Goal: Task Accomplishment & Management: Manage account settings

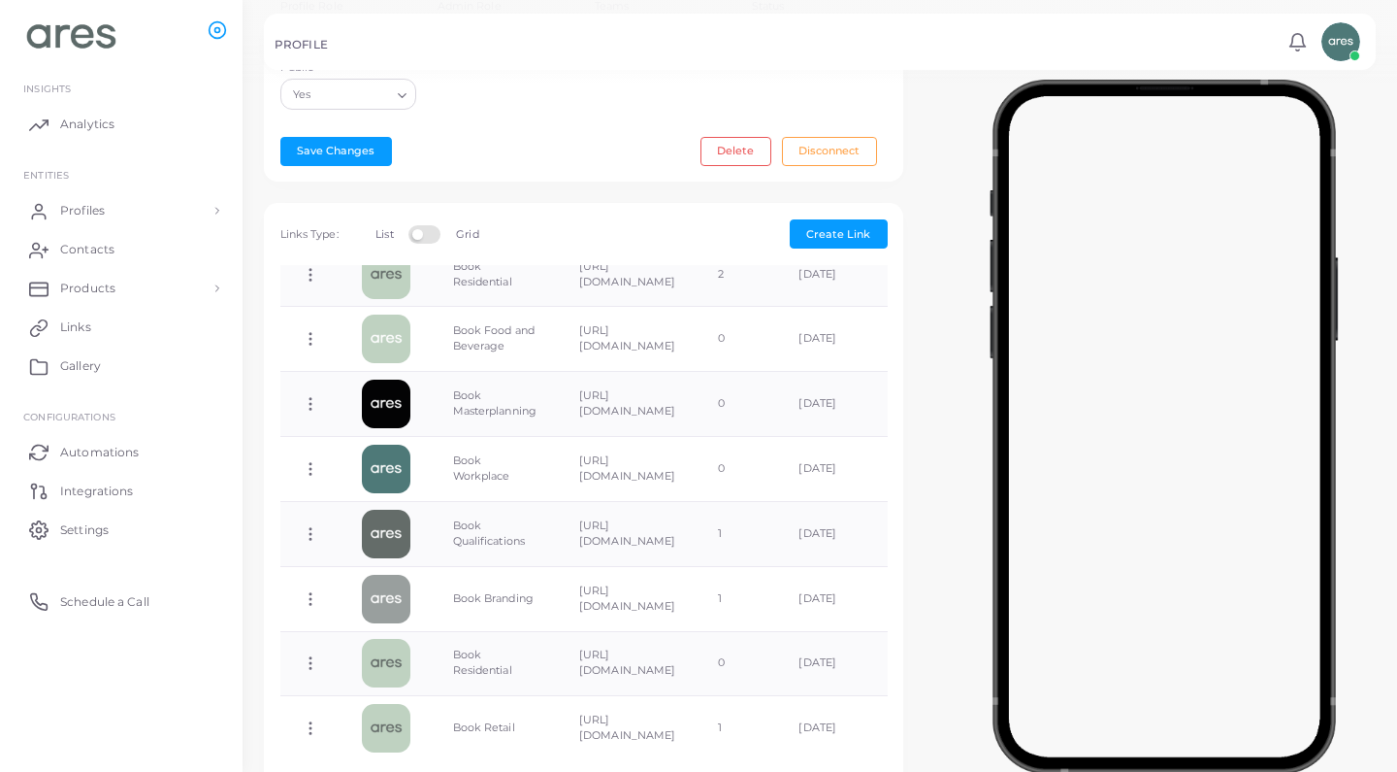
scroll to position [539, 0]
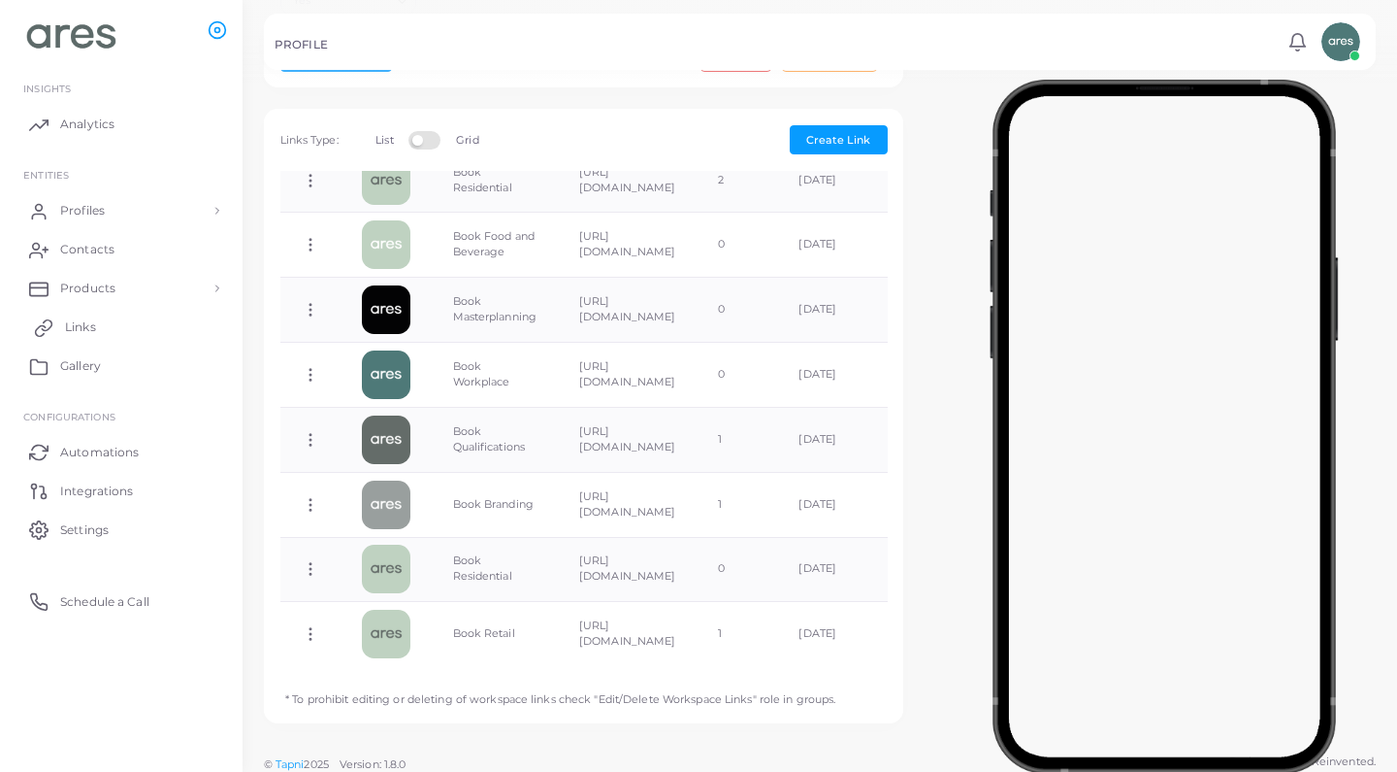
click at [122, 314] on link "Links" at bounding box center [122, 327] width 214 height 39
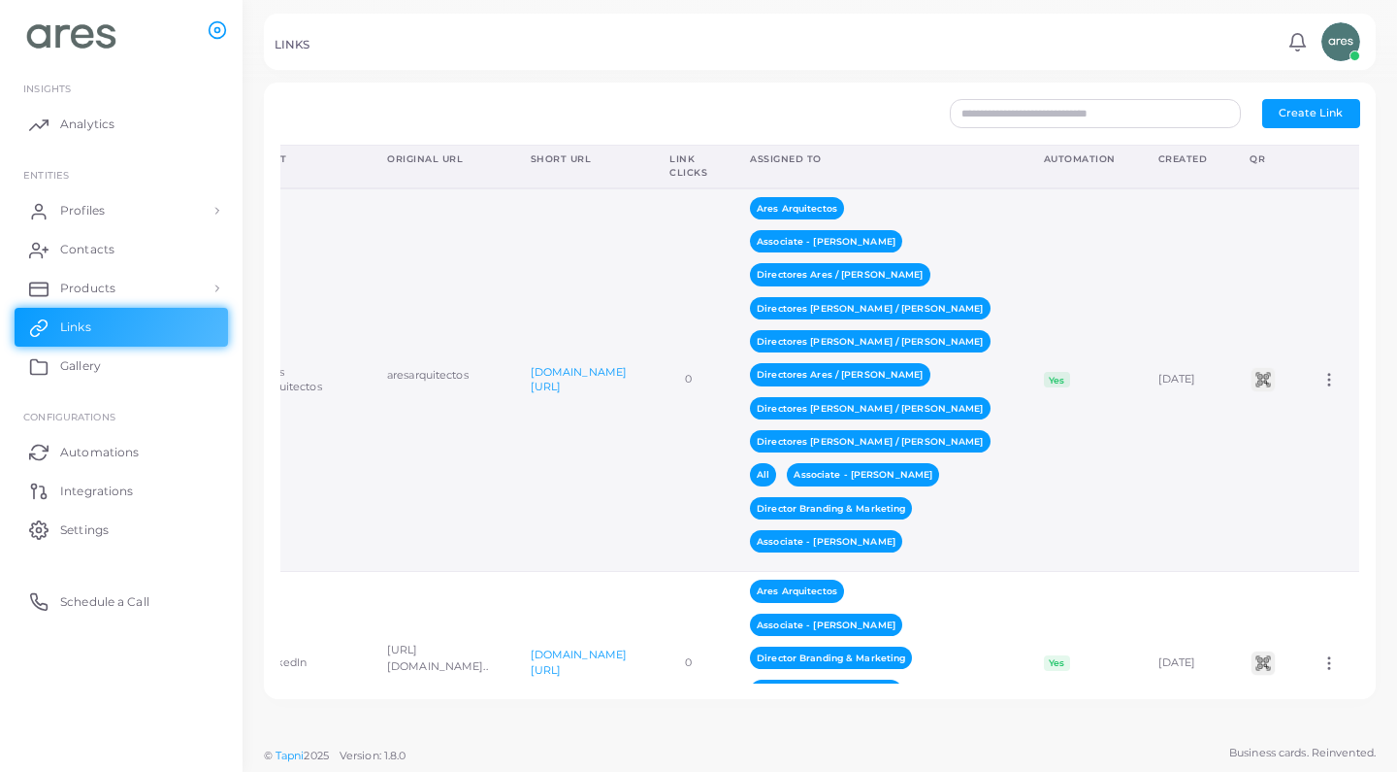
scroll to position [0, 279]
click at [1332, 386] on icon at bounding box center [1329, 379] width 17 height 17
click at [1322, 415] on span "Assign to Team" at bounding box center [1314, 411] width 82 height 16
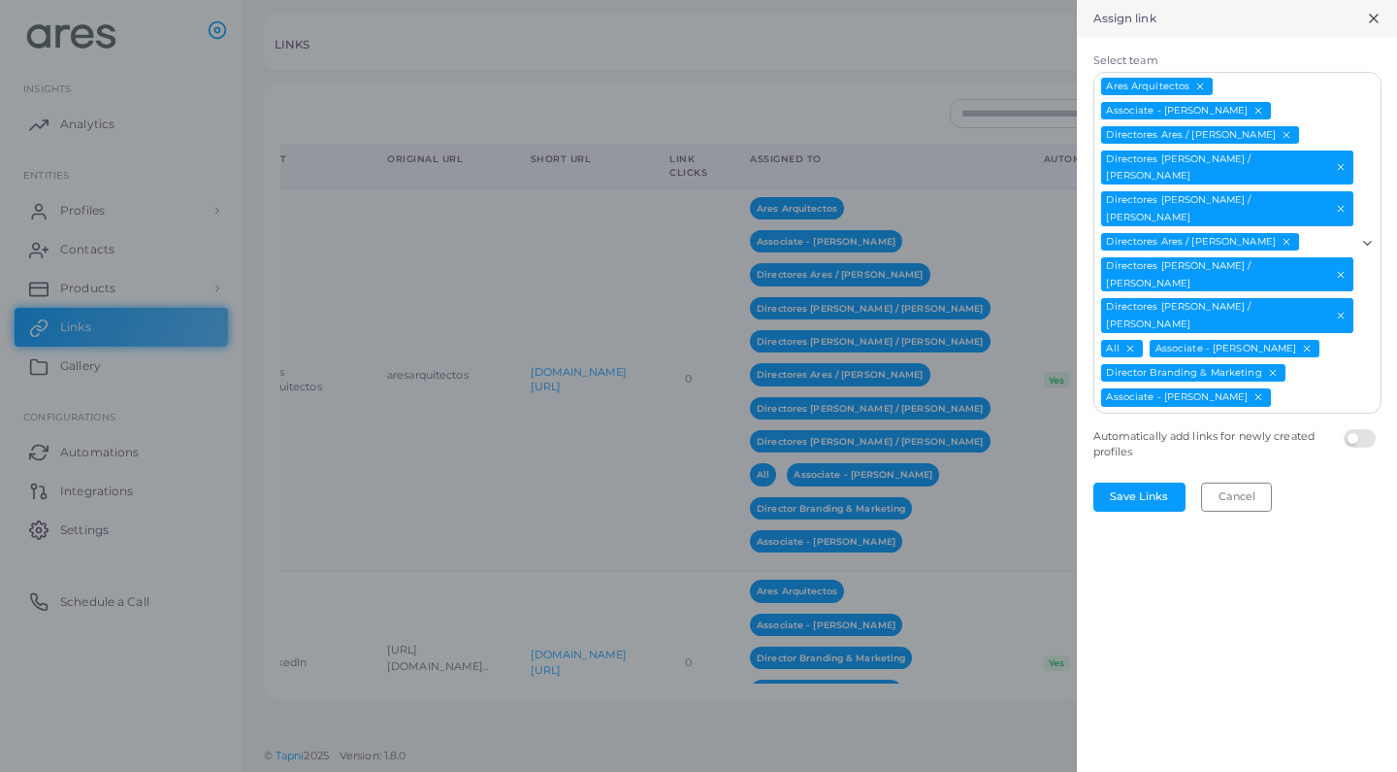
click at [1200, 82] on icon "Deselect Ares Arquitectos" at bounding box center [1201, 86] width 11 height 11
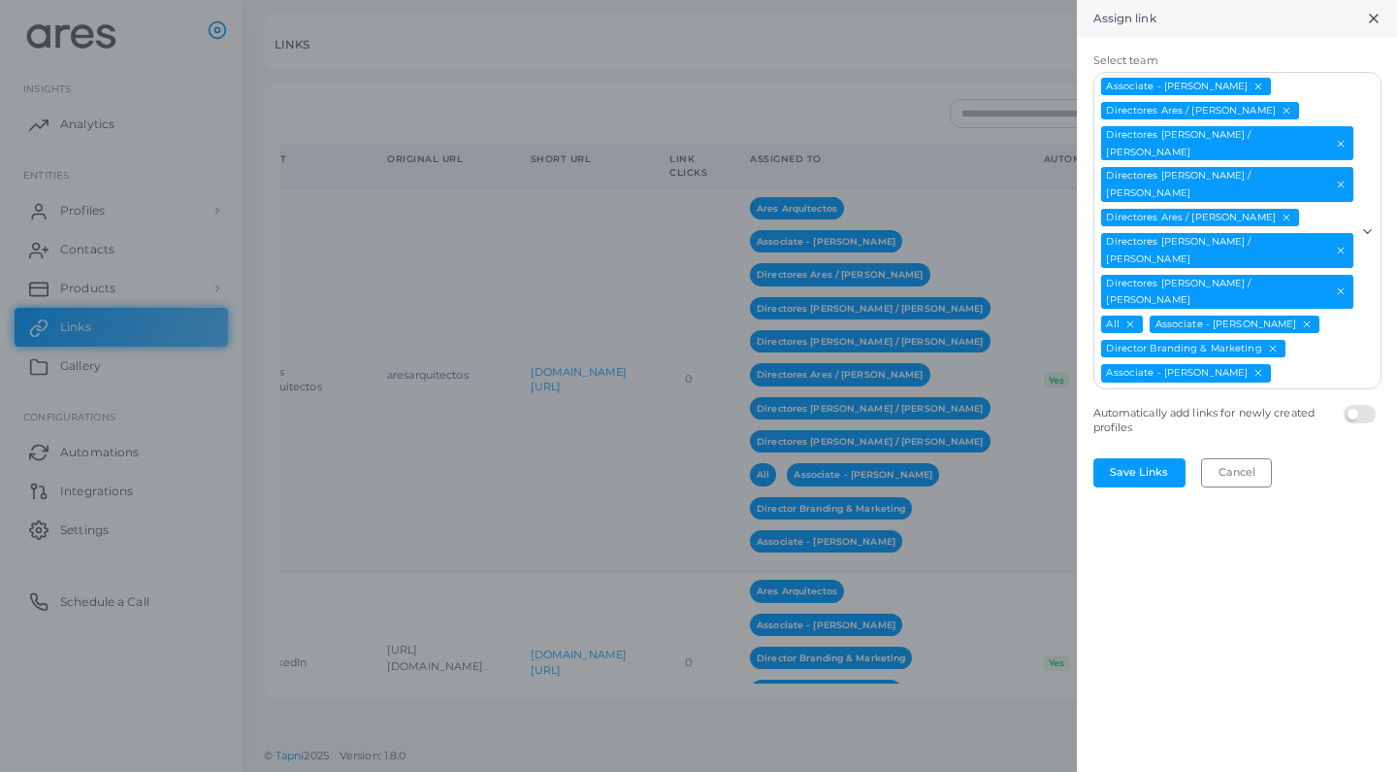
scroll to position [0, 0]
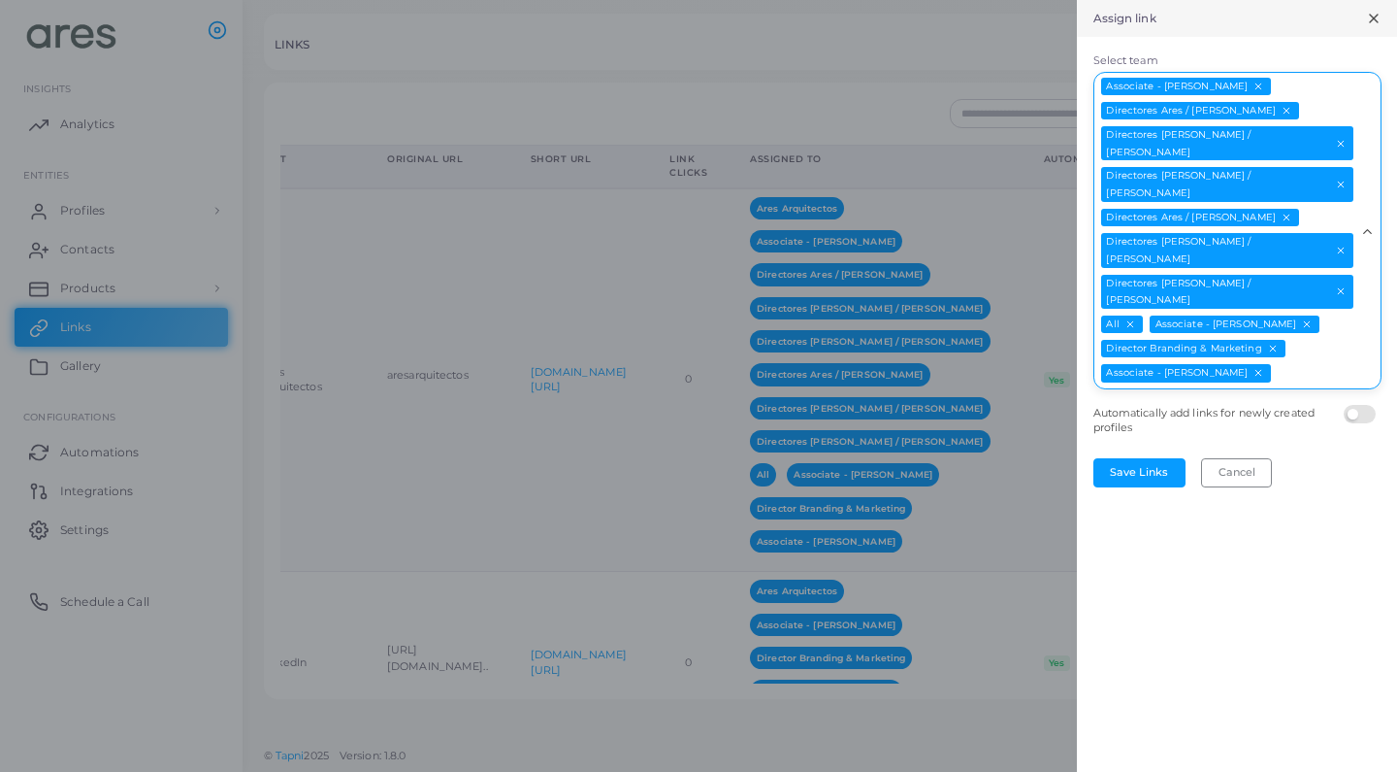
click at [1316, 363] on input "Select team" at bounding box center [1314, 373] width 82 height 21
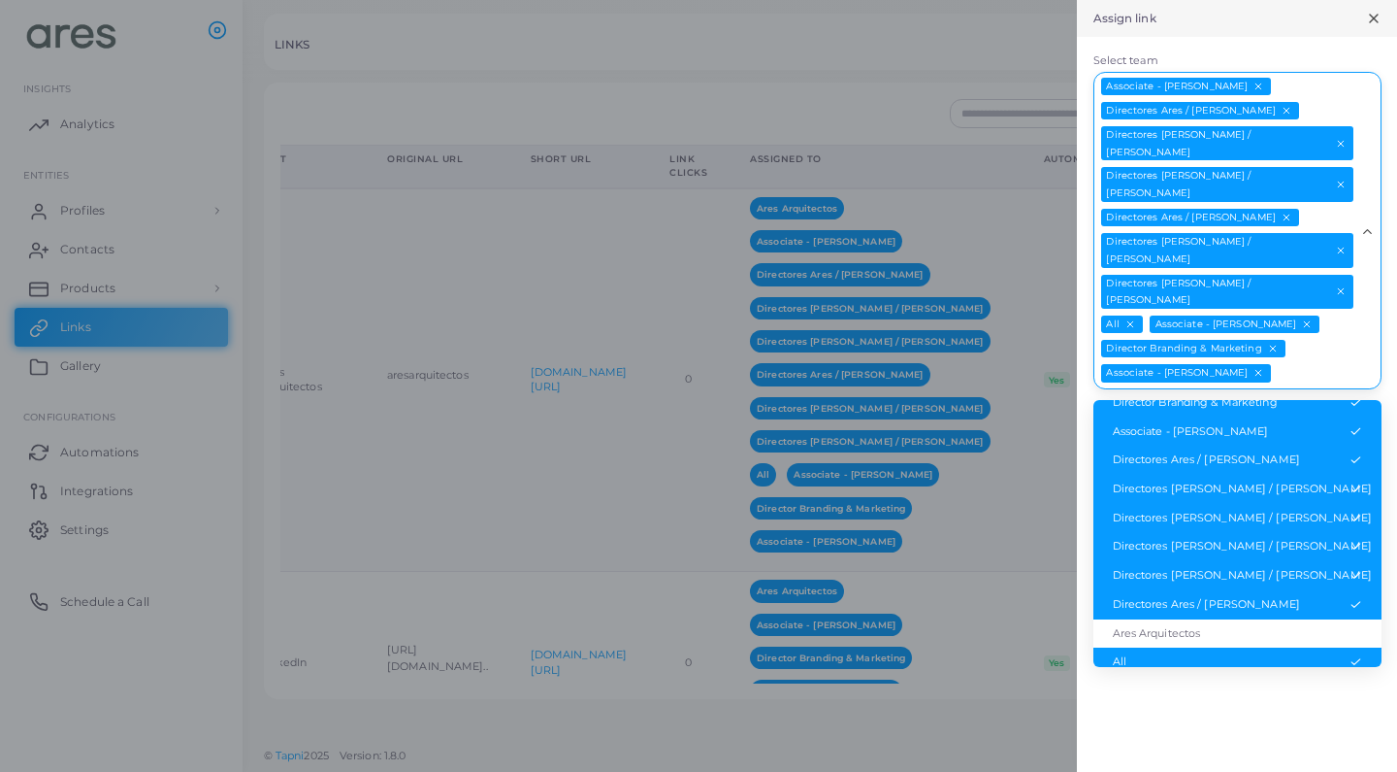
scroll to position [183, 0]
click at [1237, 620] on li "Ares Arquitectos" at bounding box center [1238, 634] width 288 height 29
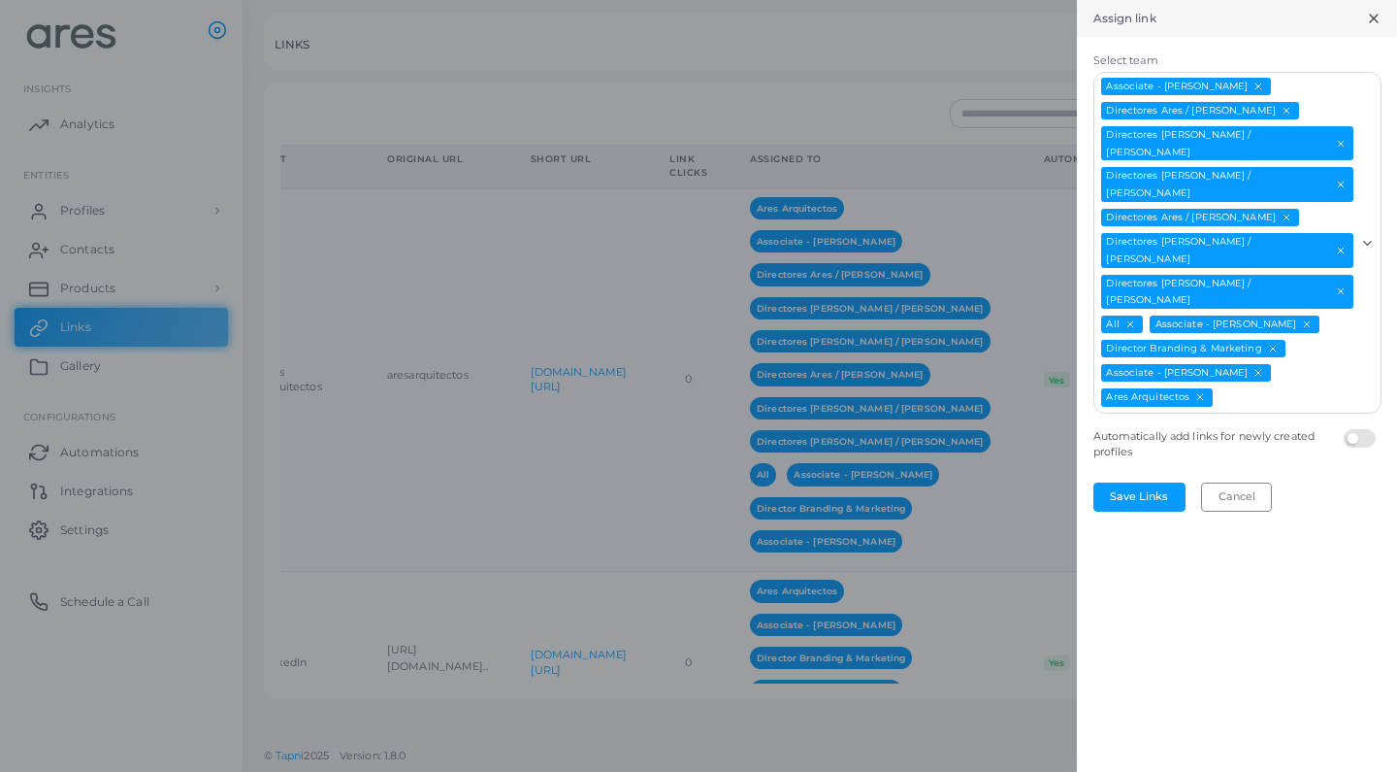
click at [1134, 321] on line "Deselect All" at bounding box center [1131, 324] width 6 height 6
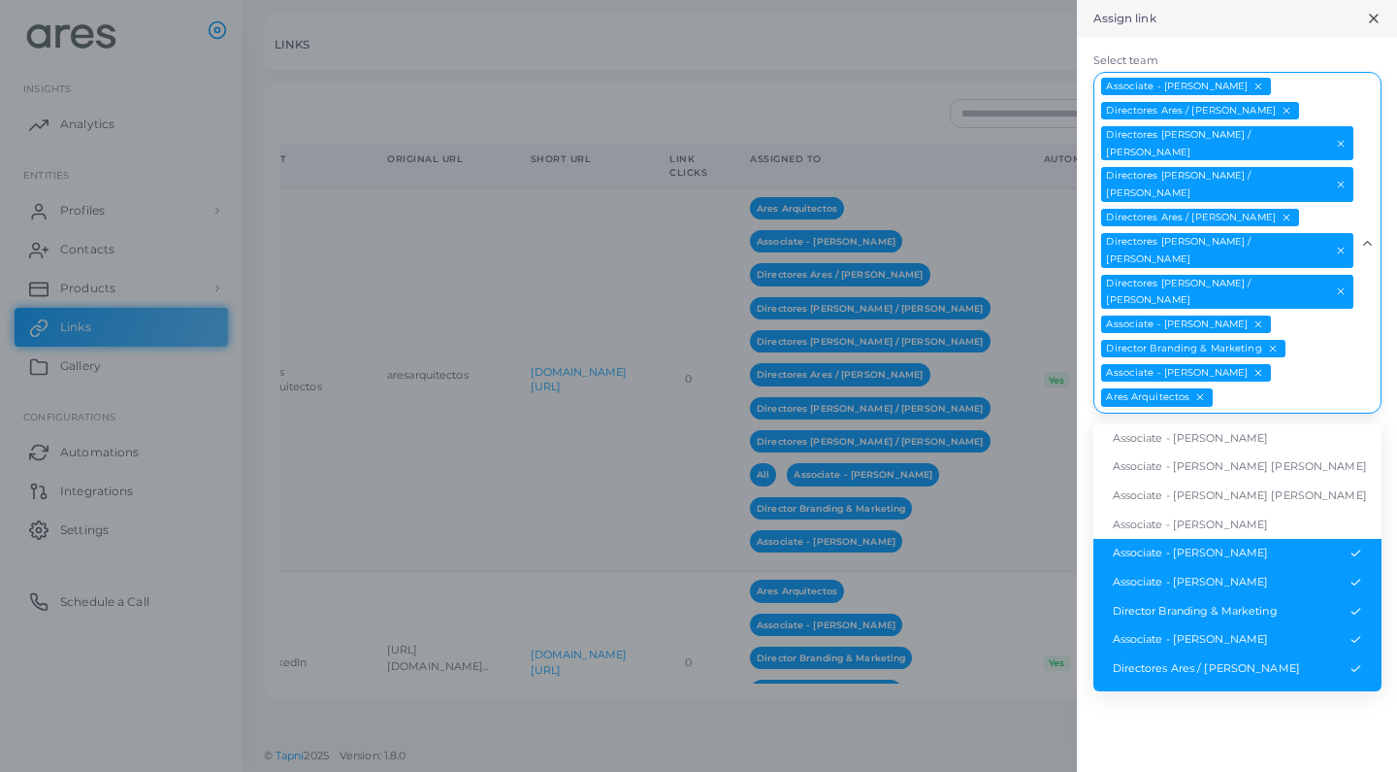
click at [1291, 387] on input "Select team" at bounding box center [1285, 397] width 140 height 21
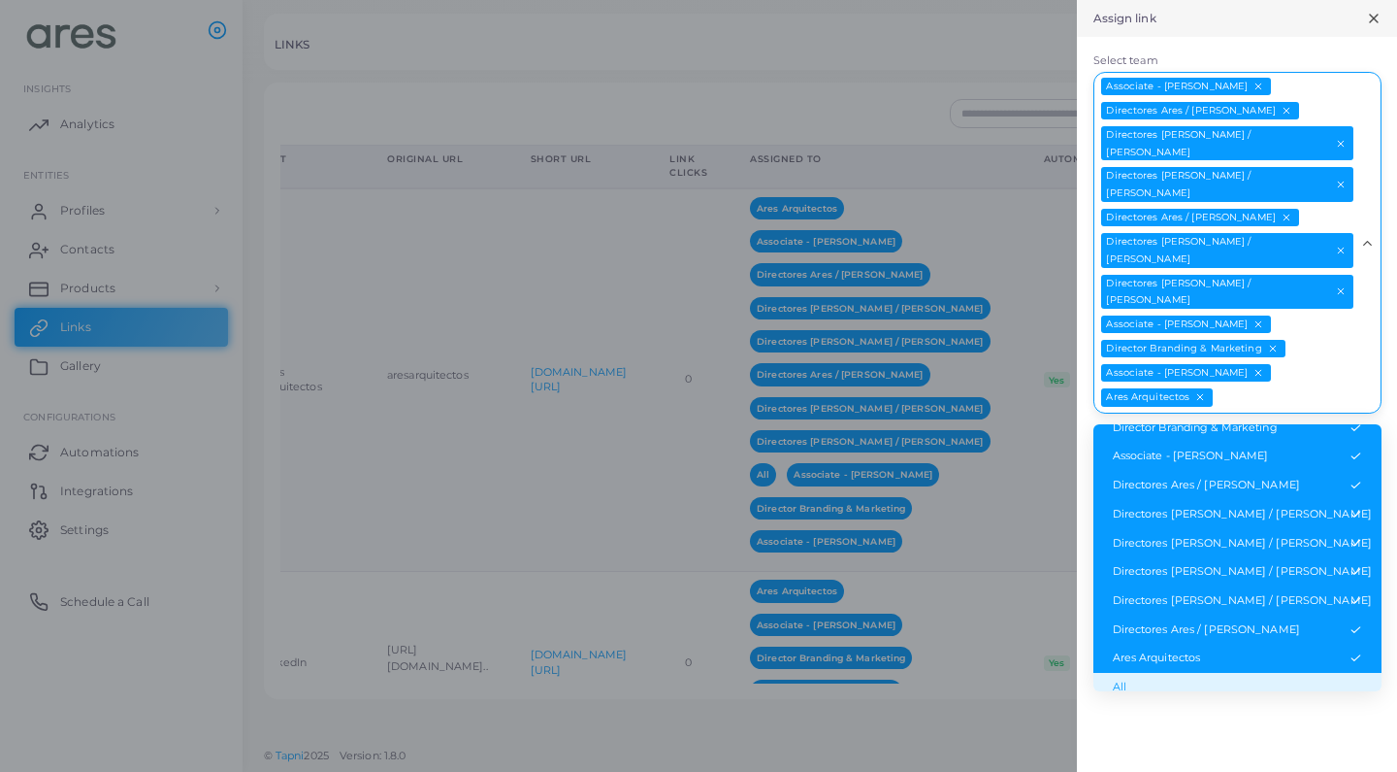
click at [1164, 673] on li "All" at bounding box center [1238, 687] width 288 height 29
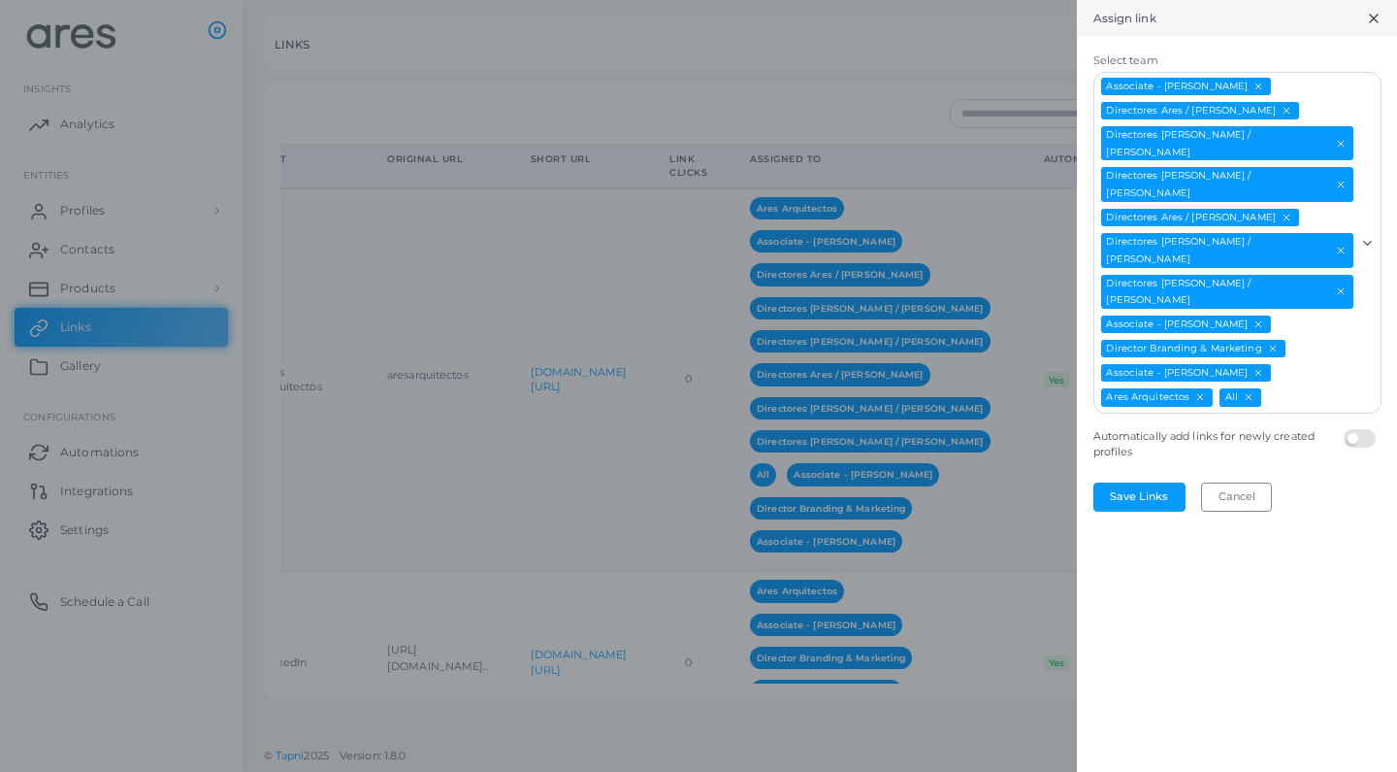
click at [1146, 399] on form "Select team Associate - [PERSON_NAME] Directores Ares / [PERSON_NAME] Directore…" at bounding box center [1237, 282] width 320 height 490
click at [1145, 482] on button "Save Links" at bounding box center [1140, 496] width 92 height 29
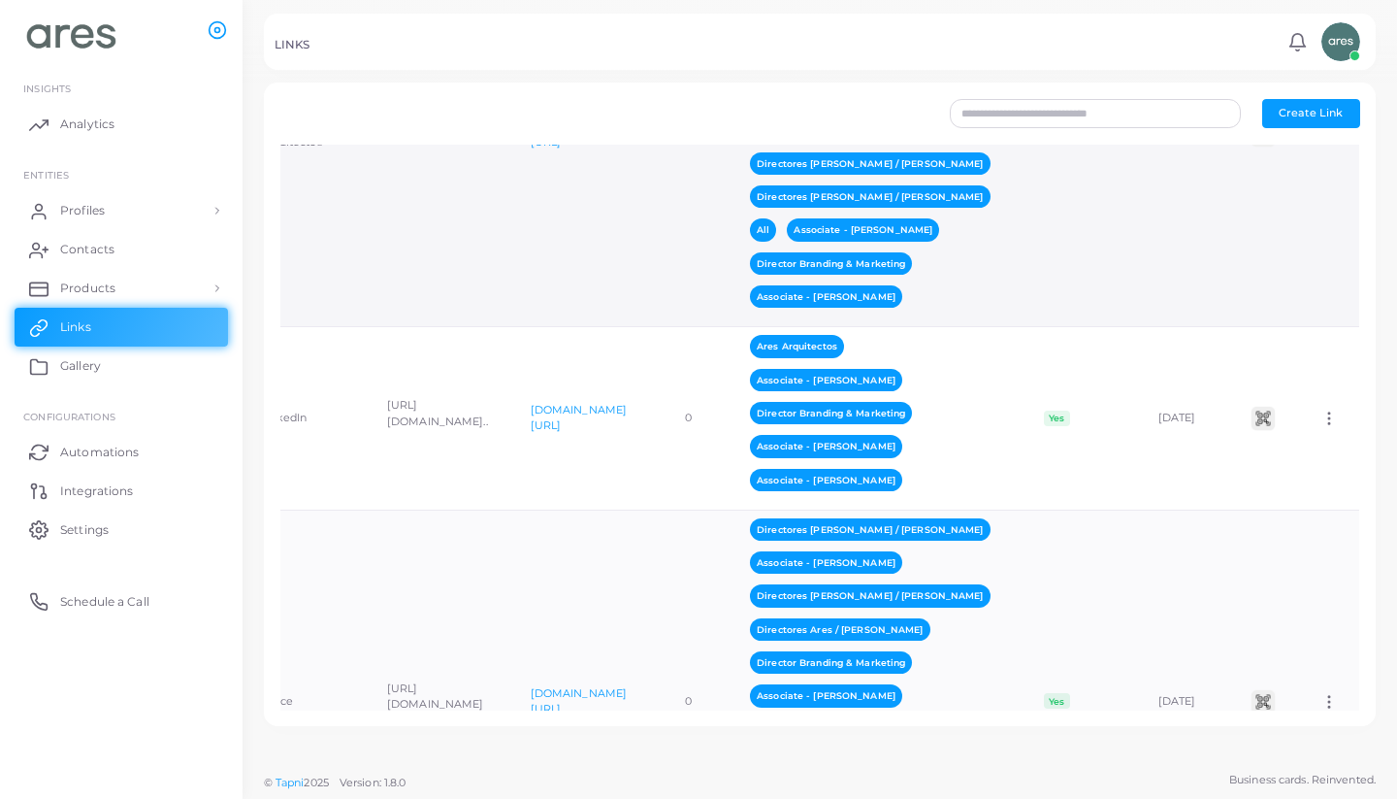
scroll to position [255, 0]
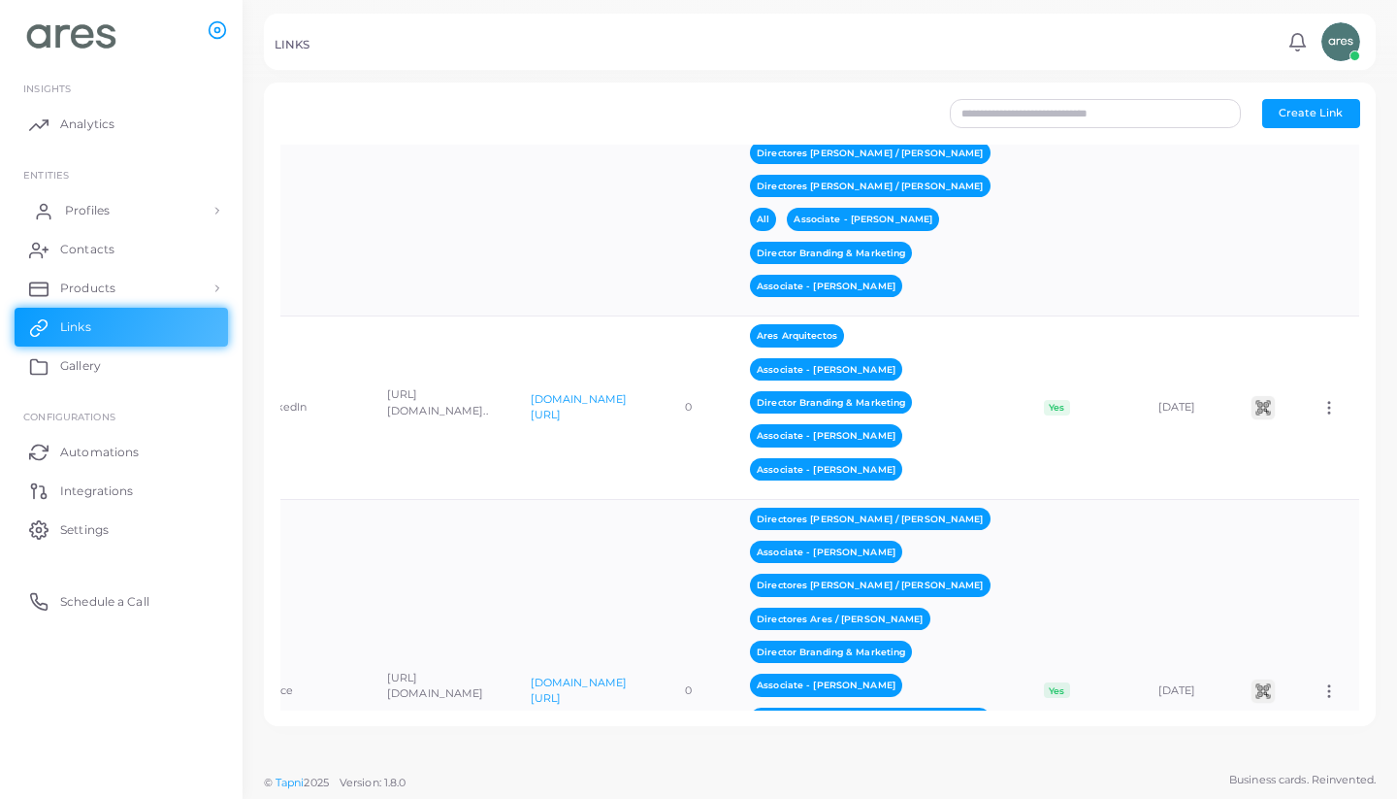
click at [93, 205] on span "Profiles" at bounding box center [87, 210] width 45 height 17
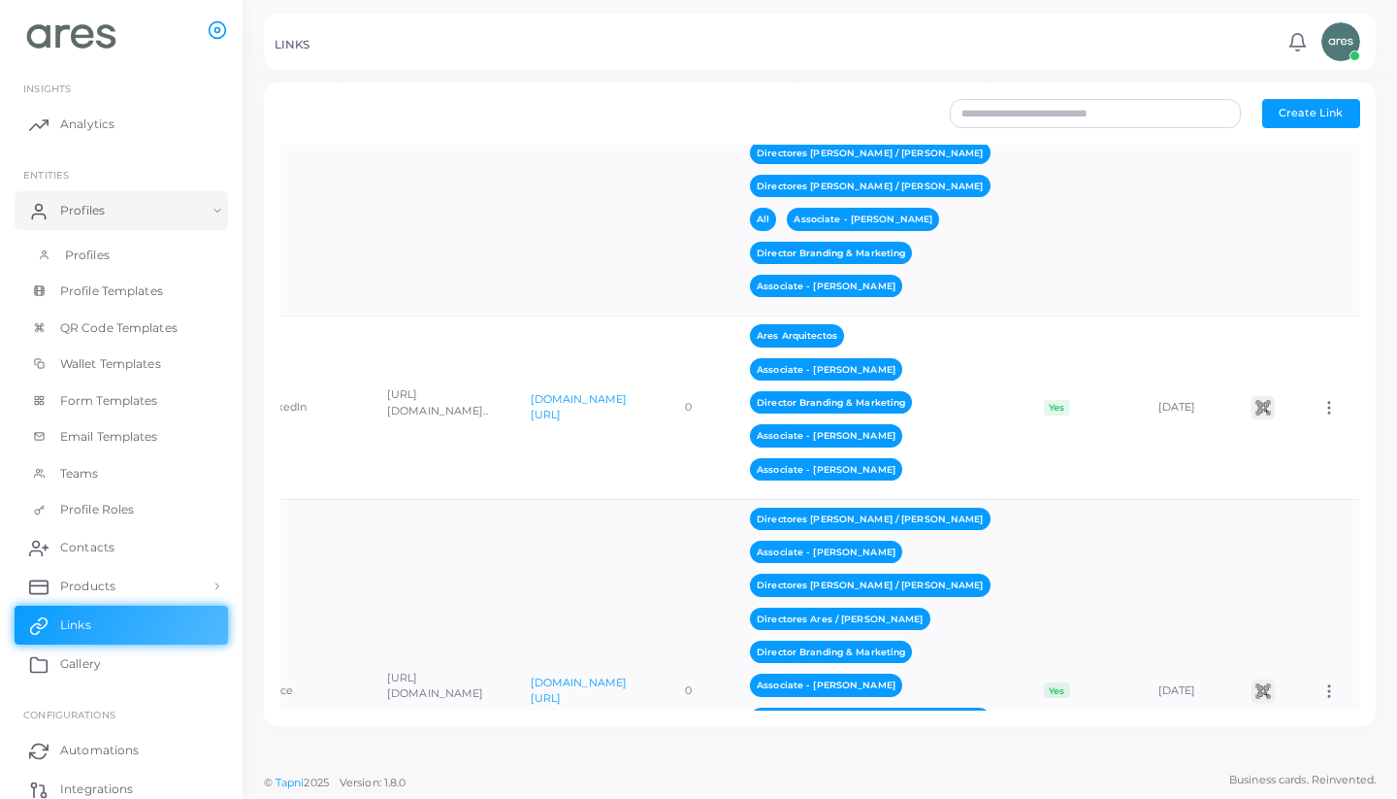
click at [112, 251] on link "Profiles" at bounding box center [122, 255] width 214 height 37
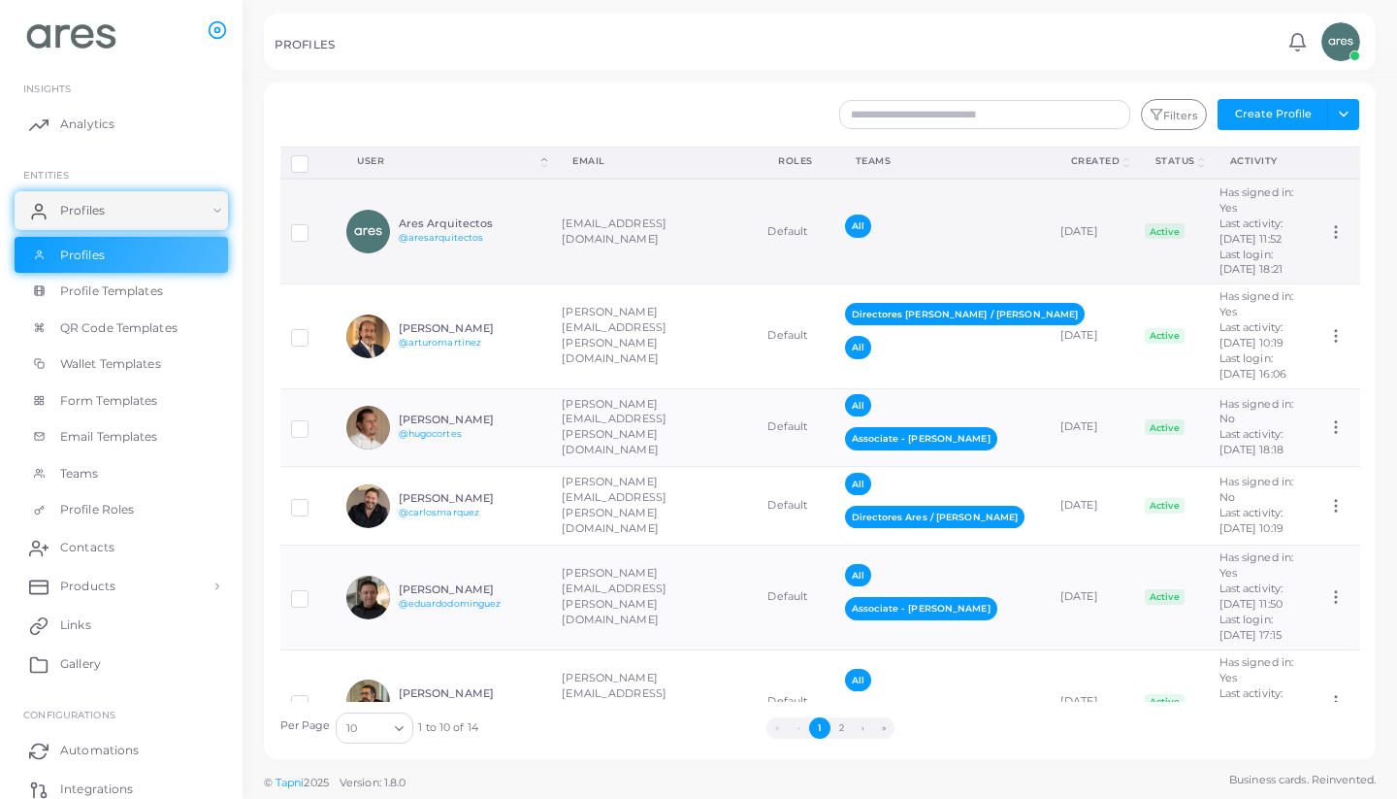
scroll to position [-1, 0]
click at [675, 279] on td "[EMAIL_ADDRESS][DOMAIN_NAME]" at bounding box center [654, 231] width 206 height 105
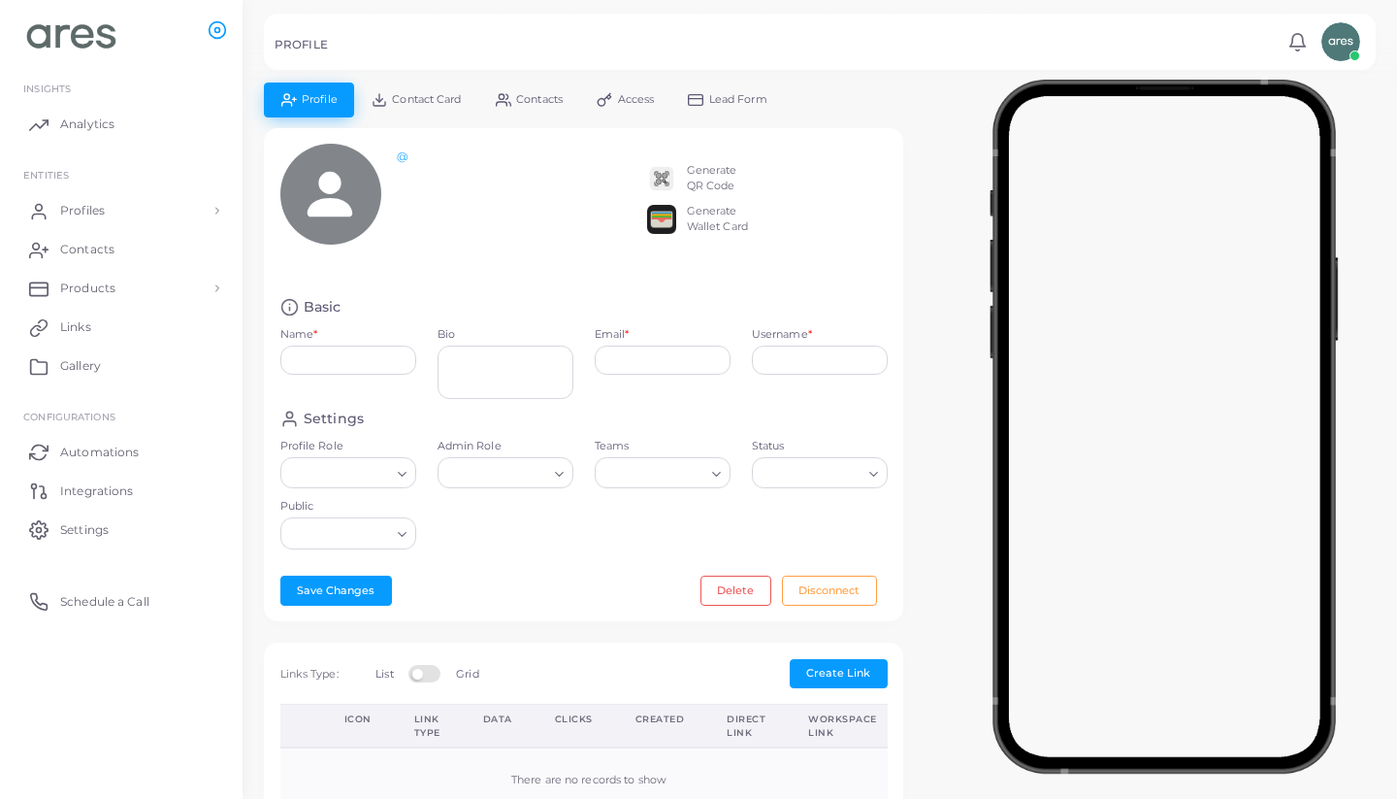
type input "**********"
type textarea "**********"
type input "**********"
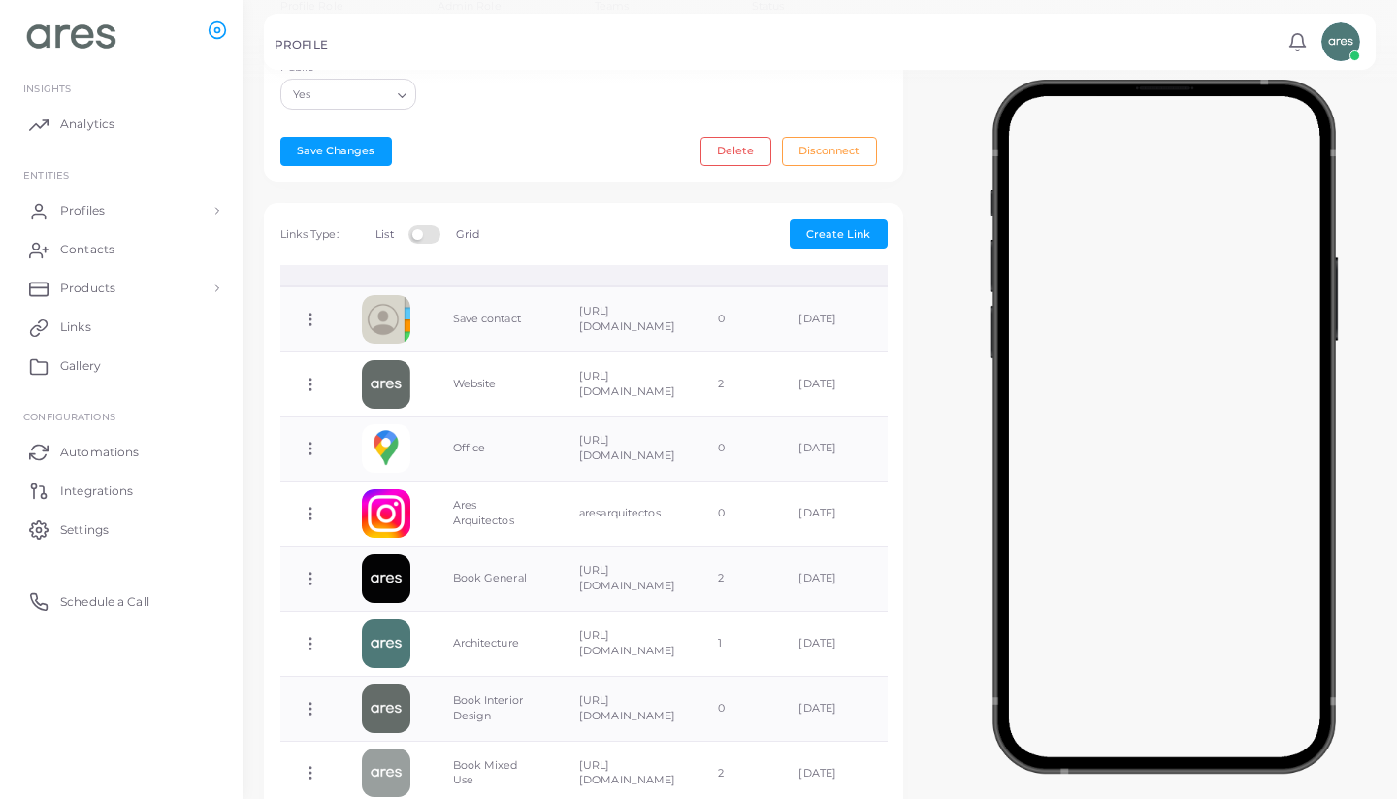
scroll to position [13, 0]
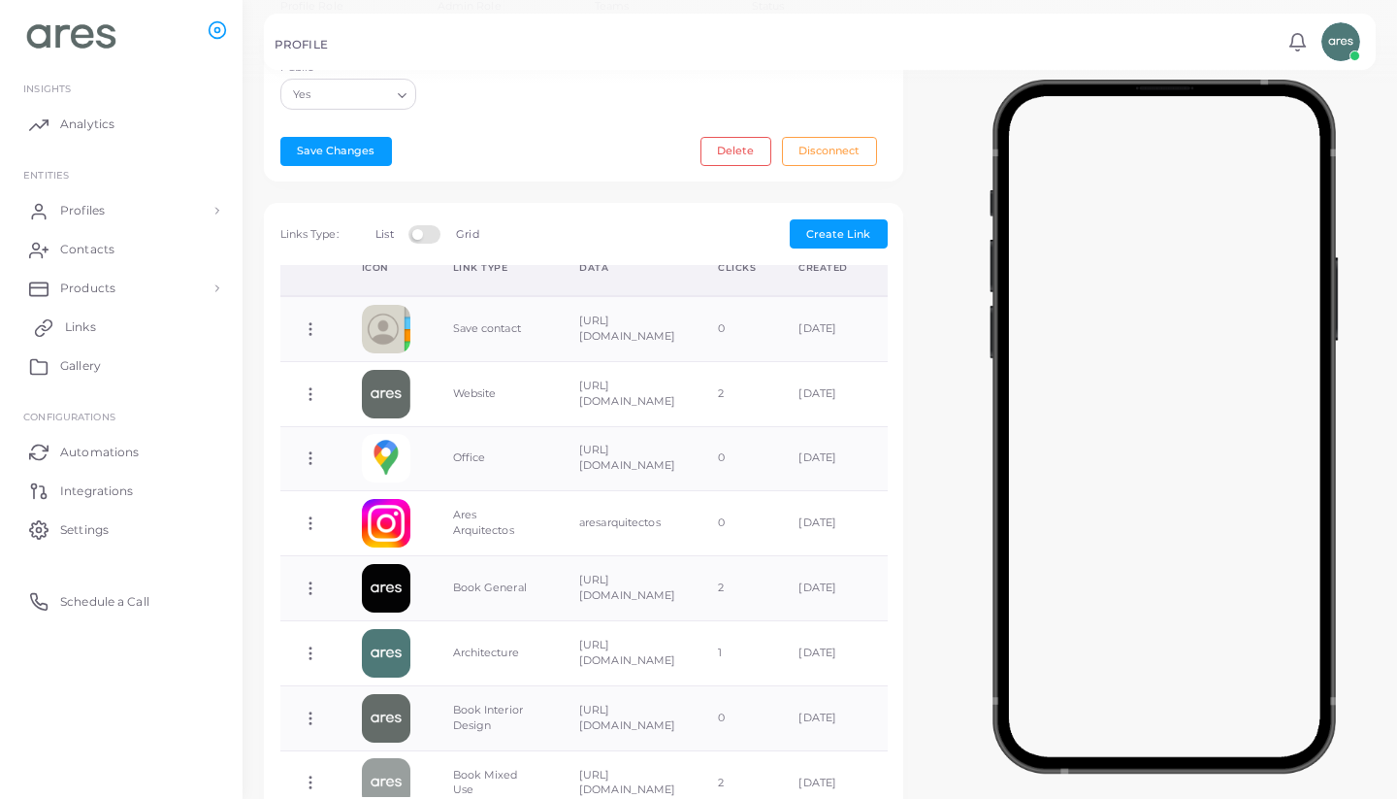
click at [96, 328] on span "Links" at bounding box center [80, 326] width 31 height 17
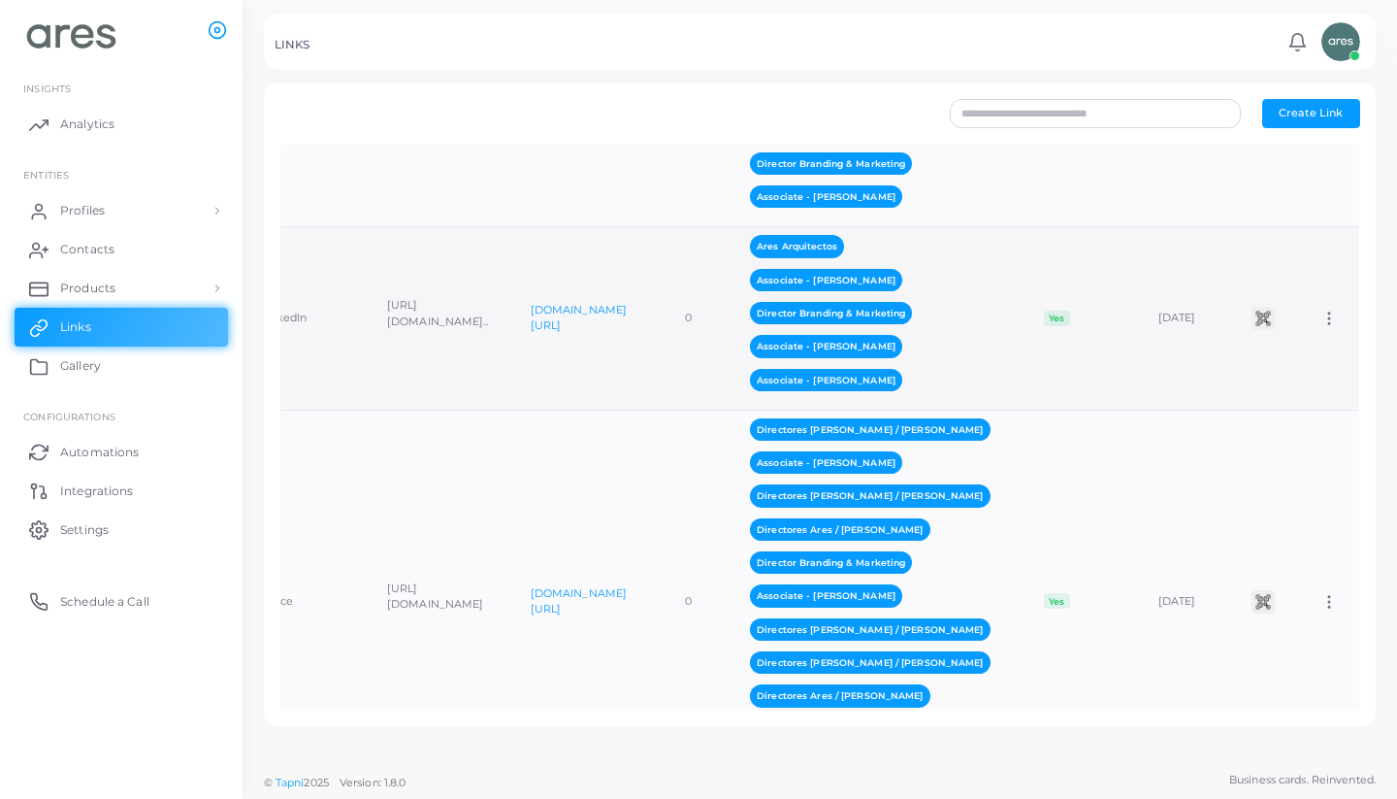
click at [1326, 327] on icon at bounding box center [1329, 318] width 17 height 17
click at [1314, 363] on span "Assign to Team" at bounding box center [1314, 366] width 82 height 16
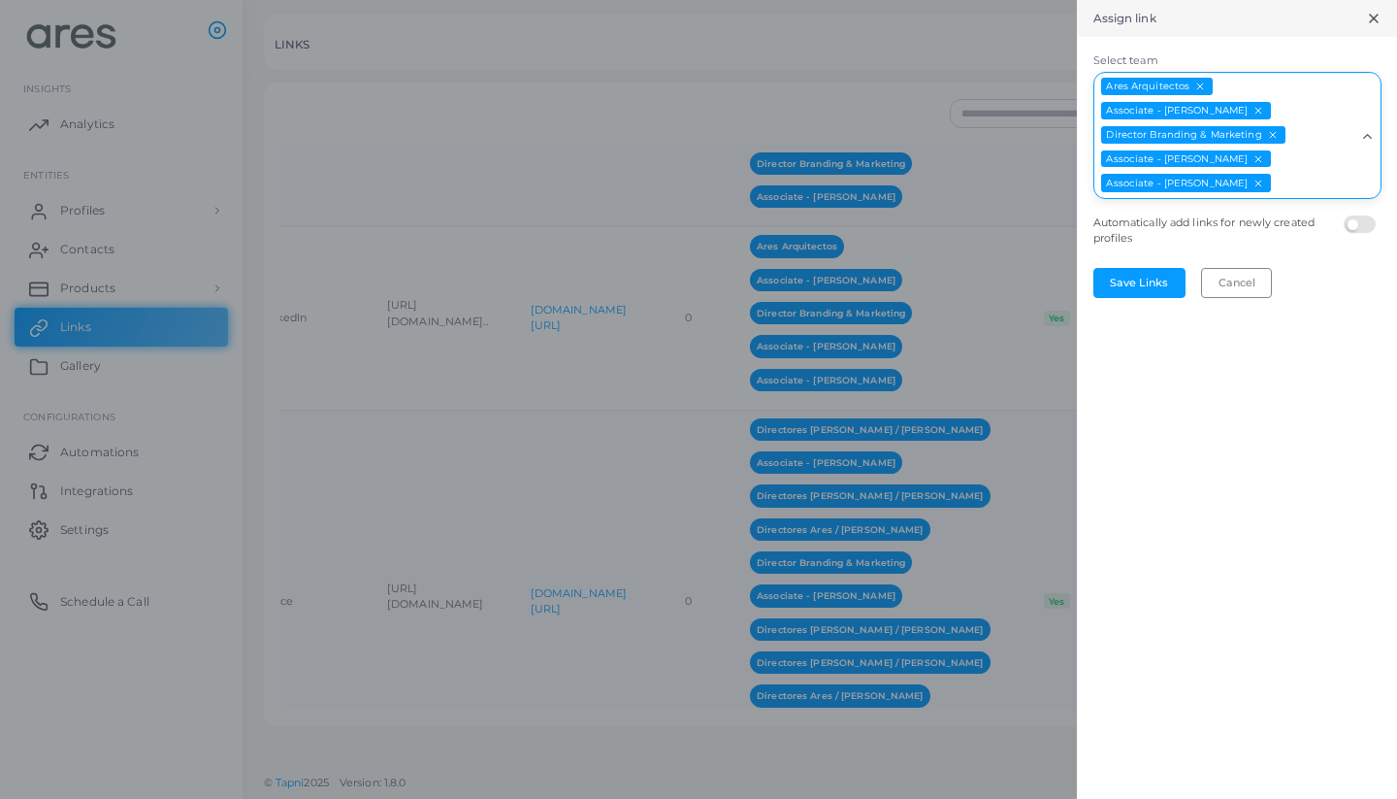
click at [1295, 173] on input "Select team" at bounding box center [1314, 183] width 82 height 21
click at [1202, 243] on li "All" at bounding box center [1238, 253] width 288 height 29
type input "**"
click at [1149, 274] on button "Save Links" at bounding box center [1140, 282] width 92 height 29
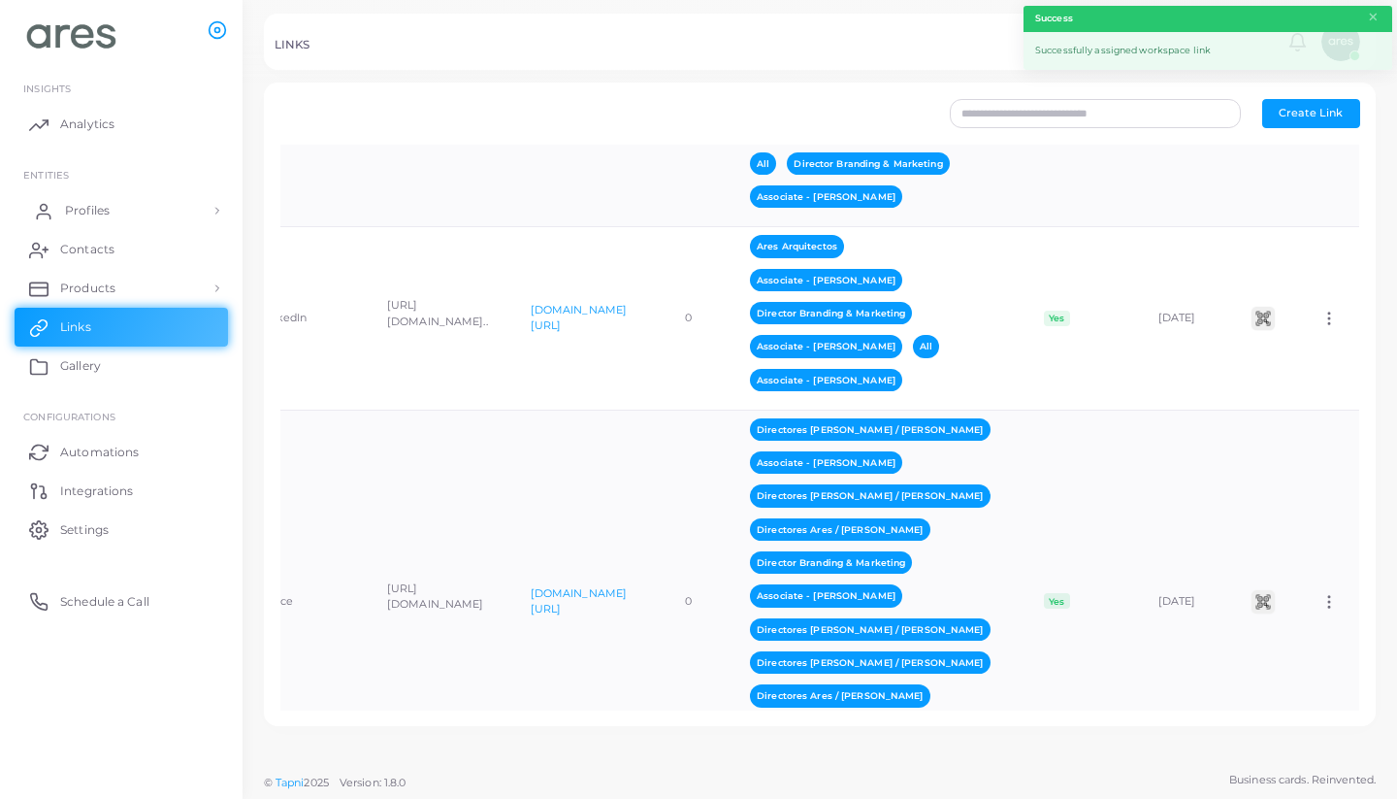
click at [121, 208] on link "Profiles" at bounding box center [122, 210] width 214 height 39
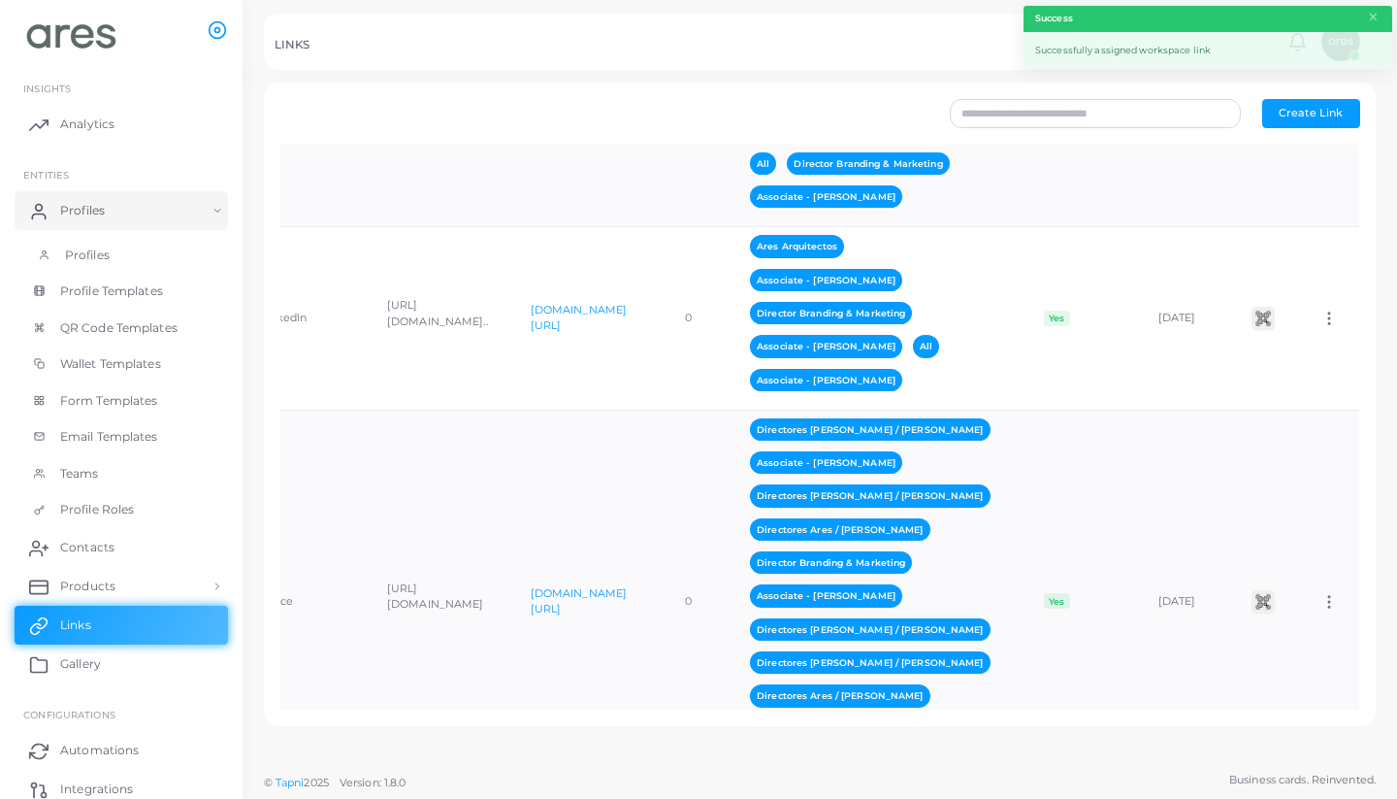
click at [115, 243] on link "Profiles" at bounding box center [122, 255] width 214 height 37
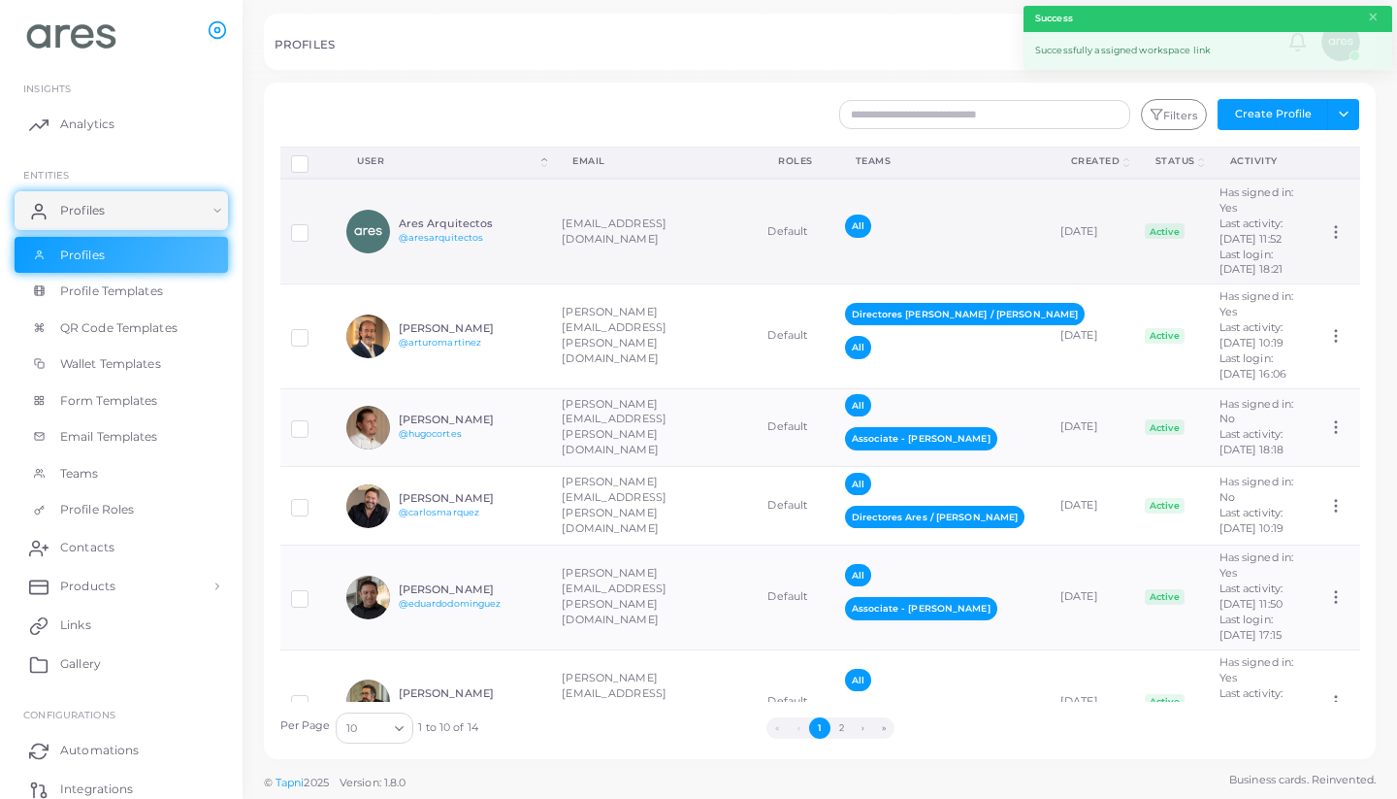
click at [721, 276] on td "[EMAIL_ADDRESS][DOMAIN_NAME]" at bounding box center [654, 231] width 206 height 105
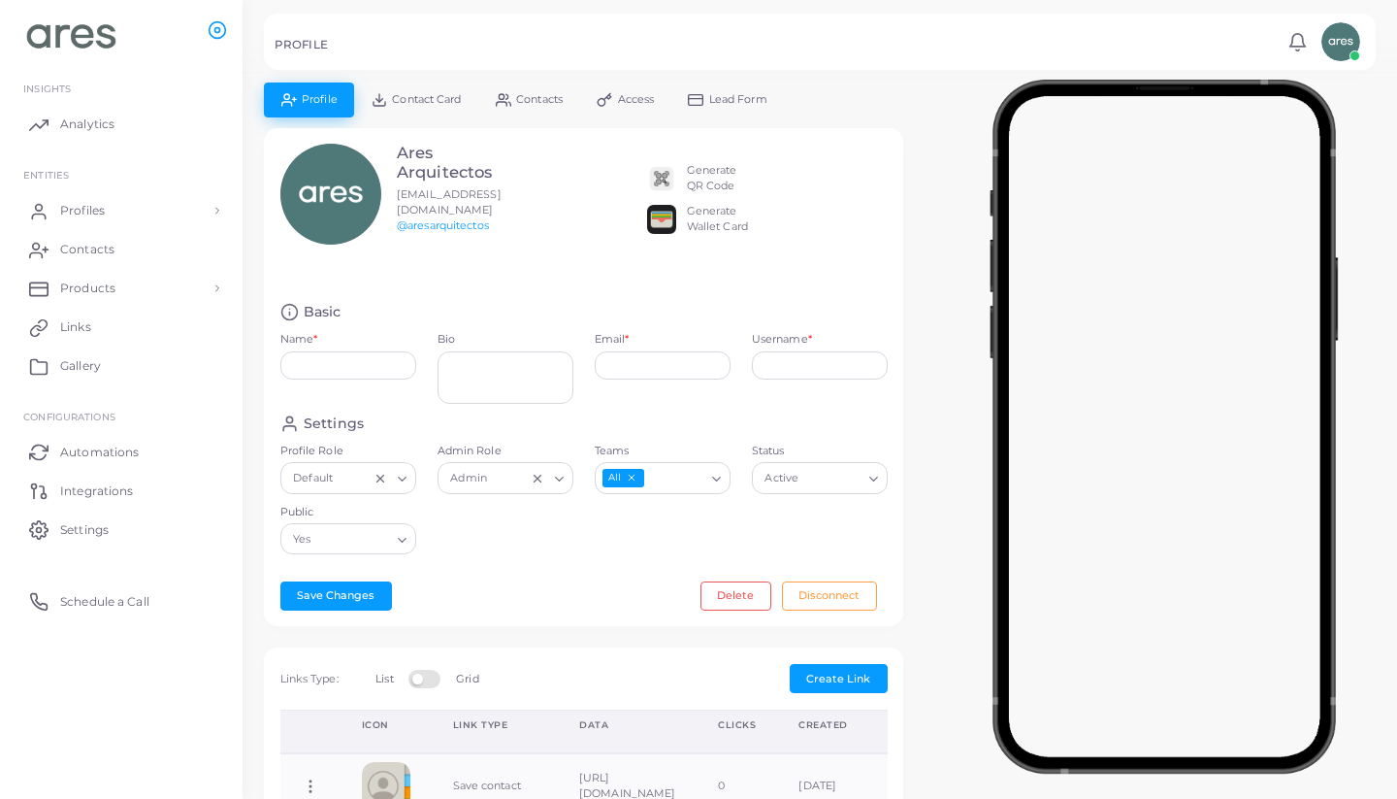
type input "**********"
type textarea "**********"
type input "**********"
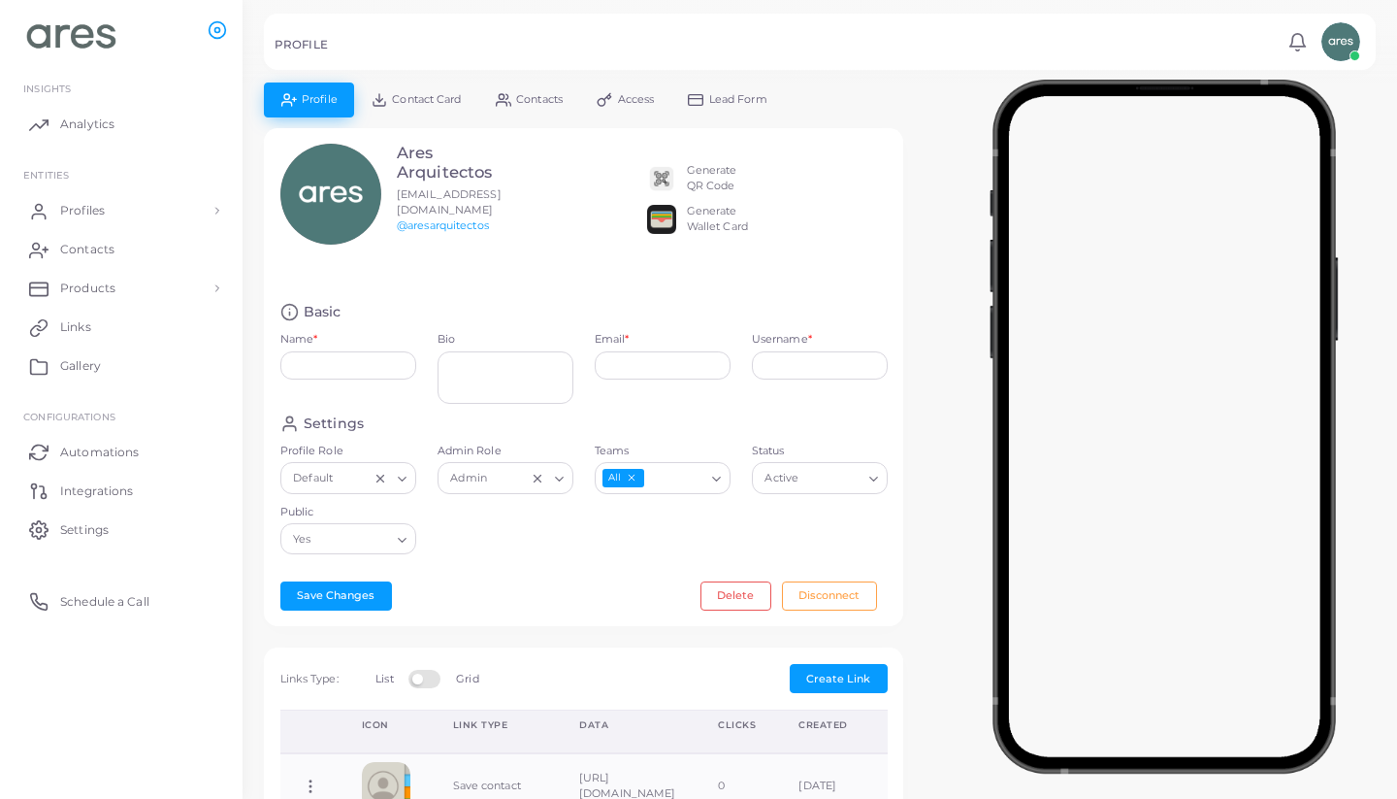
type input "**********"
click at [437, 86] on link "Contact Card" at bounding box center [416, 99] width 124 height 34
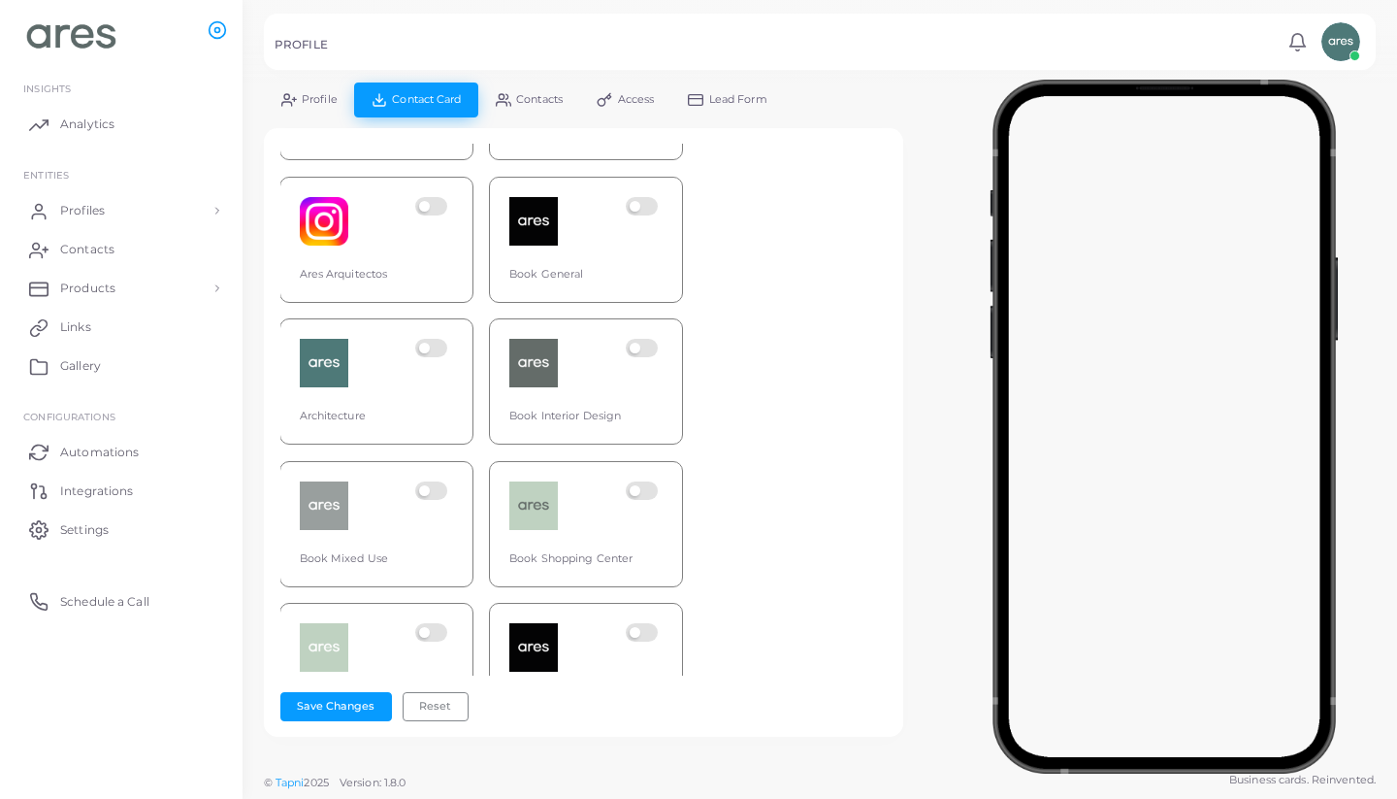
scroll to position [92, 1]
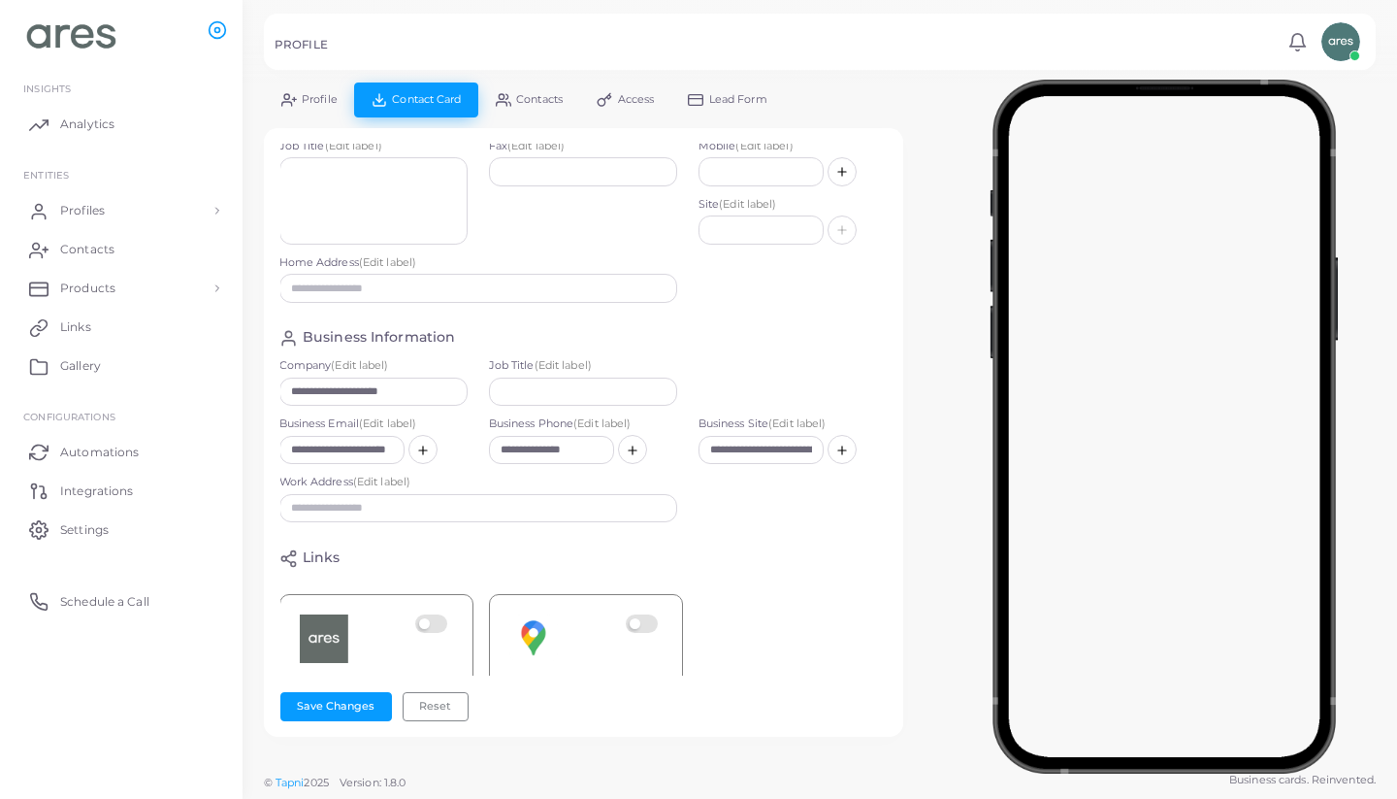
click at [325, 110] on link "Profile" at bounding box center [309, 99] width 90 height 34
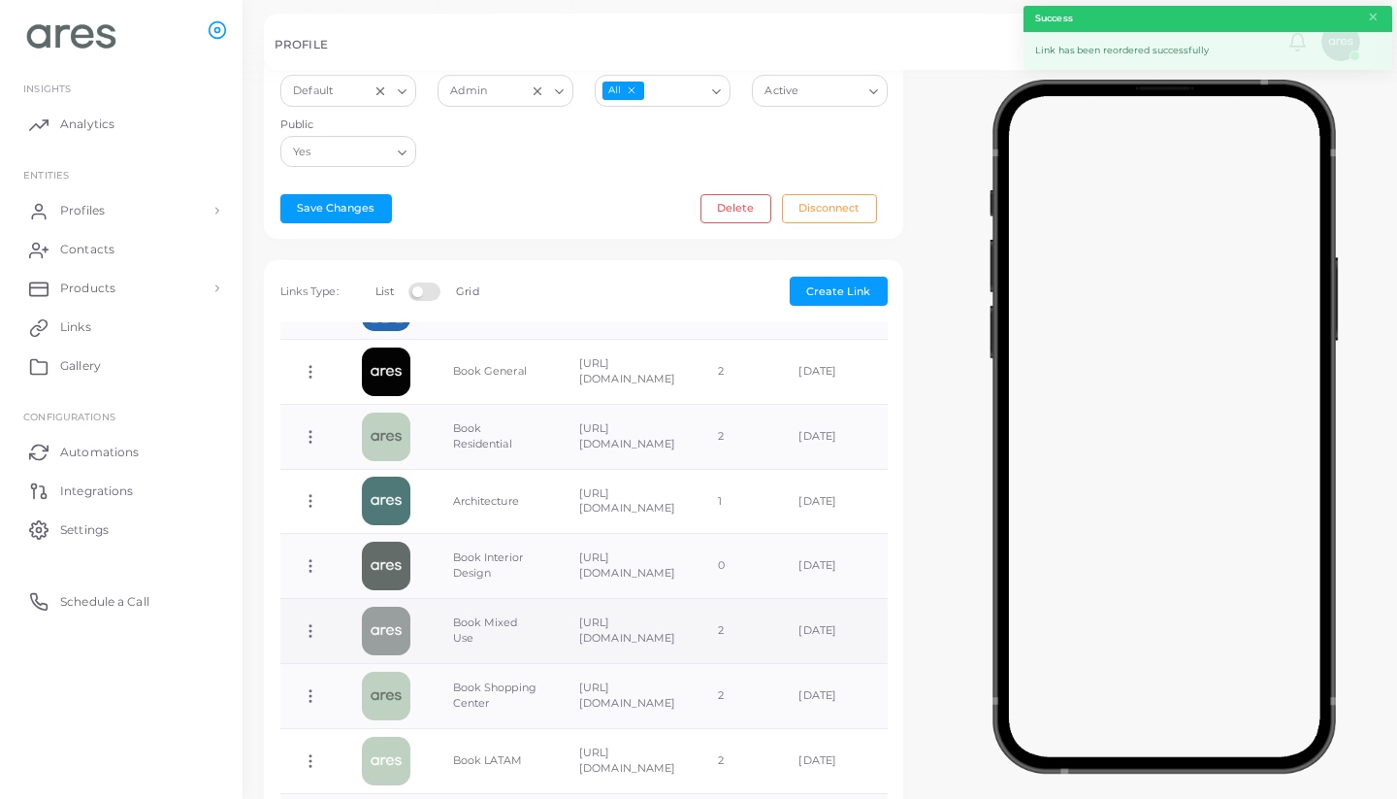
scroll to position [307, 0]
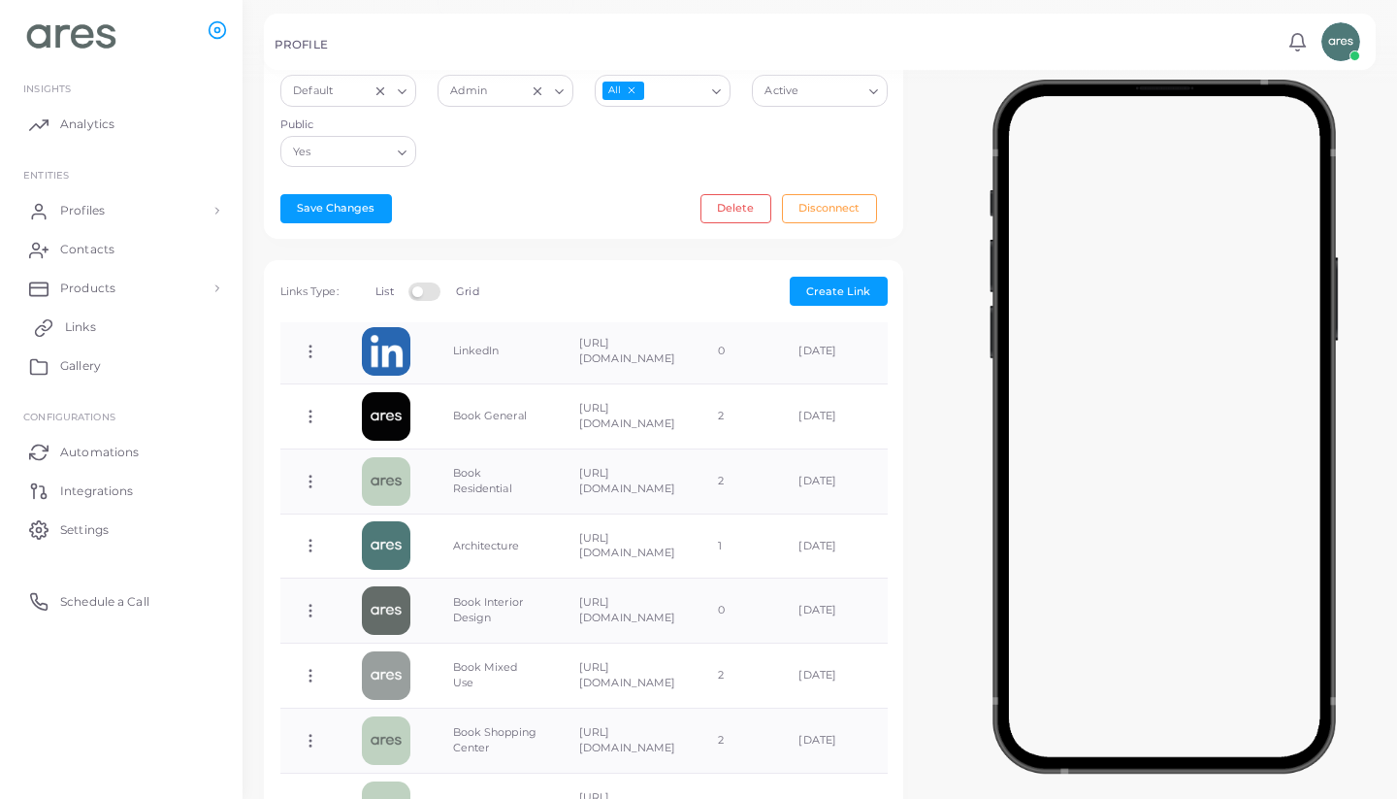
click at [89, 318] on span "Links" at bounding box center [80, 326] width 31 height 17
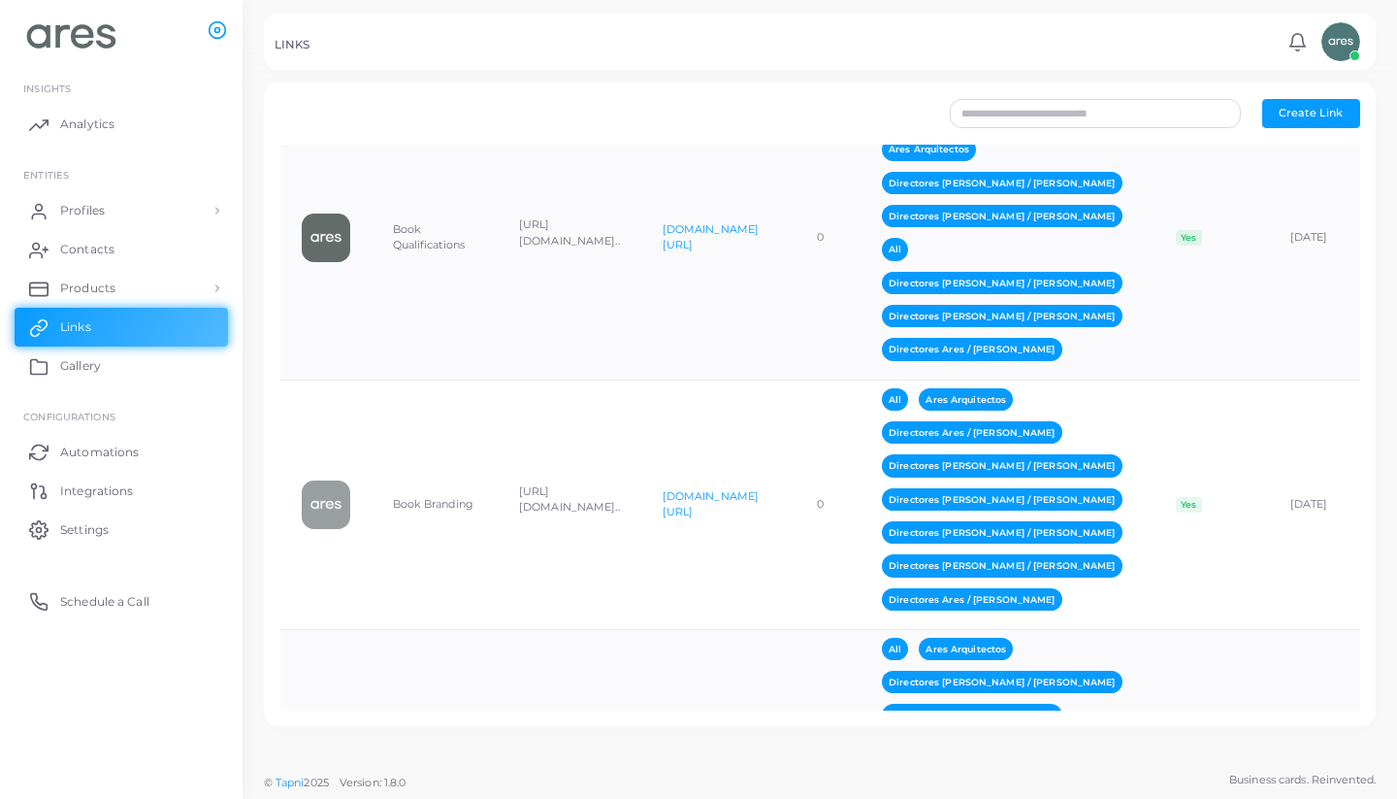
scroll to position [4706, 0]
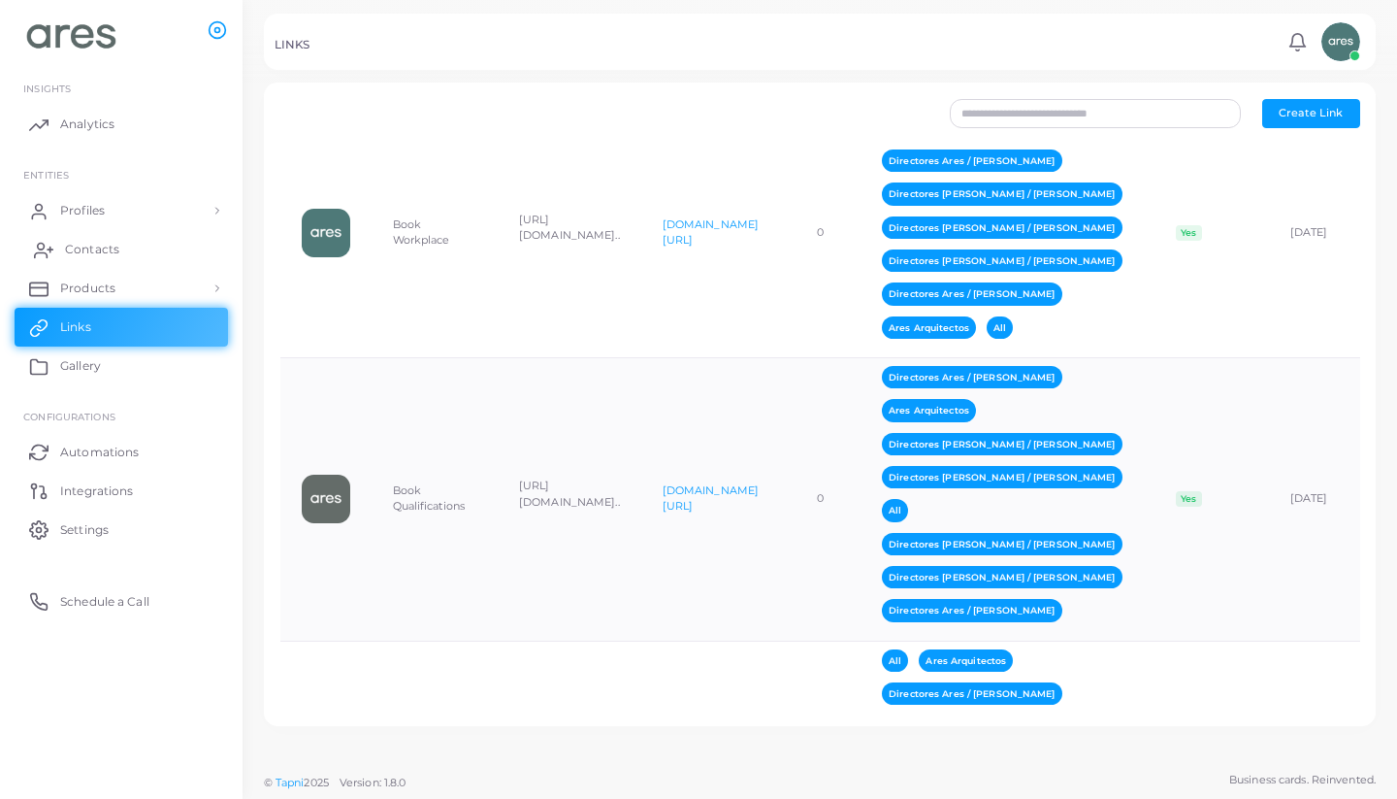
click at [118, 247] on span "Contacts" at bounding box center [92, 249] width 54 height 17
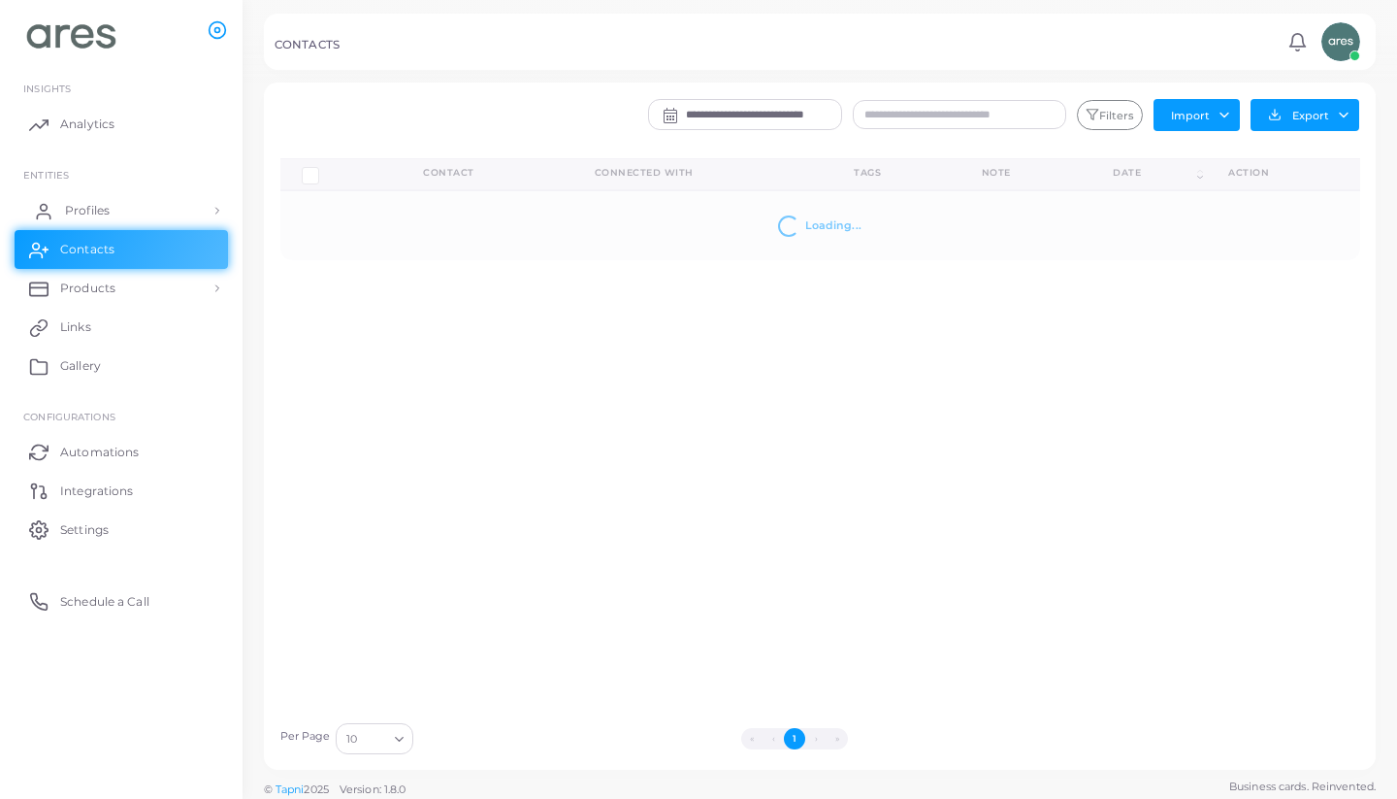
click at [122, 201] on link "Profiles" at bounding box center [122, 210] width 214 height 39
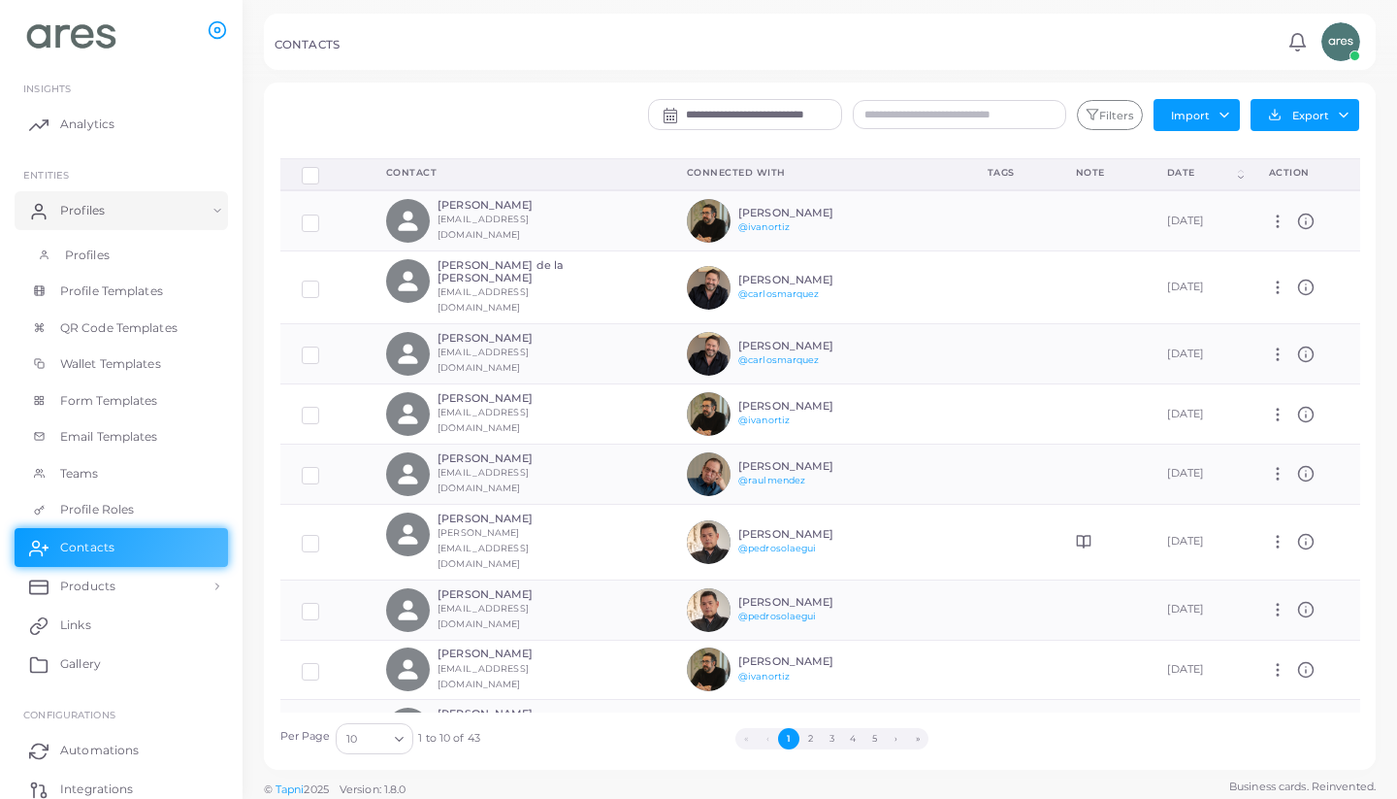
click at [89, 254] on span "Profiles" at bounding box center [87, 255] width 45 height 17
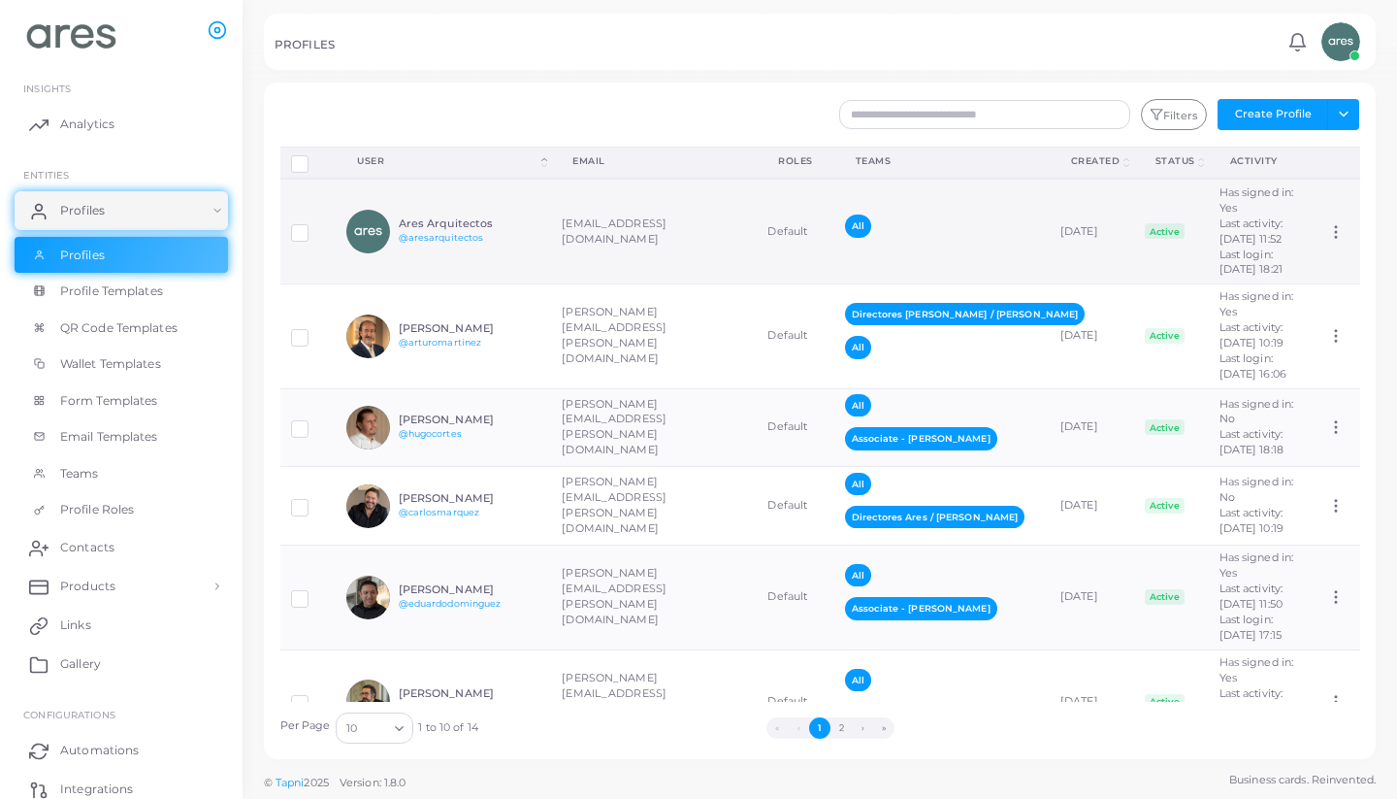
click at [481, 246] on div "Ares Arquitectos @aresarquitectos" at bounding box center [470, 231] width 143 height 28
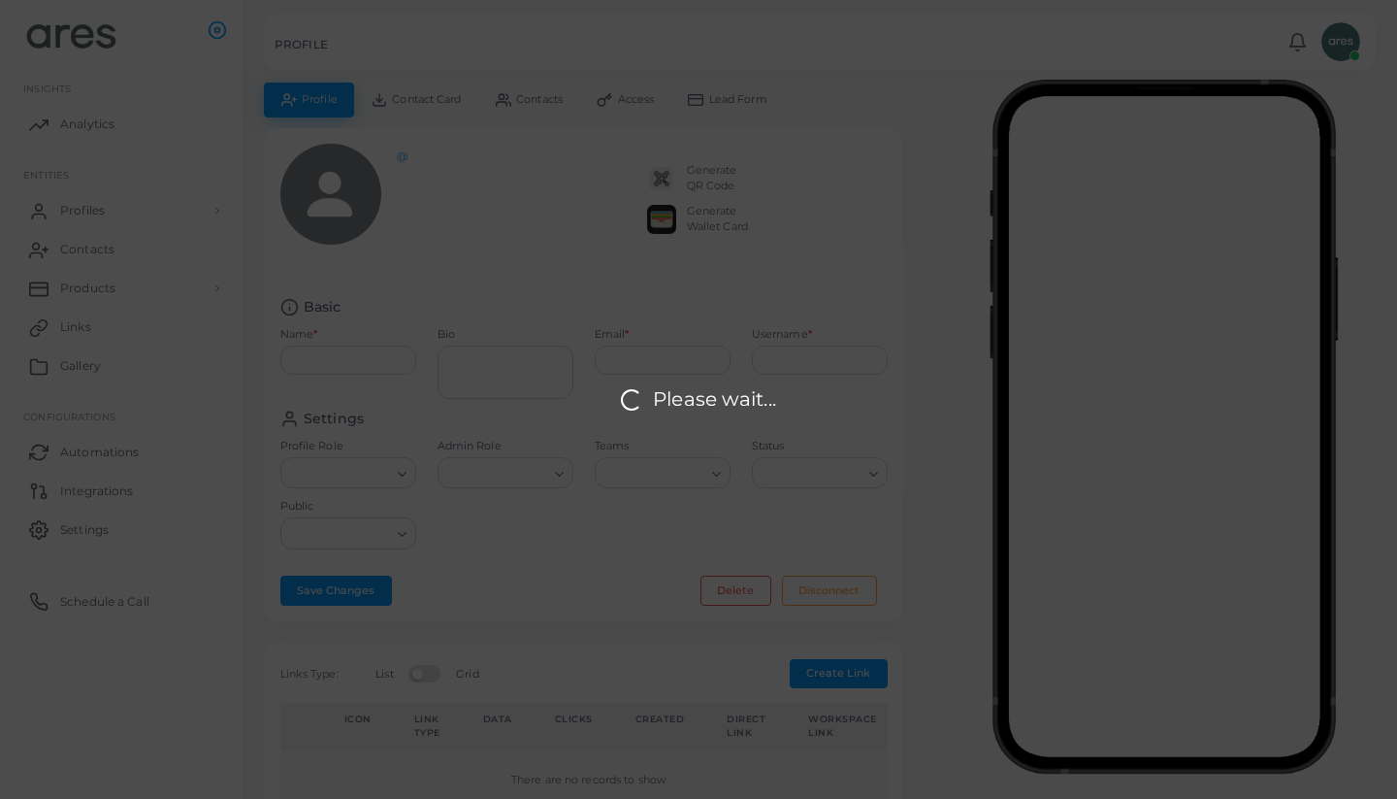
type input "**********"
type textarea "**********"
type input "**********"
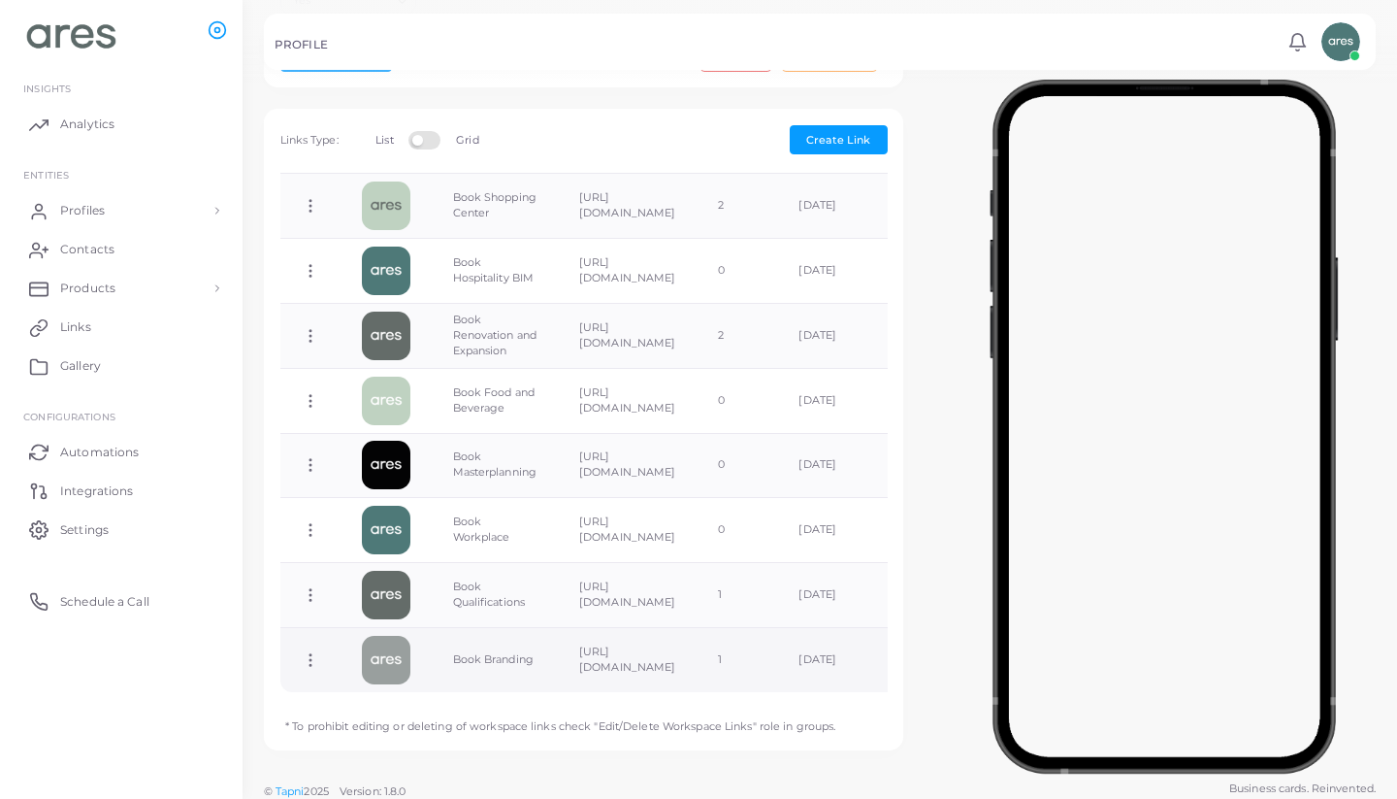
scroll to position [948, 0]
click at [309, 652] on icon at bounding box center [310, 660] width 17 height 17
click at [394, 723] on span "Delete Link" at bounding box center [380, 725] width 62 height 16
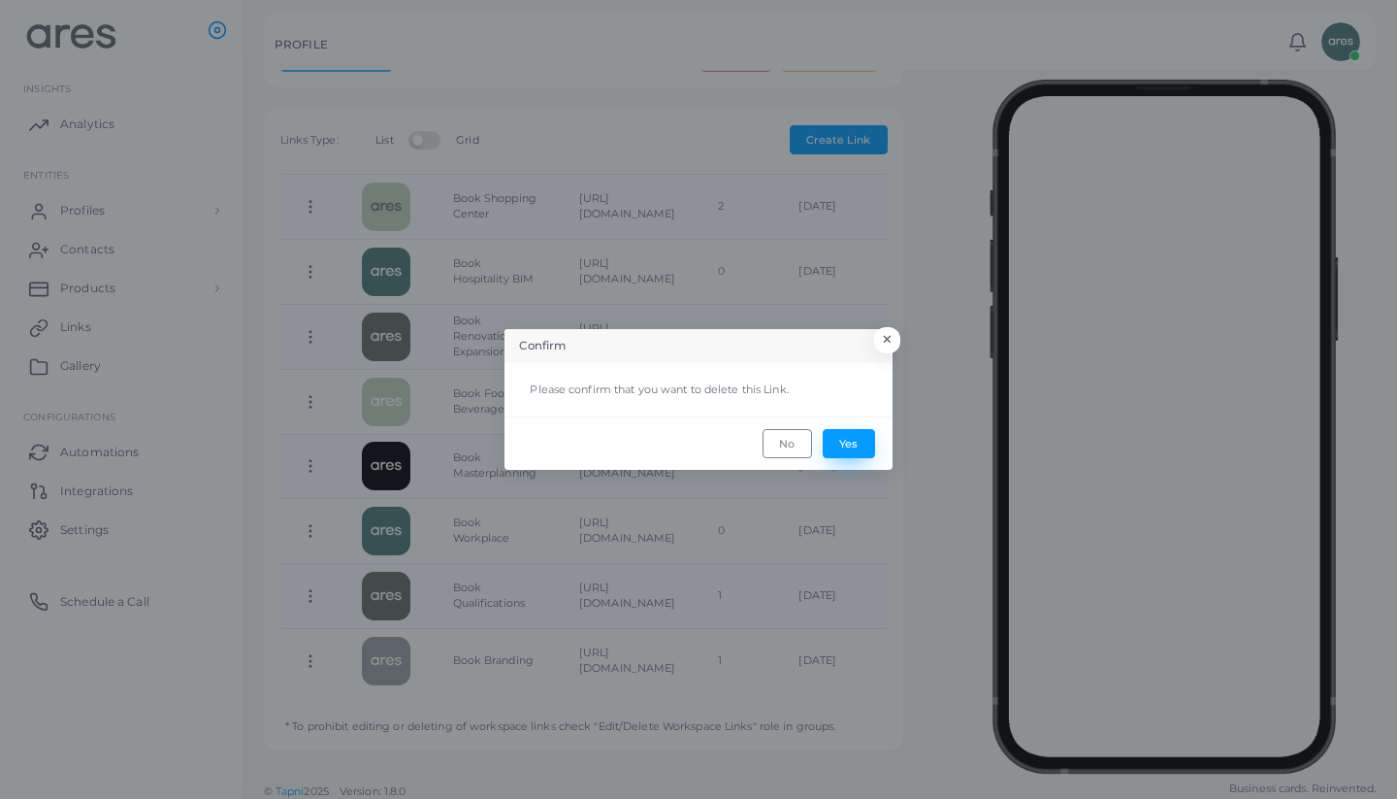
click at [850, 443] on button "Yes" at bounding box center [849, 443] width 52 height 29
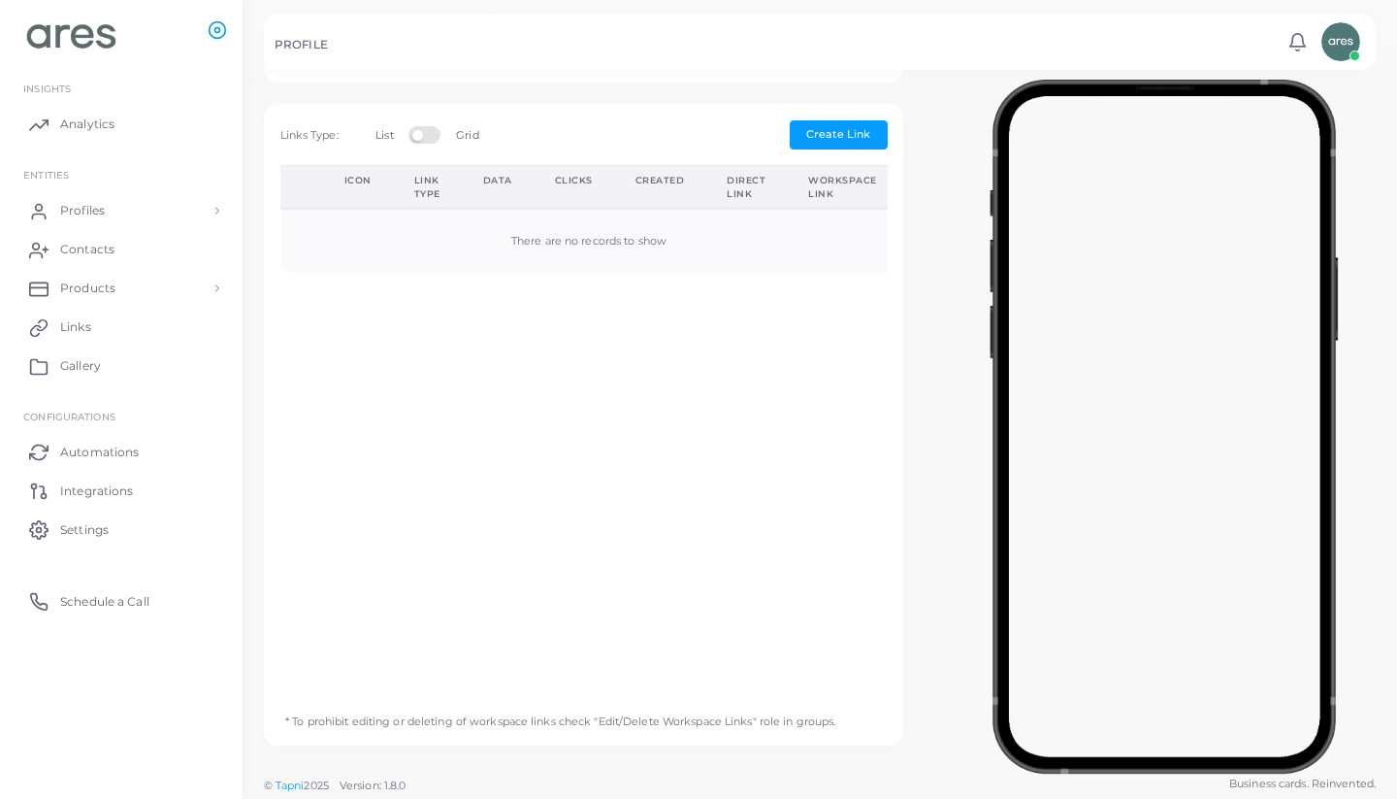
click at [312, 588] on div "Icon Link Type Data Clicks Created Direct Link Workspace Link There are no reco…" at bounding box center [584, 431] width 629 height 532
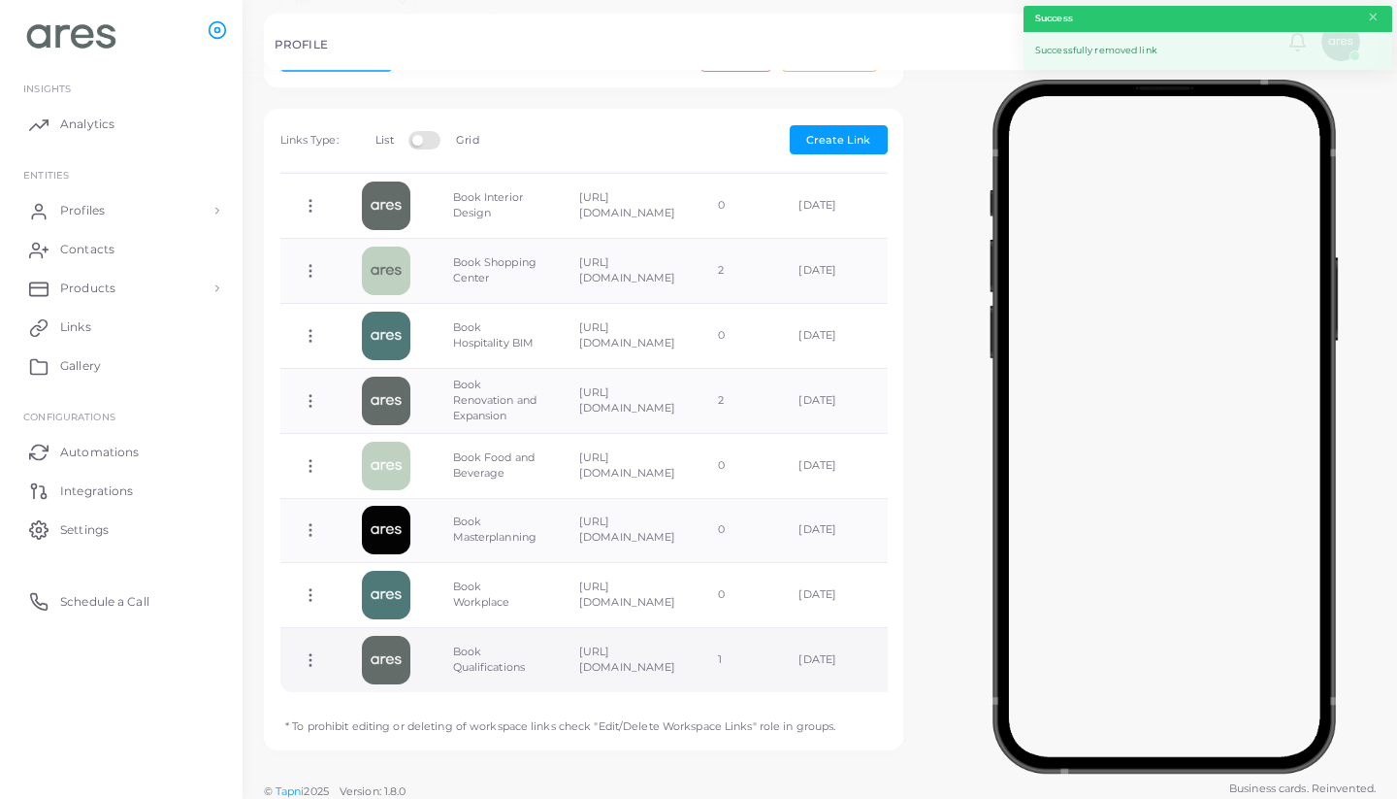
scroll to position [883, 0]
click at [305, 641] on td "Copy Link Edit Link Delete Link Toggle Direct Link" at bounding box center [310, 661] width 60 height 64
click at [312, 652] on icon at bounding box center [310, 660] width 17 height 17
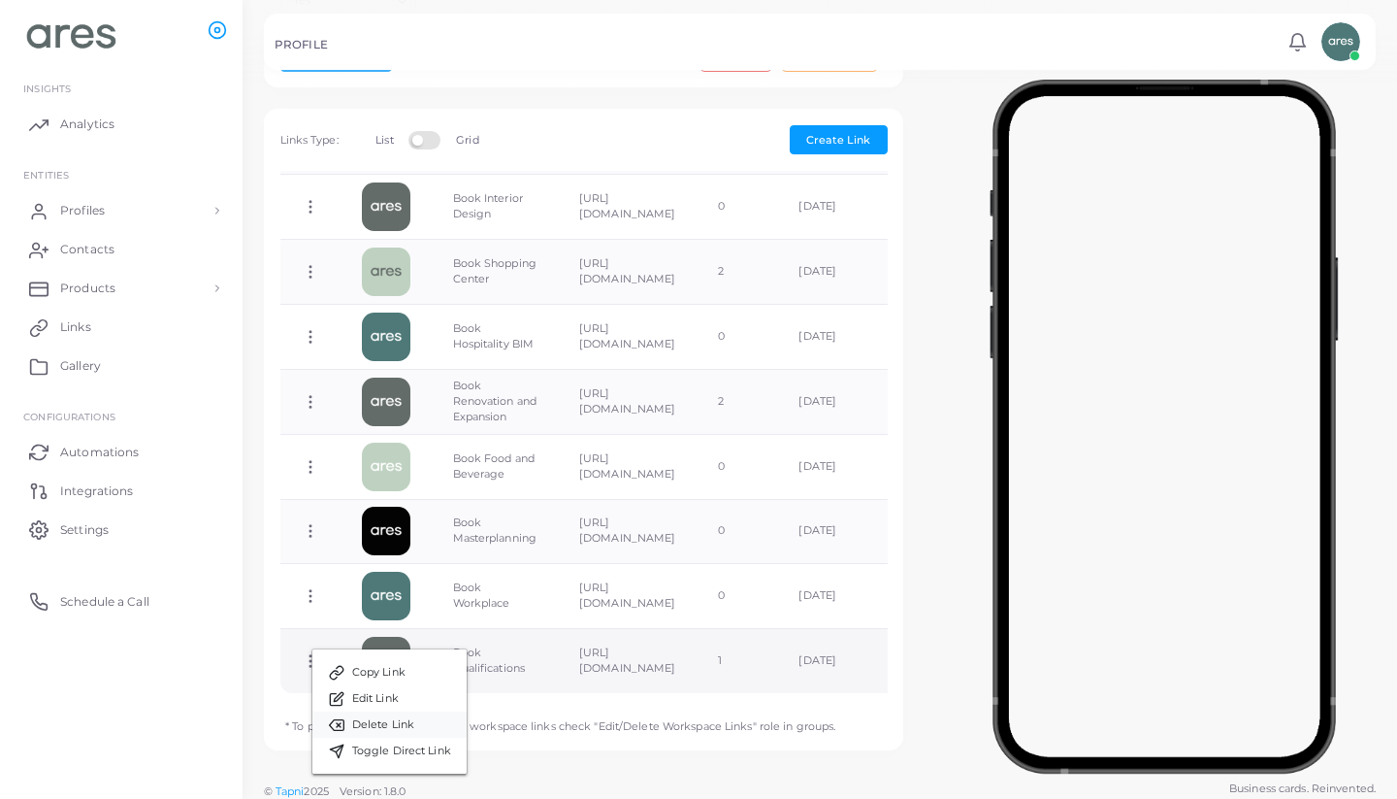
click at [404, 719] on span "Delete Link" at bounding box center [383, 725] width 62 height 16
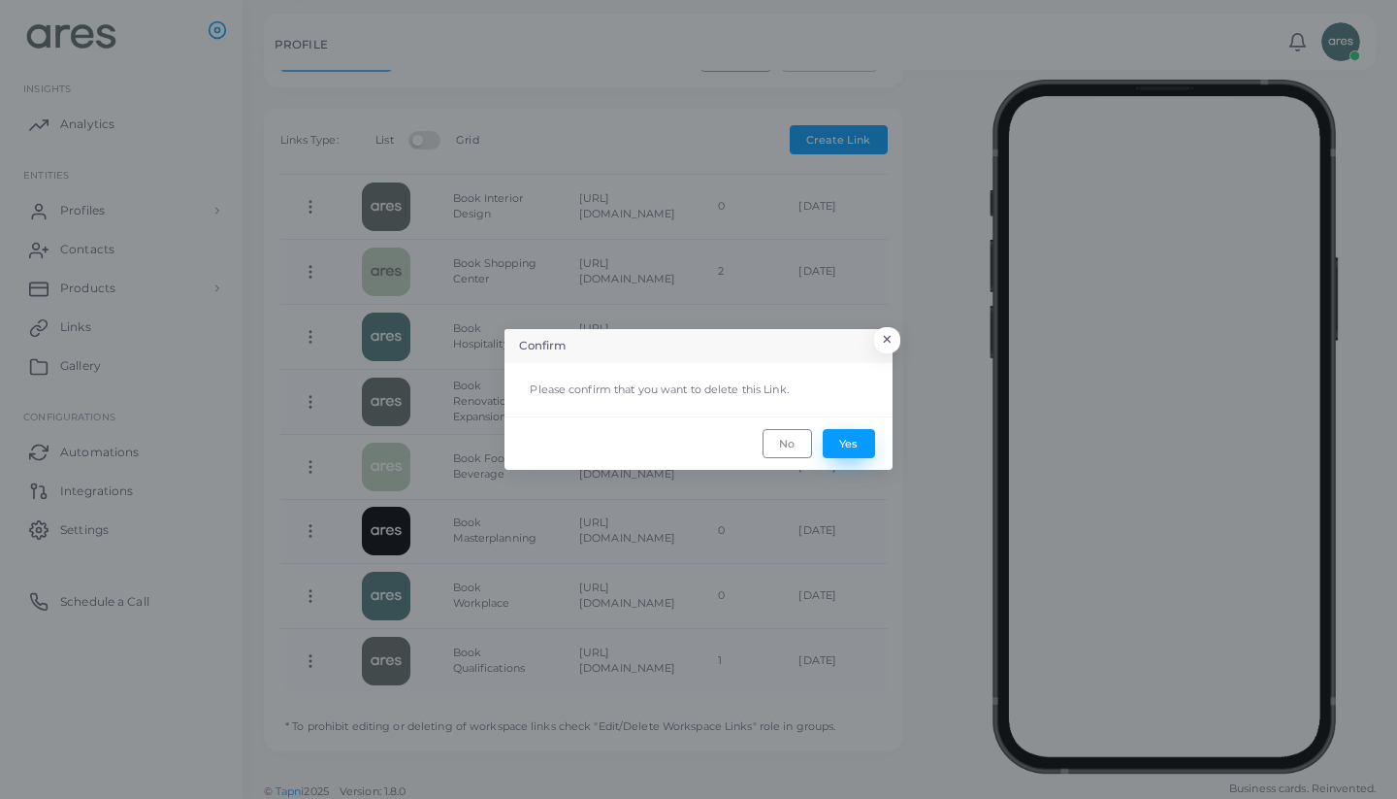
click at [860, 434] on button "Yes" at bounding box center [849, 443] width 52 height 29
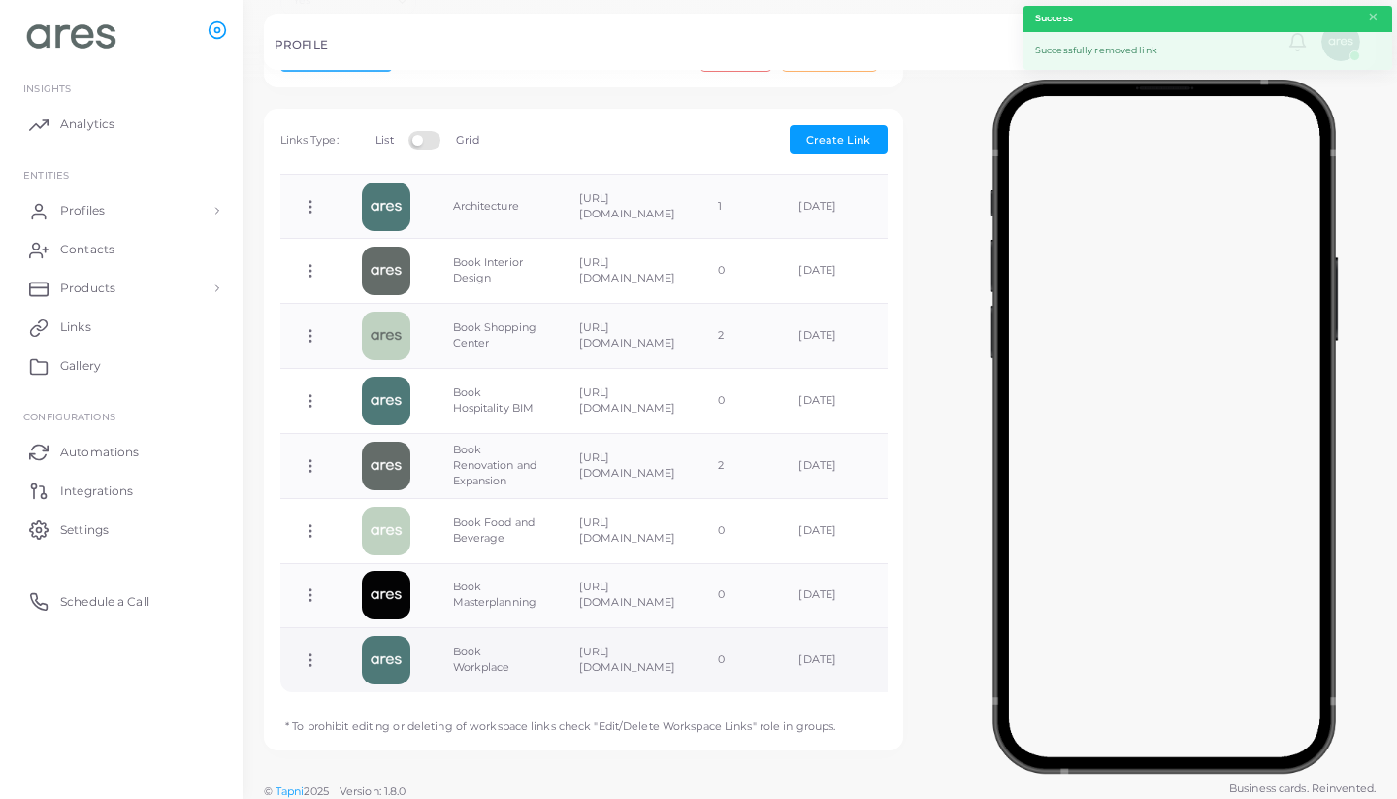
scroll to position [818, 0]
click at [310, 652] on icon at bounding box center [310, 660] width 17 height 17
click at [379, 719] on span "Delete Link" at bounding box center [381, 725] width 62 height 16
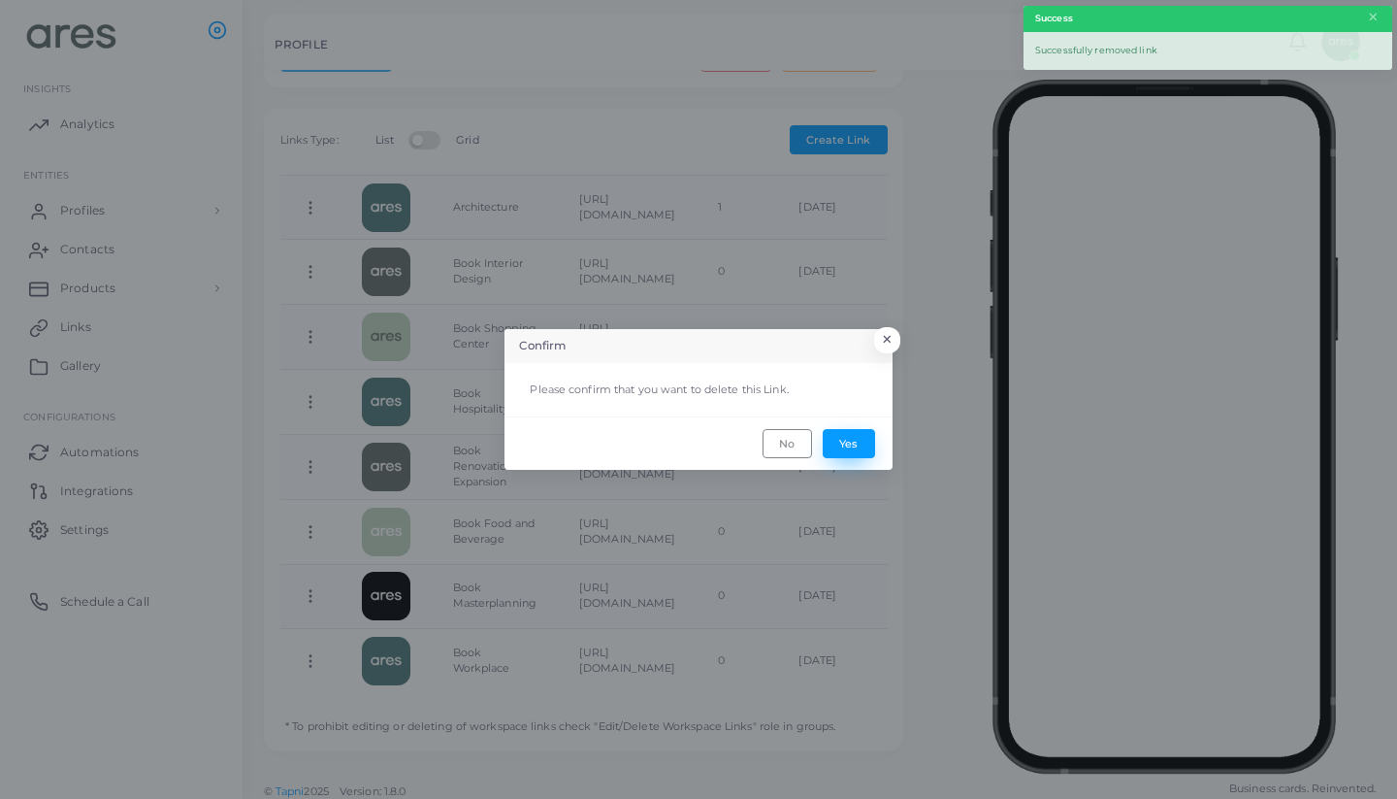
click at [862, 444] on button "Yes" at bounding box center [849, 443] width 52 height 29
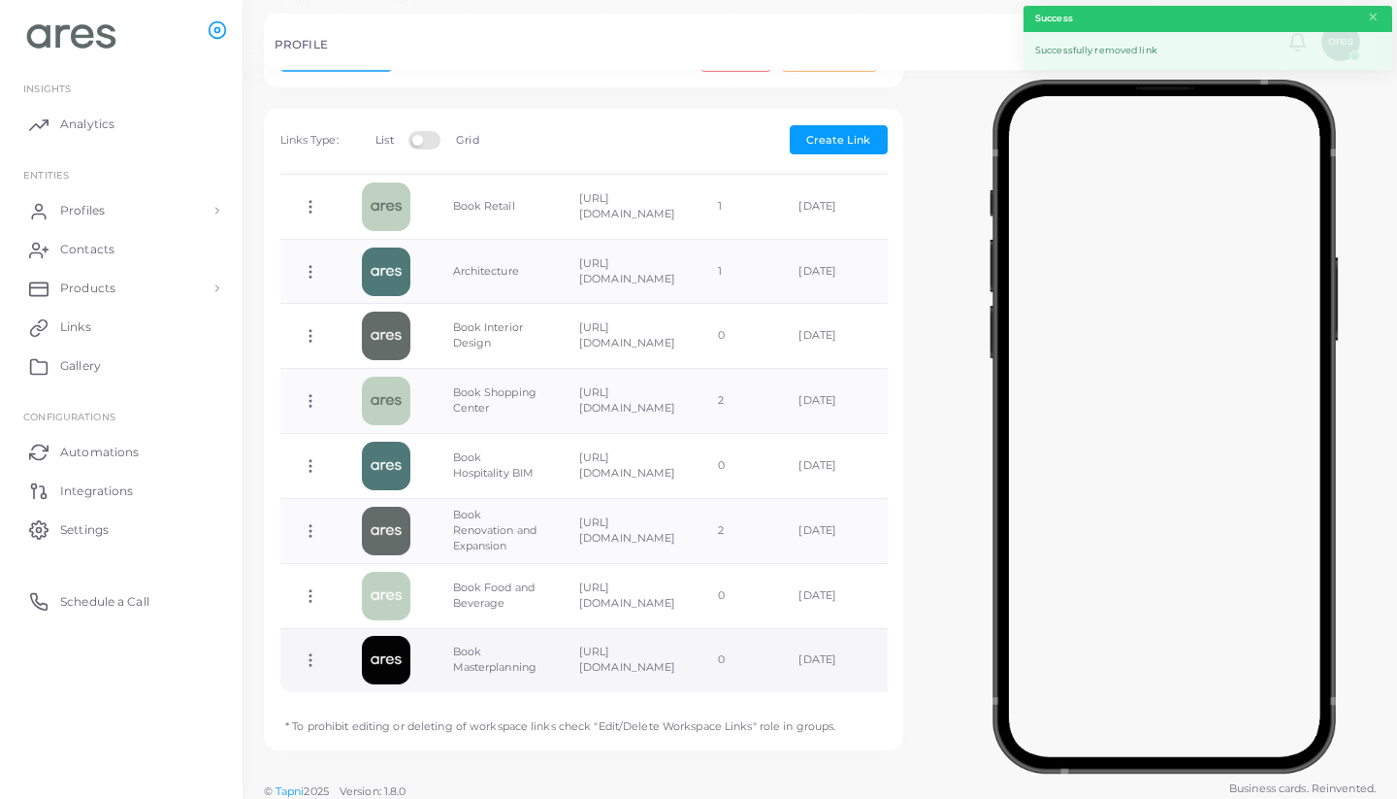
scroll to position [753, 0]
click at [311, 661] on circle at bounding box center [311, 662] width 2 height 2
click at [401, 726] on span "Delete Link" at bounding box center [382, 725] width 62 height 16
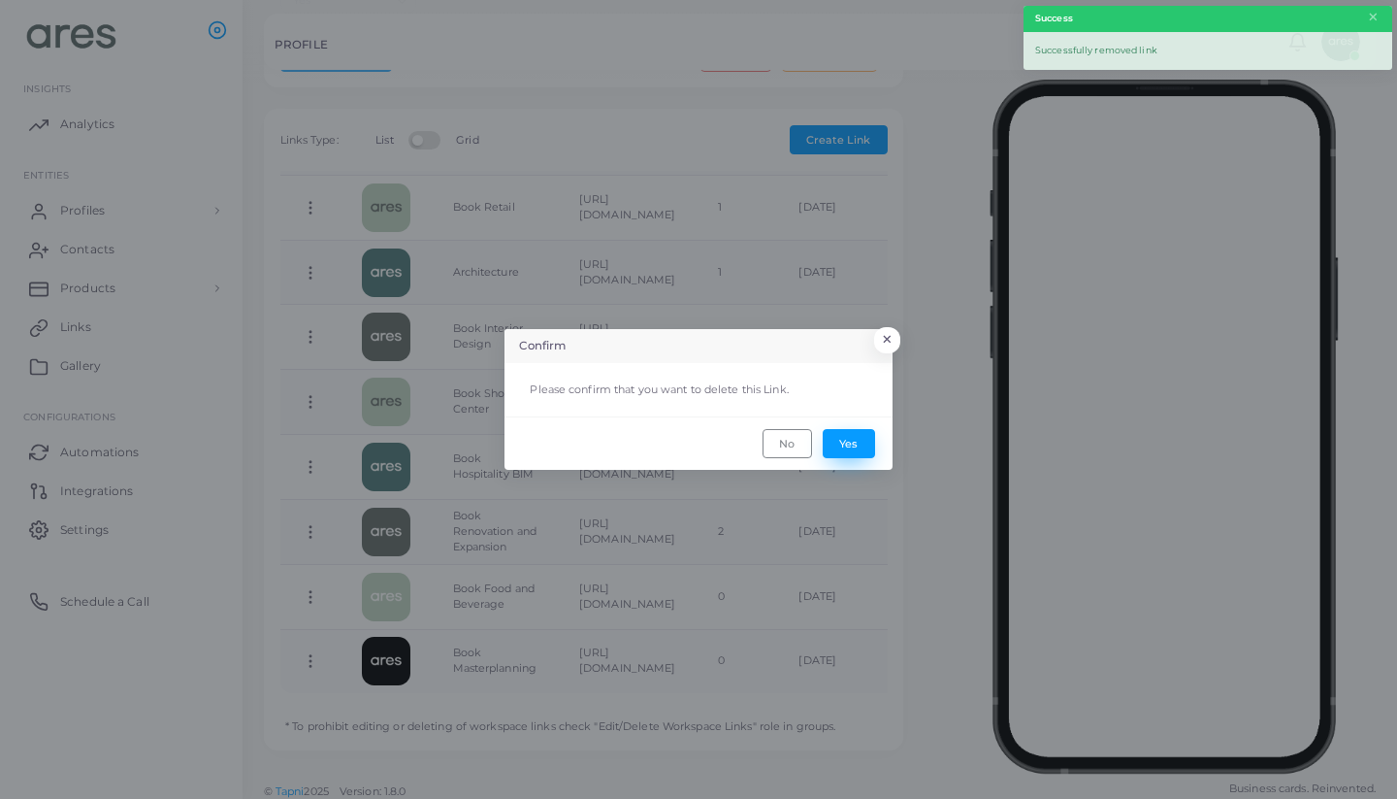
click at [855, 431] on button "Yes" at bounding box center [849, 443] width 52 height 29
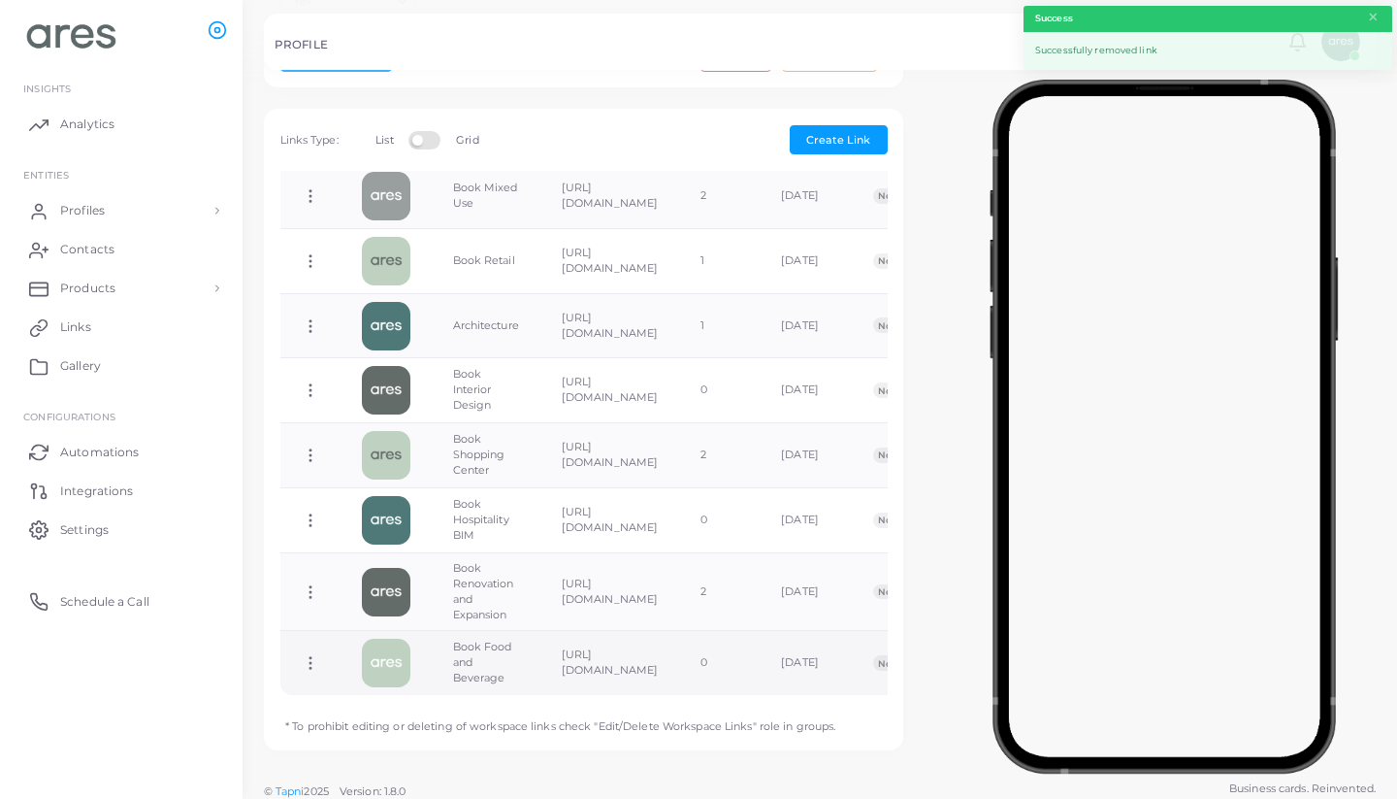
scroll to position [698, 0]
click at [306, 656] on icon at bounding box center [310, 664] width 17 height 17
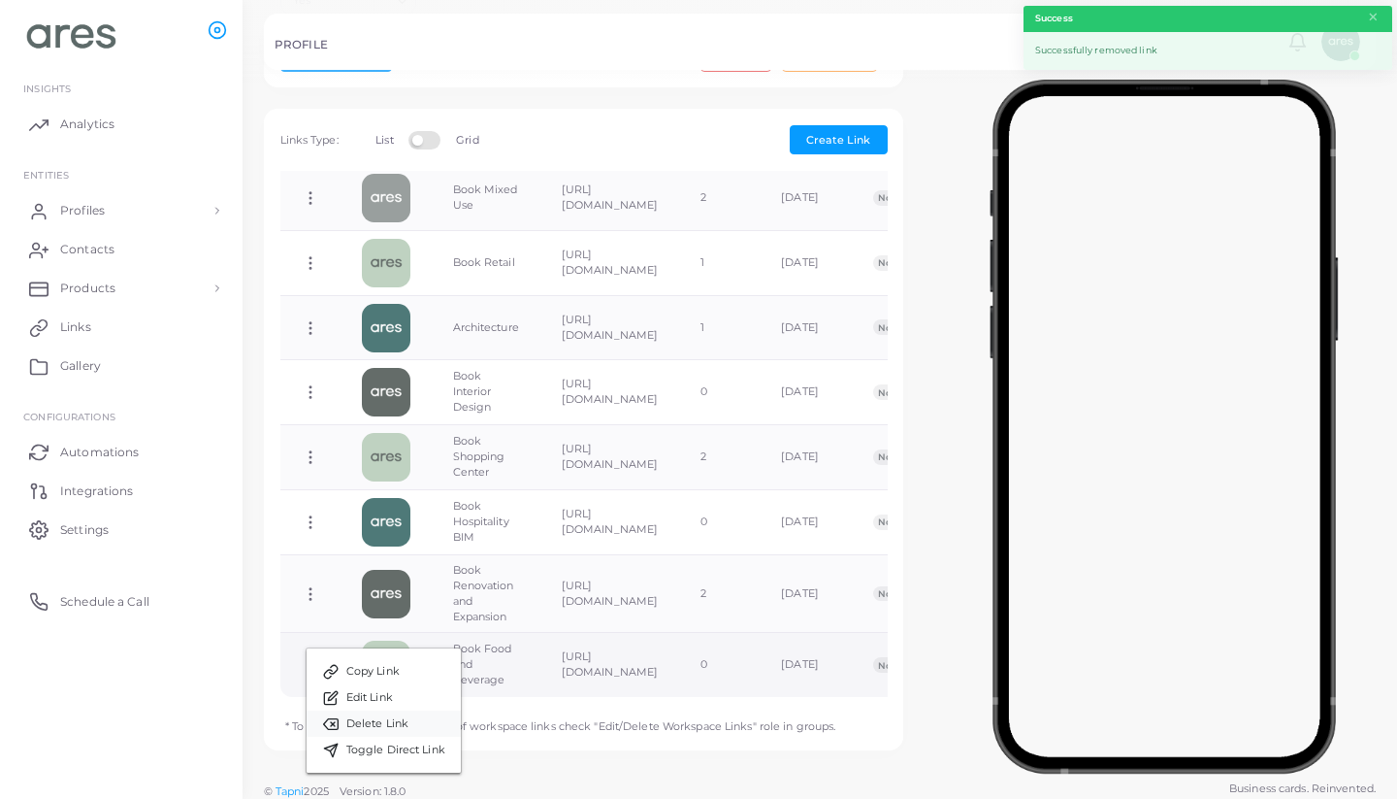
click at [404, 728] on span "Delete Link" at bounding box center [377, 724] width 62 height 16
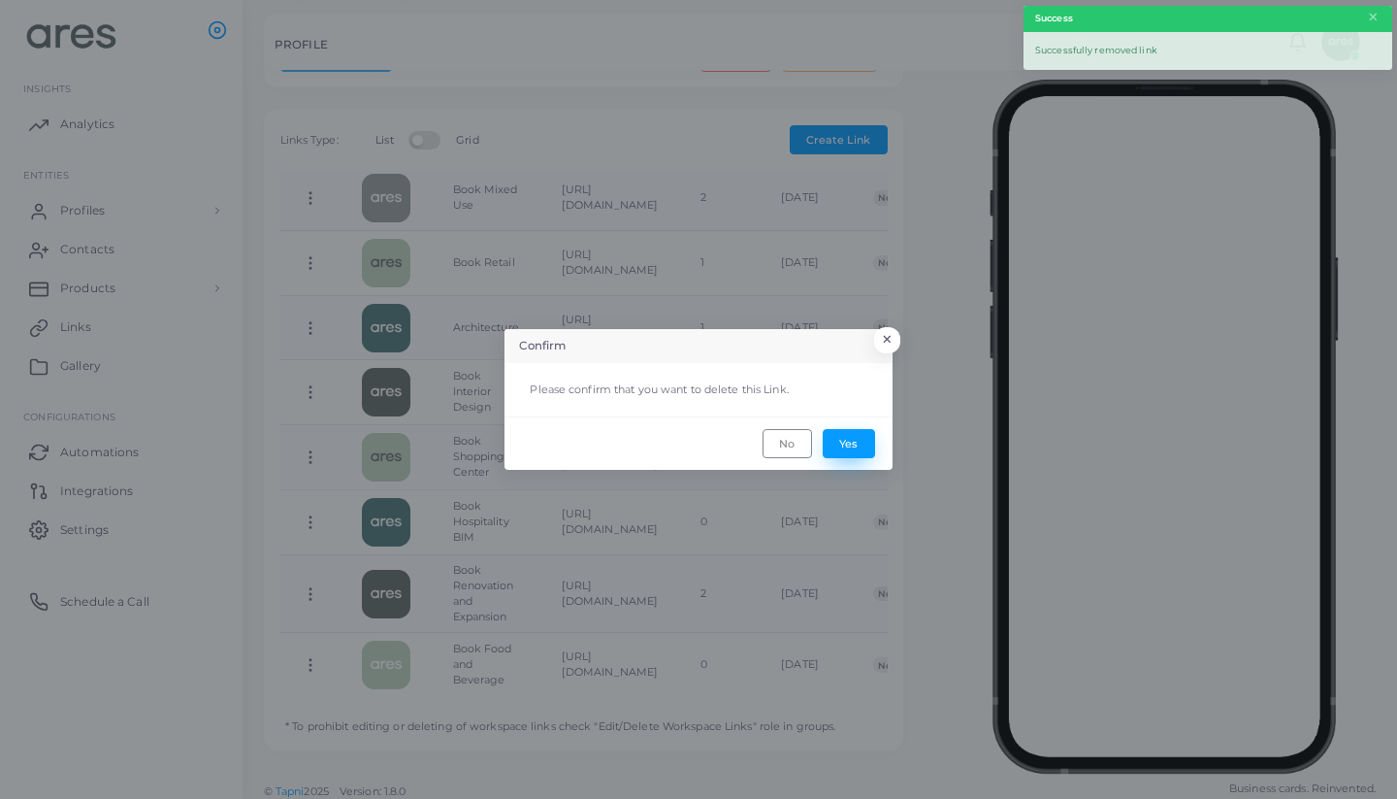
click at [869, 444] on button "Yes" at bounding box center [849, 443] width 52 height 29
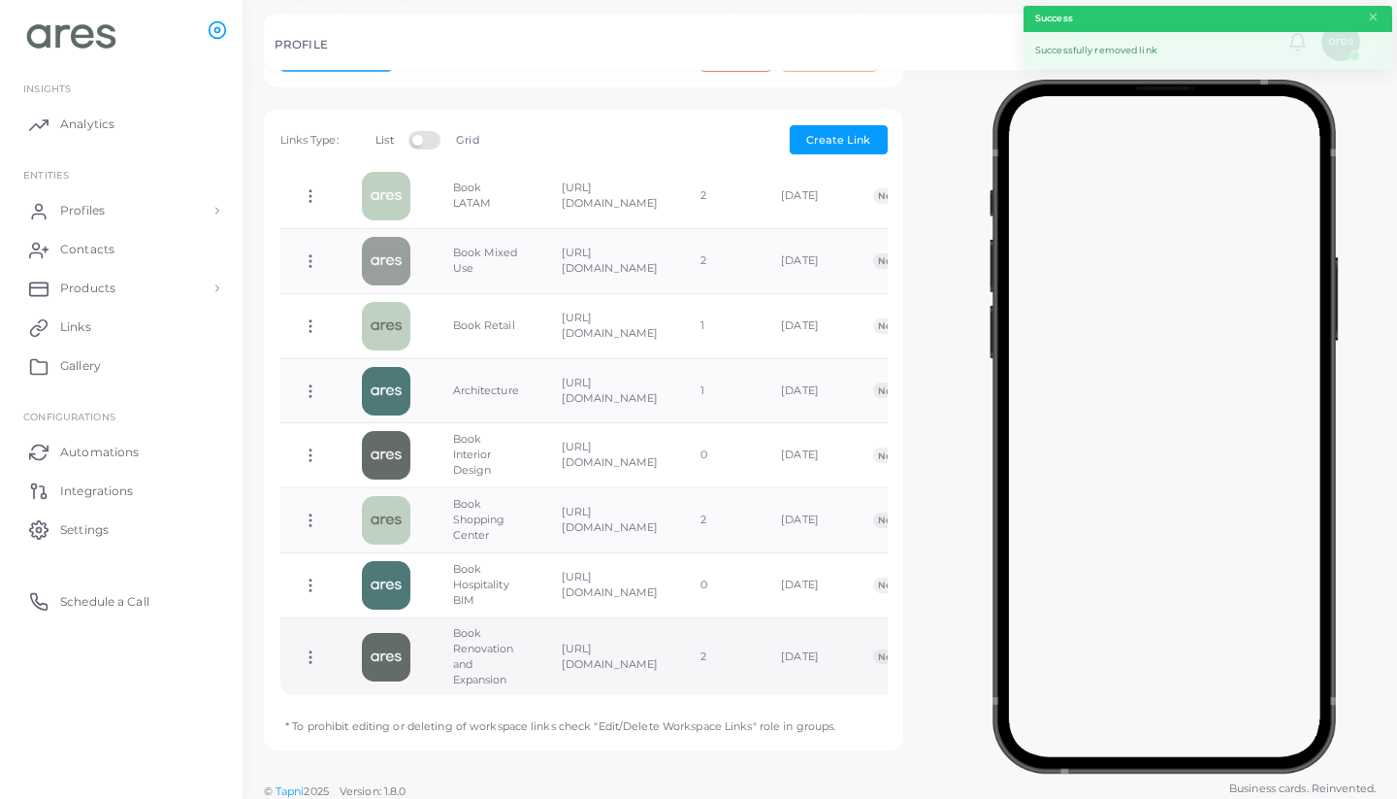
scroll to position [634, 0]
click at [311, 657] on circle at bounding box center [311, 658] width 2 height 2
click at [411, 722] on span "Delete Link" at bounding box center [382, 723] width 62 height 16
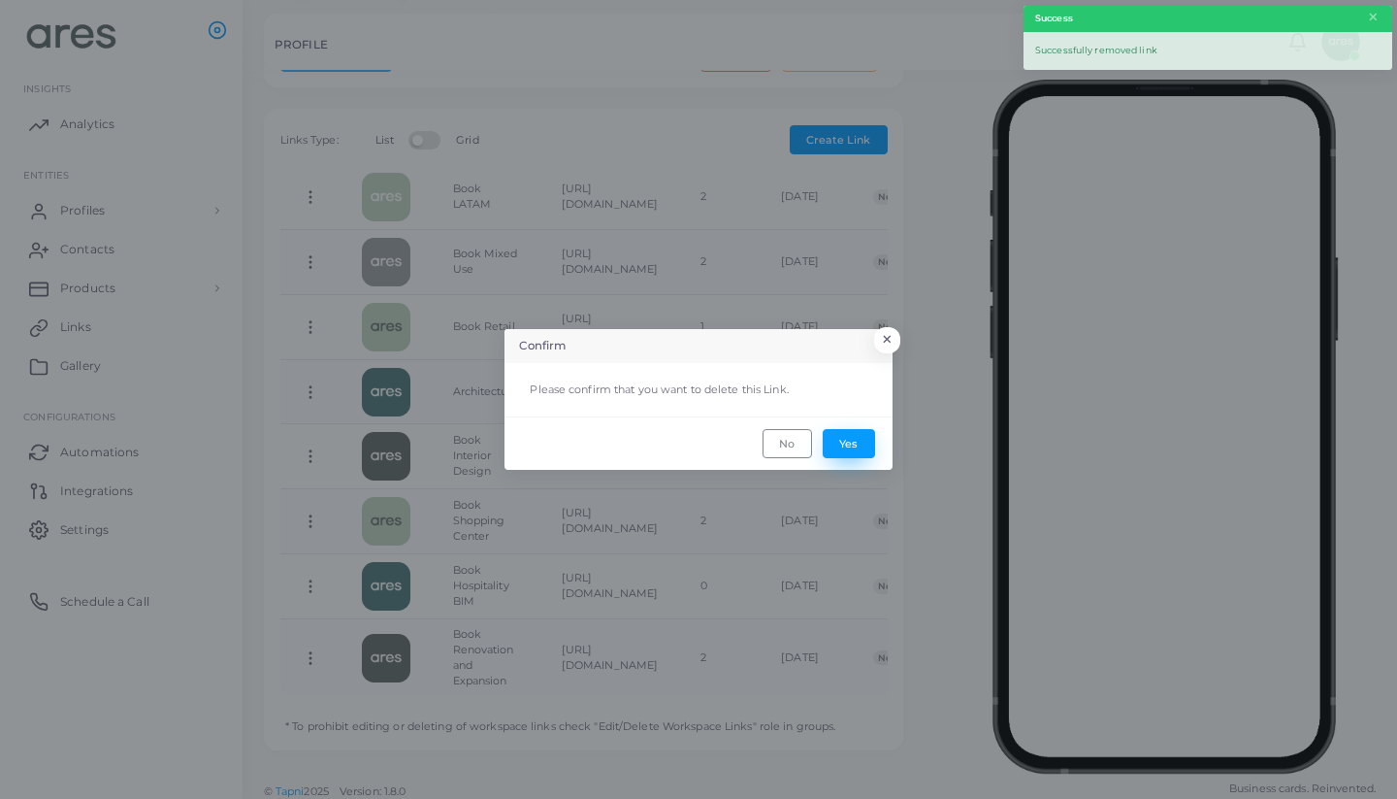
click at [848, 444] on button "Yes" at bounding box center [849, 443] width 52 height 29
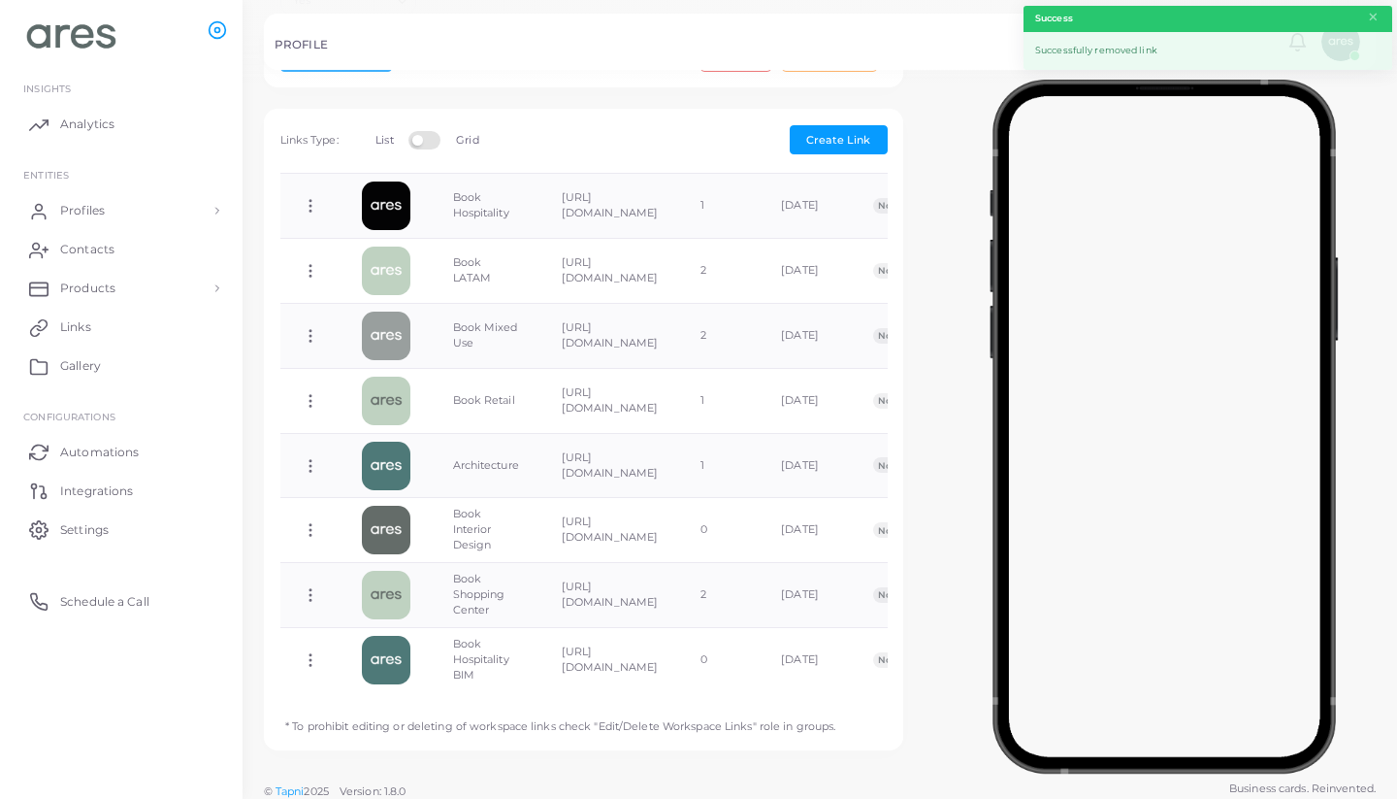
scroll to position [559, 0]
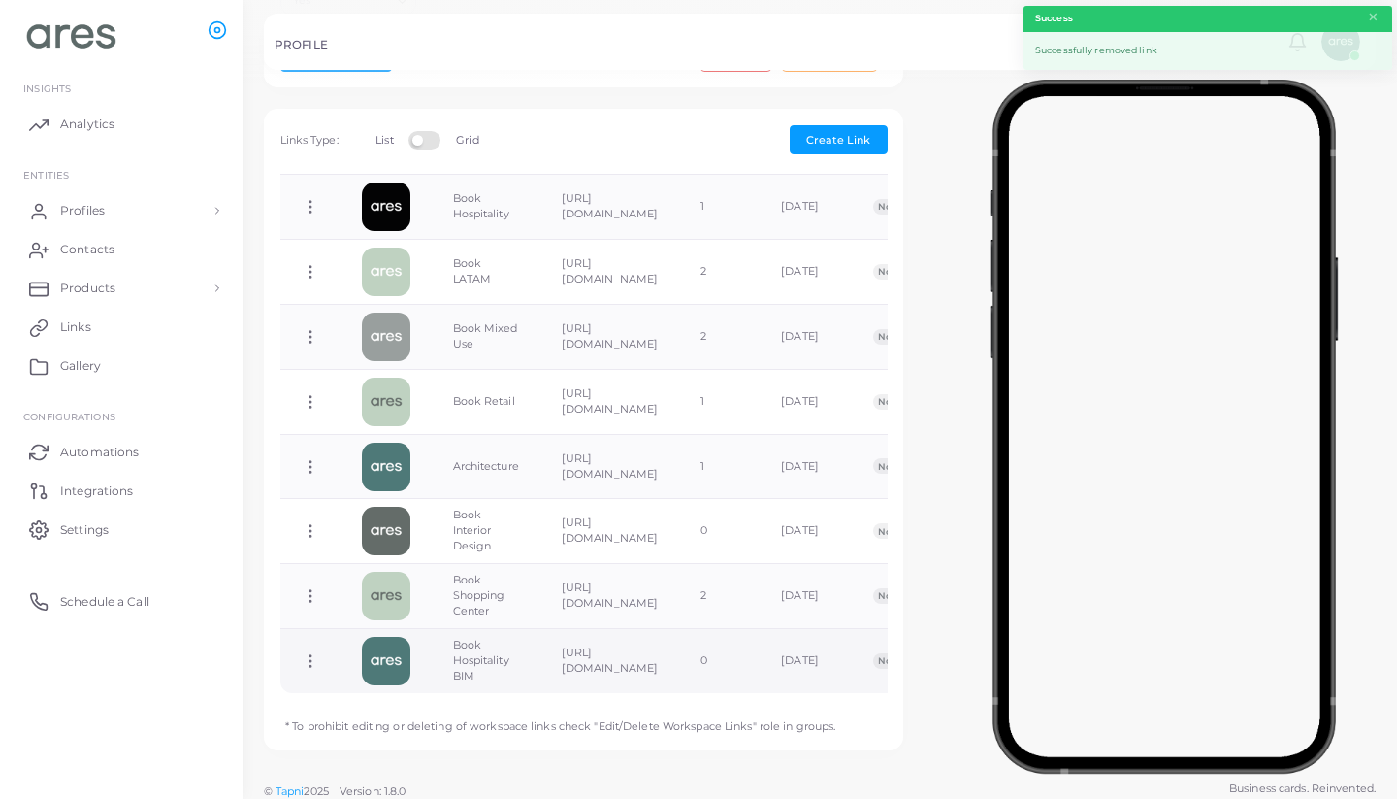
click at [308, 652] on icon at bounding box center [310, 660] width 17 height 17
click at [387, 728] on span "Delete Link" at bounding box center [379, 725] width 62 height 16
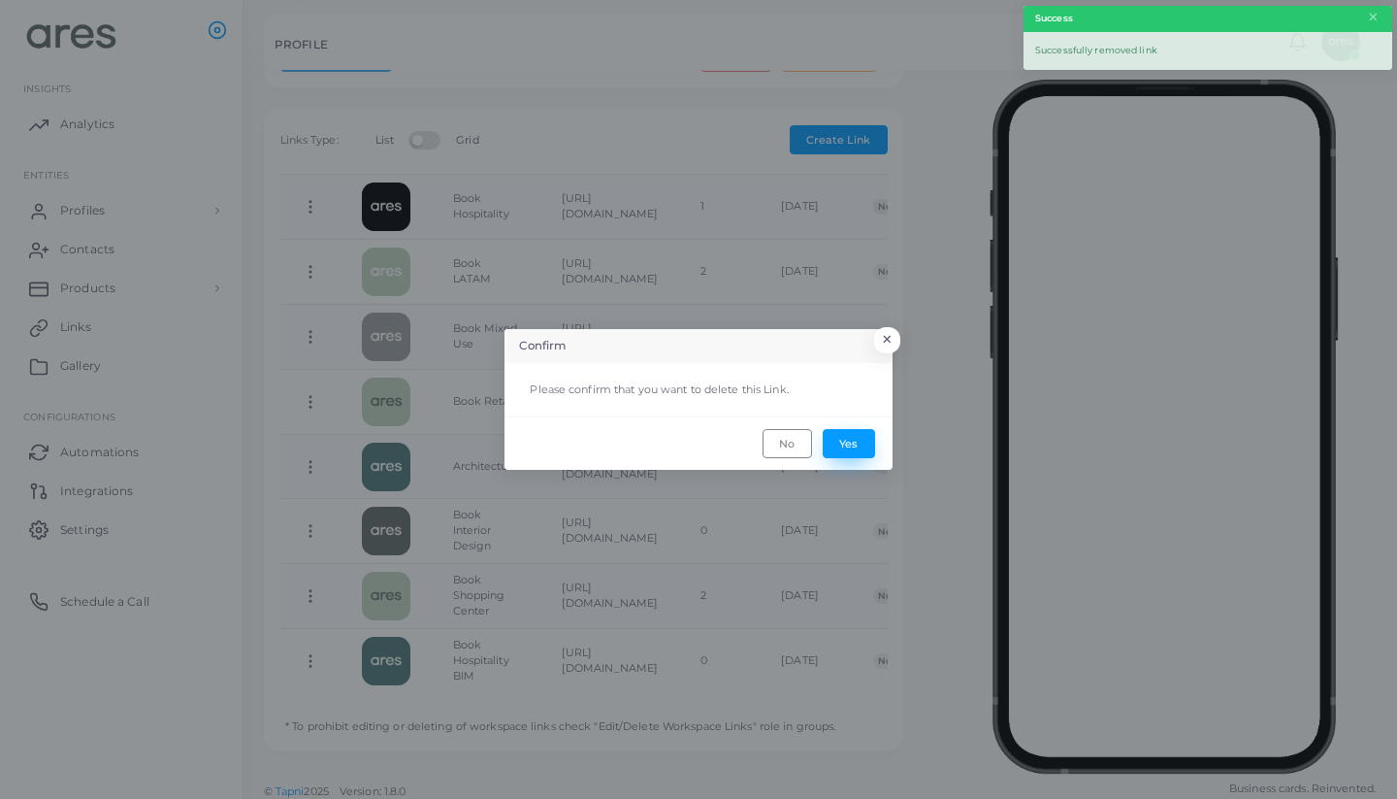
click at [838, 446] on button "Yes" at bounding box center [849, 443] width 52 height 29
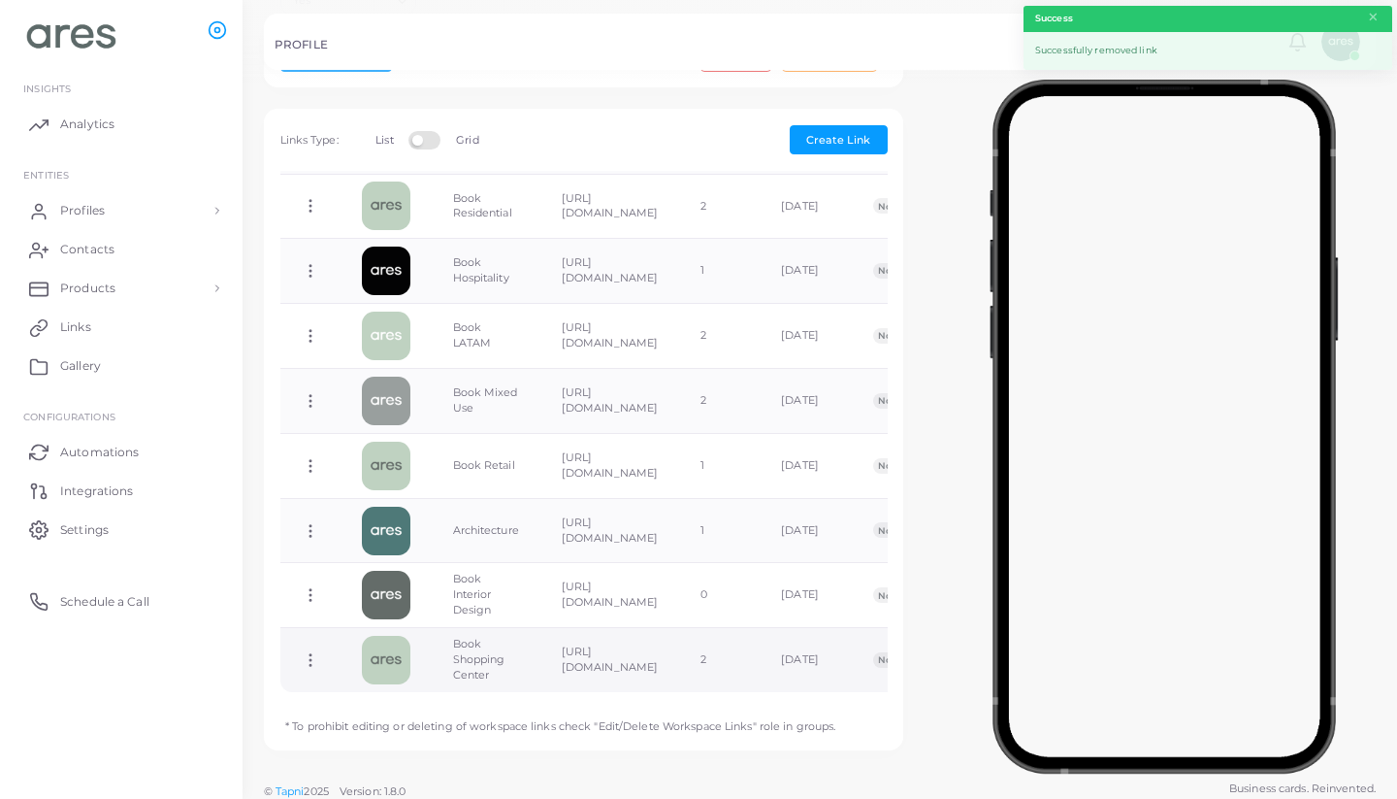
scroll to position [494, 0]
click at [308, 652] on icon at bounding box center [310, 660] width 17 height 17
click at [393, 719] on span "Delete Link" at bounding box center [379, 725] width 62 height 16
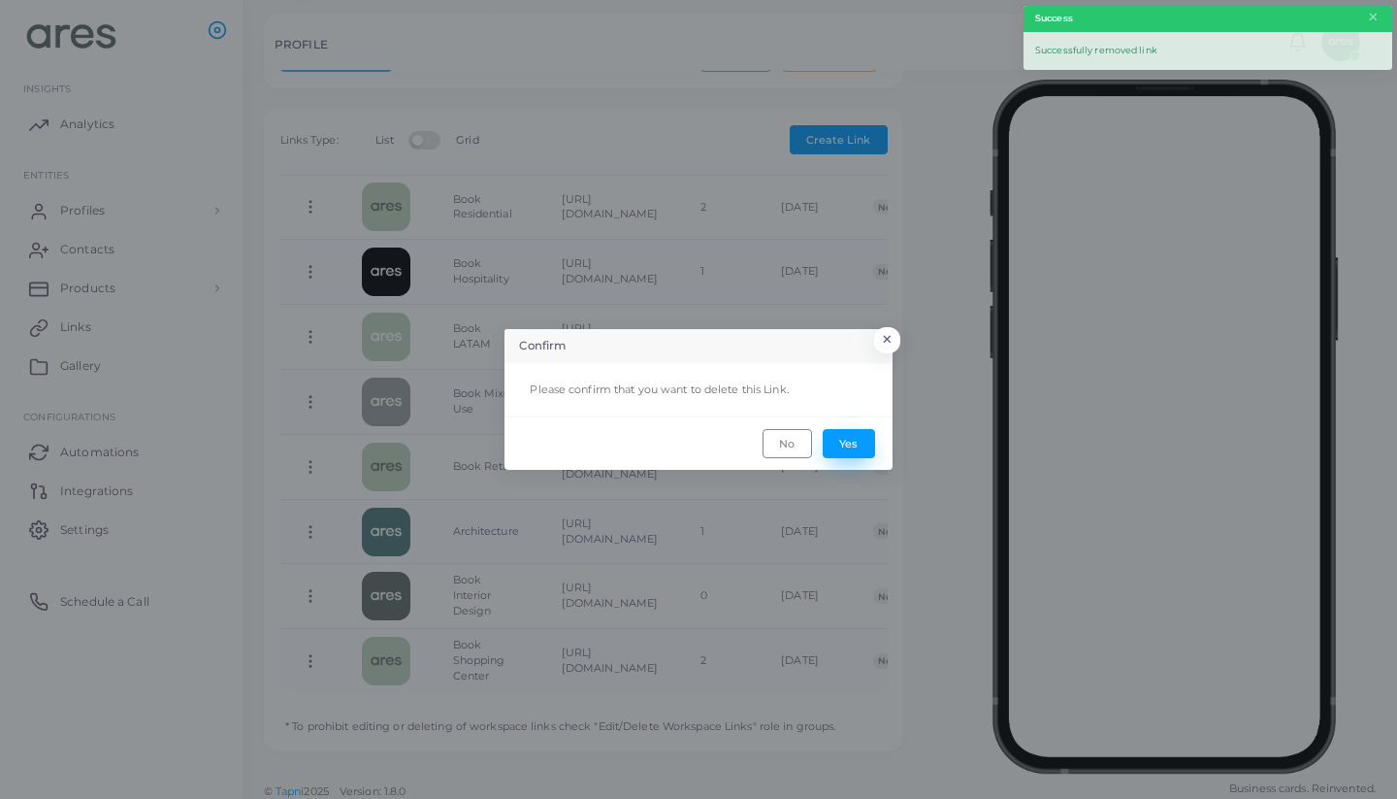
click at [851, 455] on button "Yes" at bounding box center [849, 443] width 52 height 29
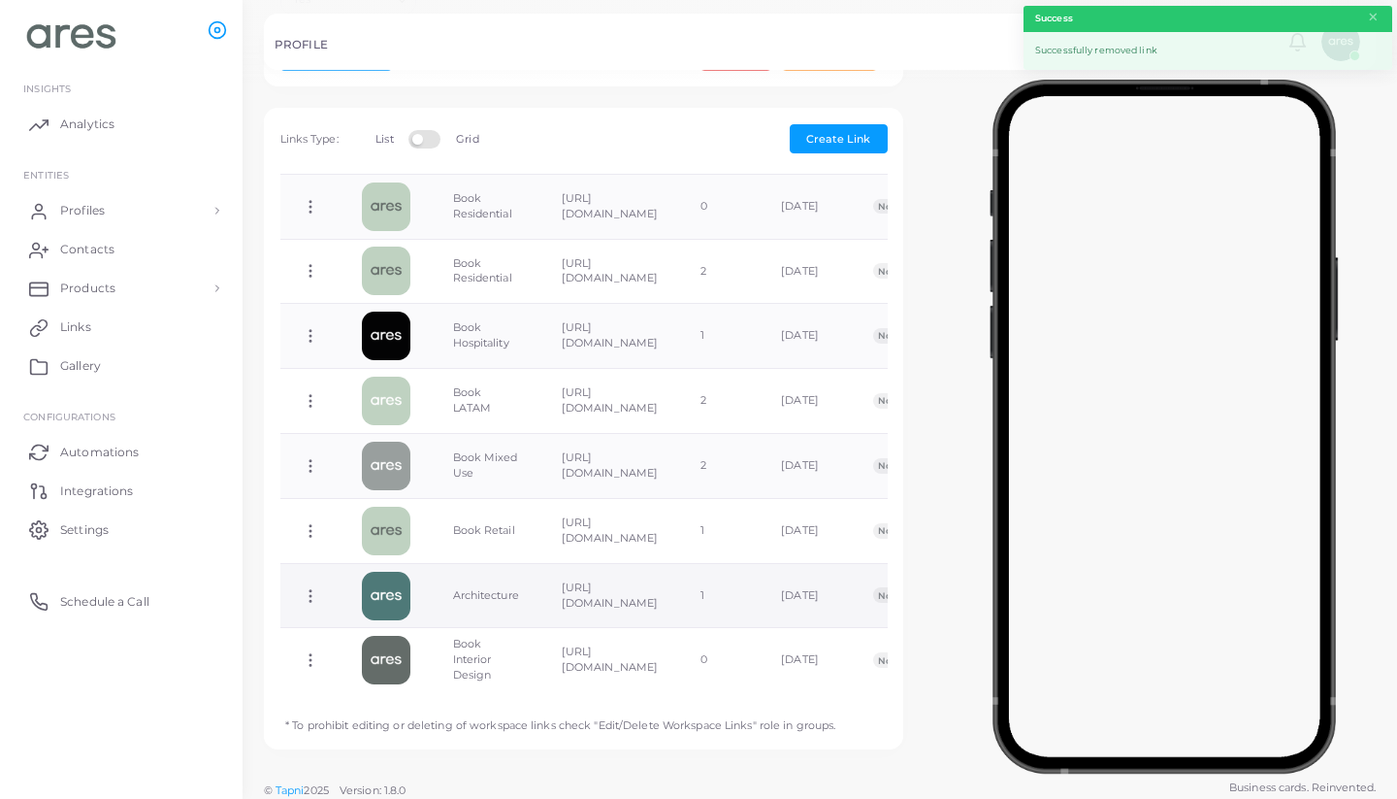
scroll to position [539, 0]
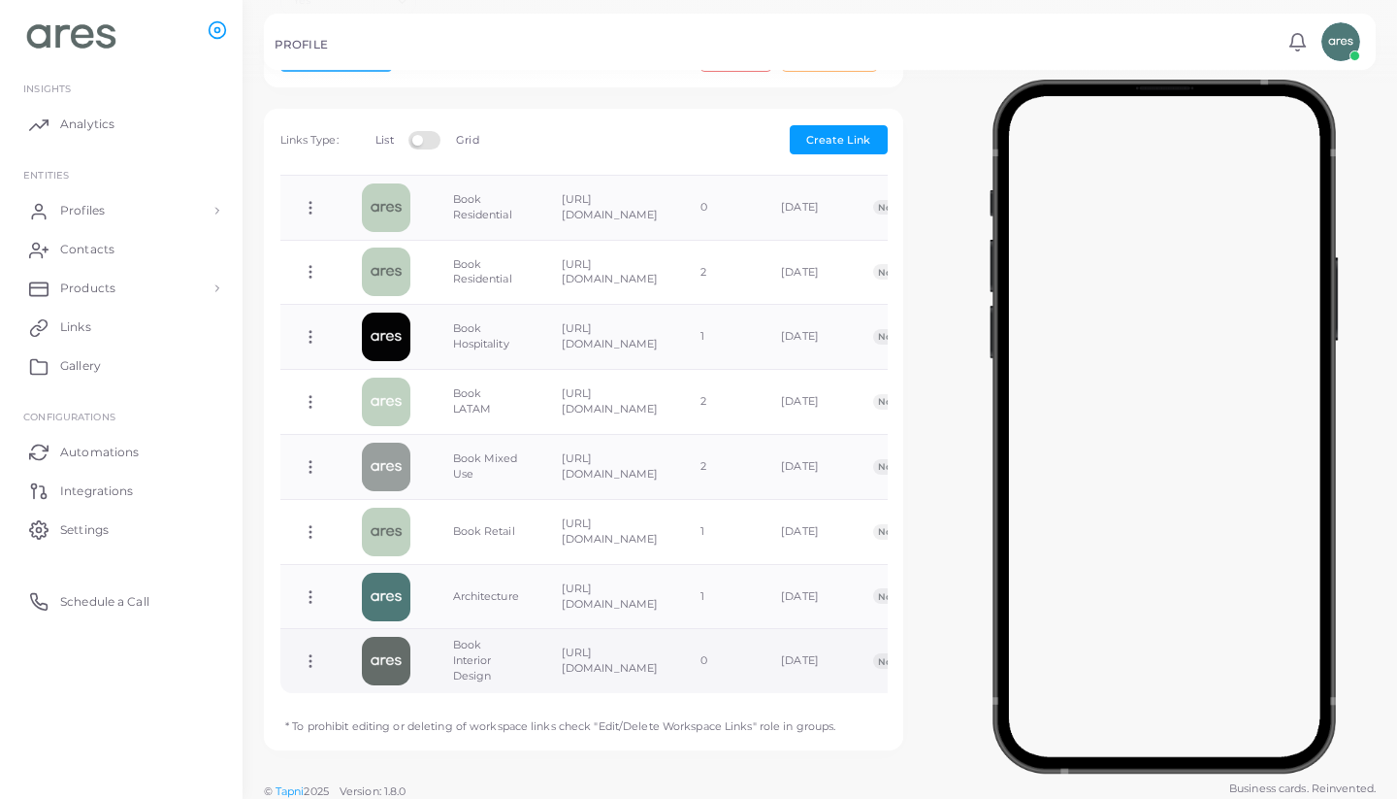
click at [318, 652] on icon at bounding box center [310, 660] width 17 height 17
click at [388, 721] on span "Delete Link" at bounding box center [390, 725] width 62 height 16
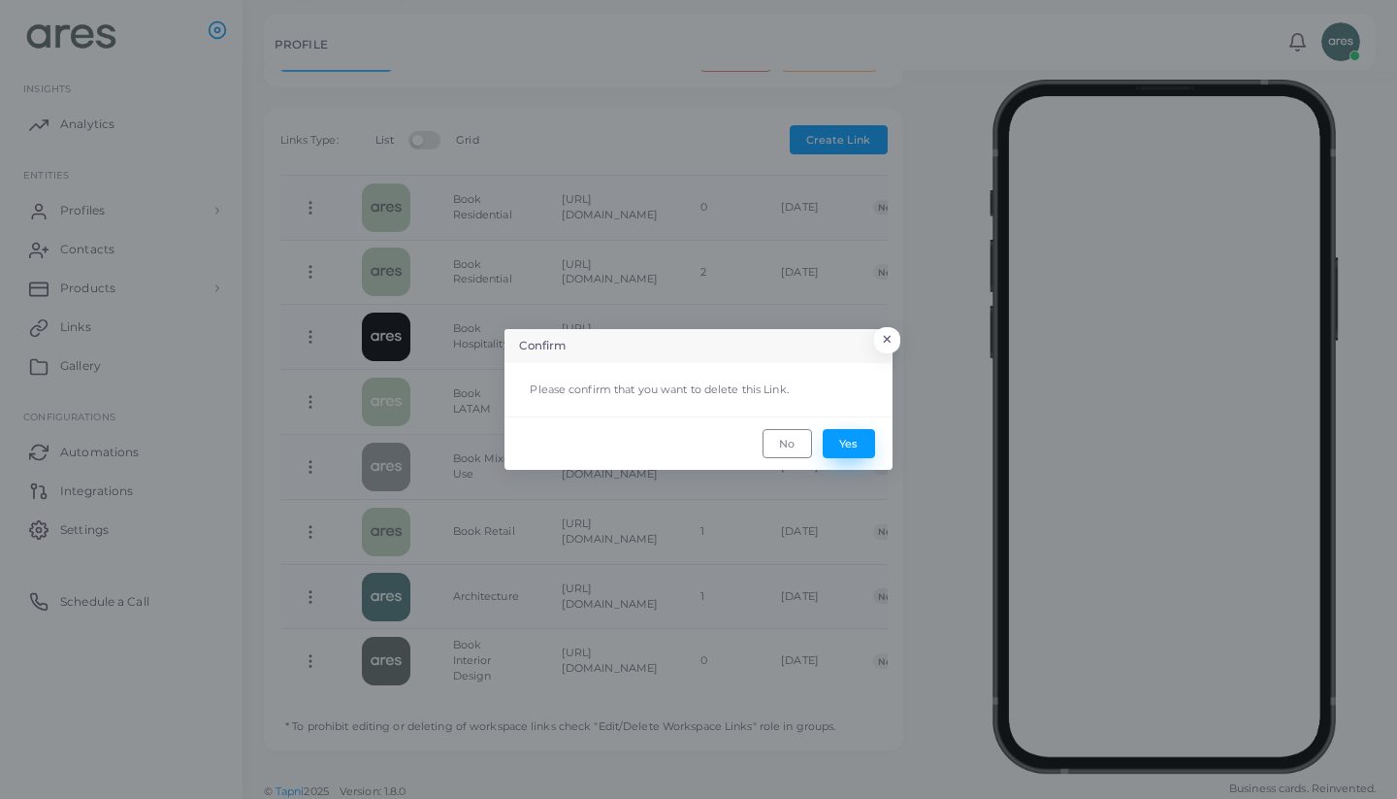
click at [843, 445] on button "Yes" at bounding box center [849, 443] width 52 height 29
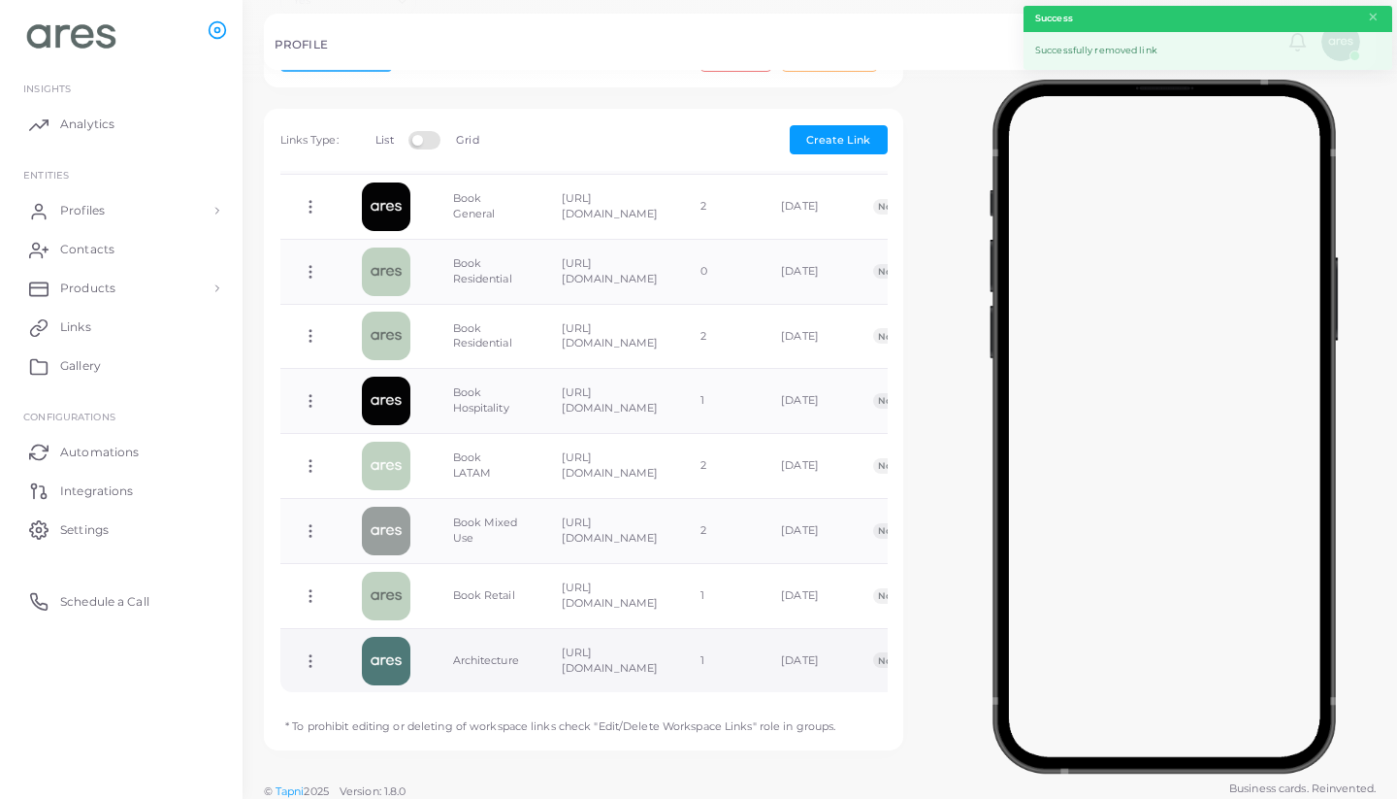
scroll to position [364, 0]
click at [317, 653] on icon at bounding box center [310, 661] width 17 height 17
click at [421, 720] on link "Delete Link" at bounding box center [395, 724] width 154 height 26
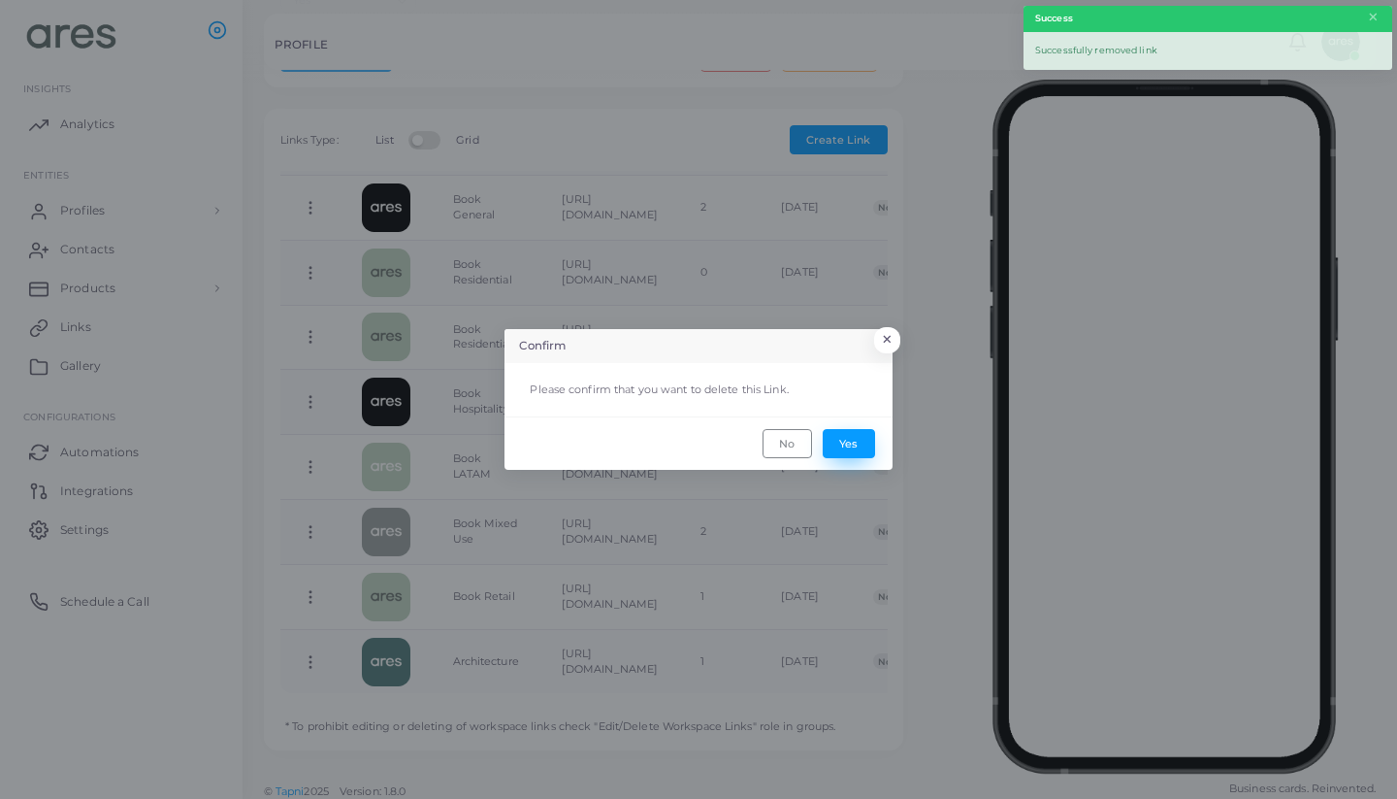
click at [855, 444] on button "Yes" at bounding box center [849, 443] width 52 height 29
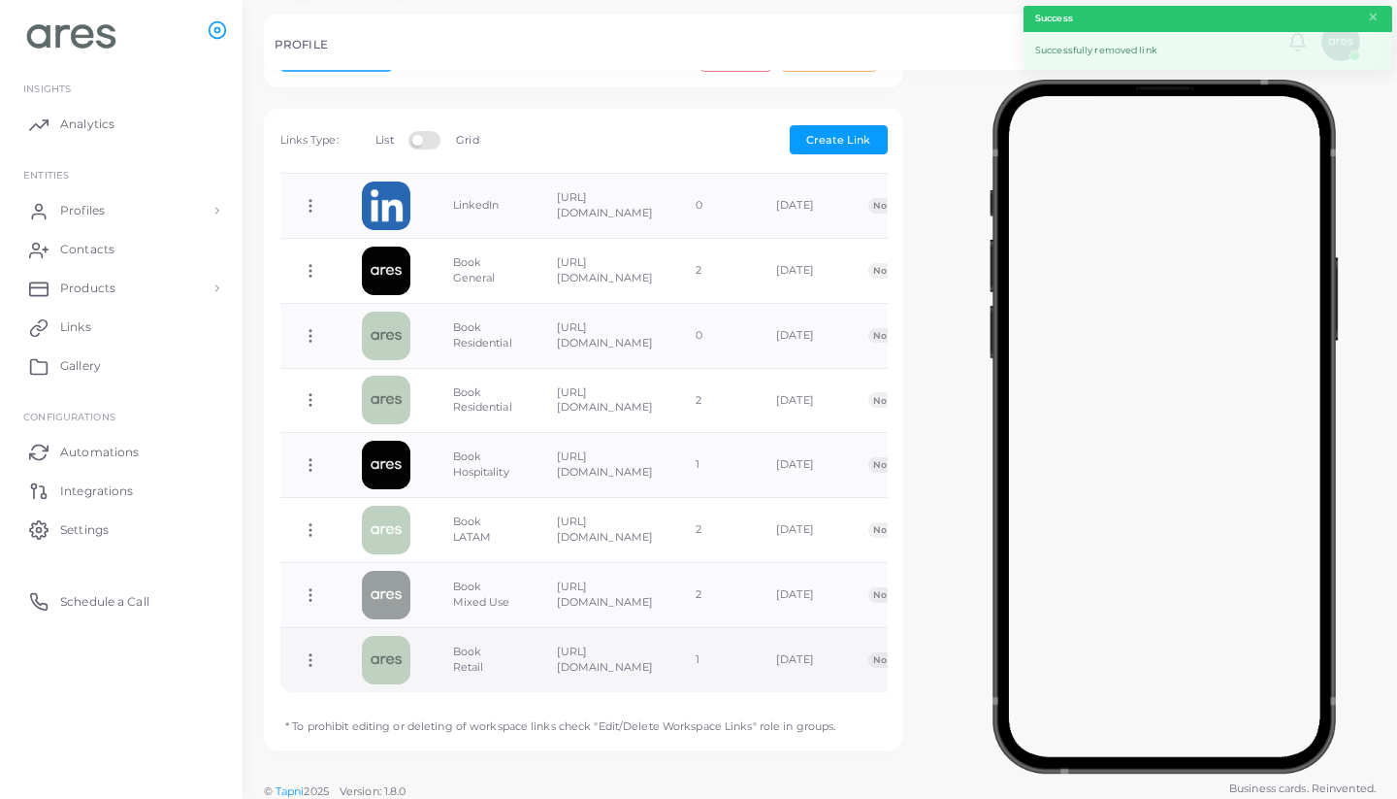
scroll to position [300, 0]
click at [311, 652] on icon at bounding box center [310, 660] width 17 height 17
click at [417, 719] on link "Delete Link" at bounding box center [389, 724] width 154 height 26
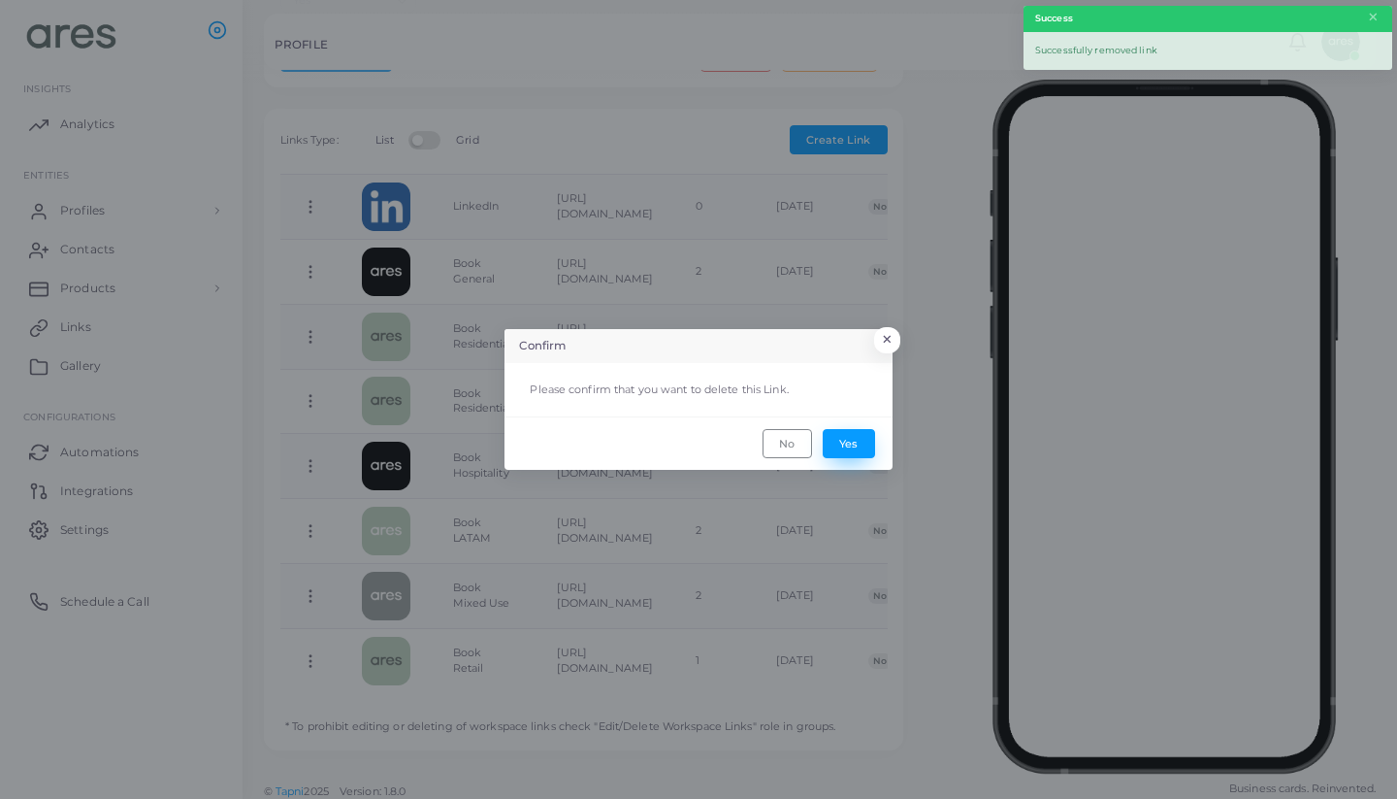
click at [859, 439] on button "Yes" at bounding box center [849, 443] width 52 height 29
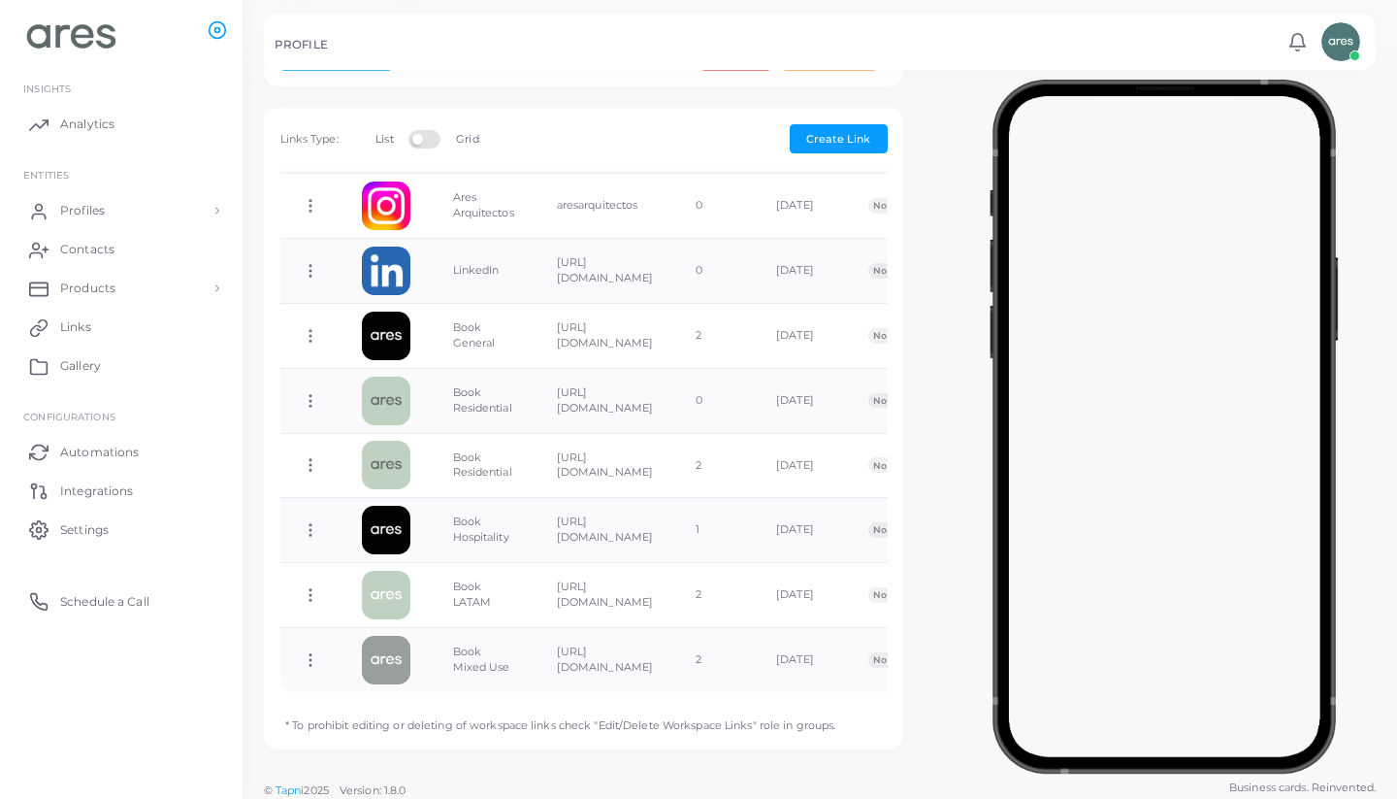
scroll to position [539, 0]
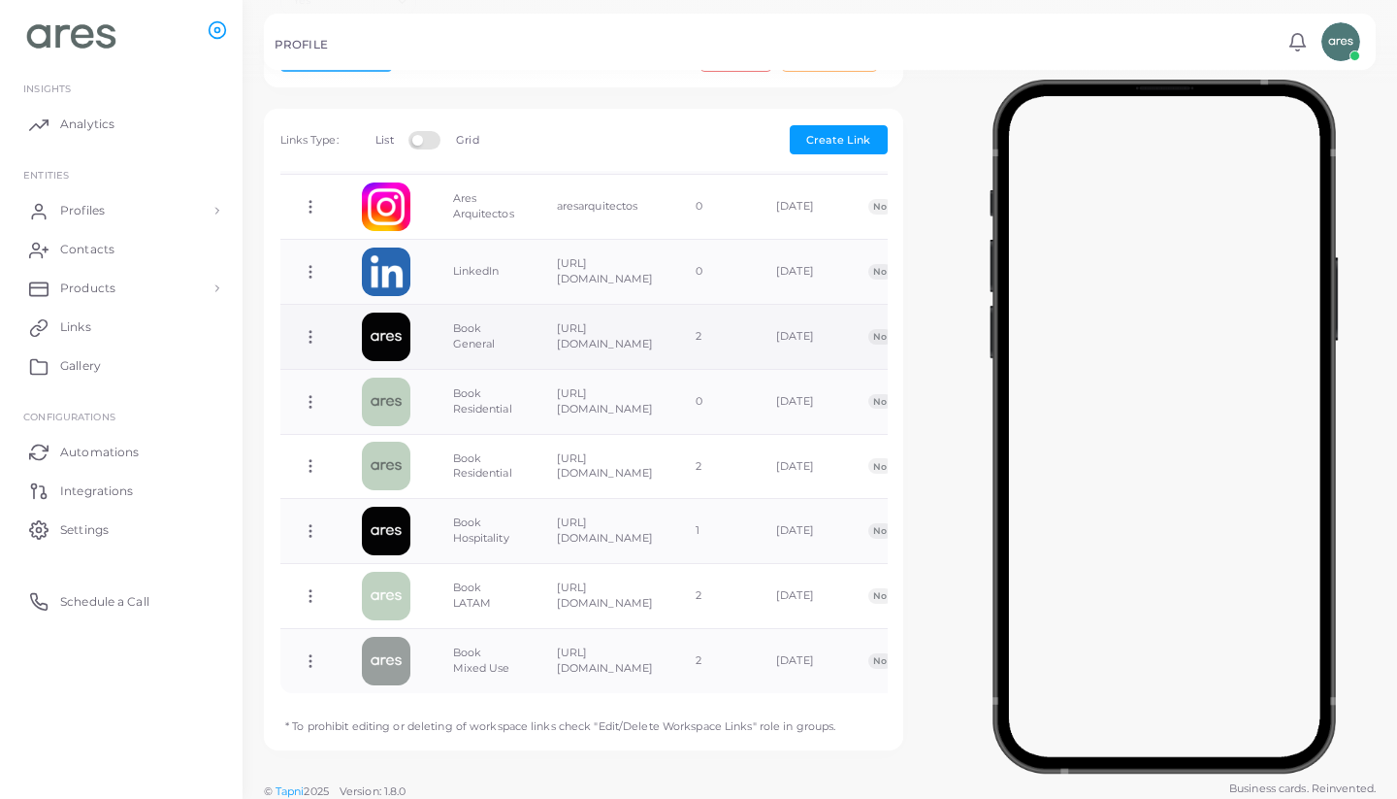
click at [311, 328] on icon at bounding box center [310, 336] width 17 height 17
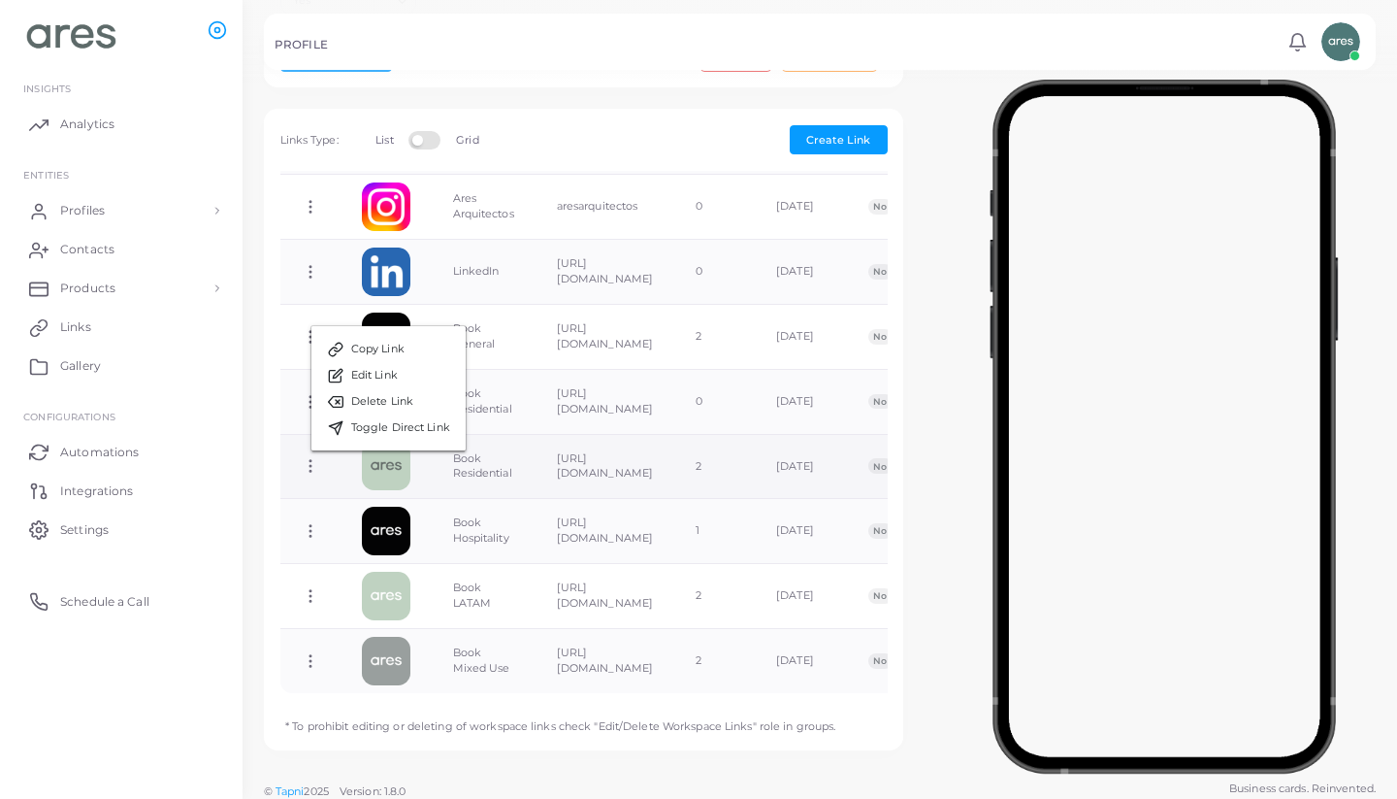
click at [320, 466] on td "Copy Link Edit Link Delete Link Toggle Direct Link" at bounding box center [310, 466] width 60 height 65
click at [315, 462] on icon at bounding box center [310, 465] width 17 height 17
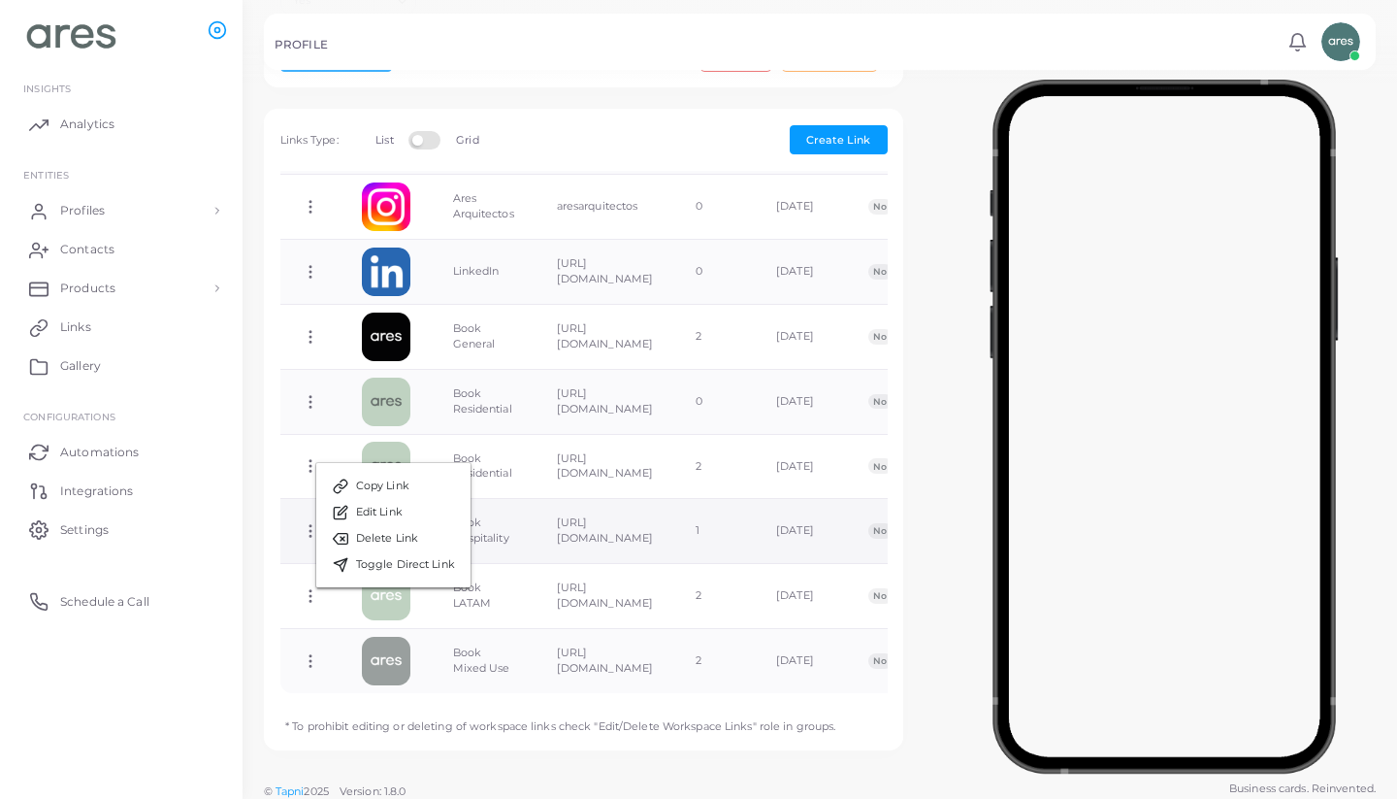
click at [305, 522] on icon at bounding box center [310, 530] width 17 height 17
click at [305, 515] on ul "Copy Link Edit Link Delete Link Toggle Direct Link" at bounding box center [383, 578] width 156 height 126
click at [305, 522] on icon at bounding box center [310, 530] width 17 height 17
click at [422, 569] on link "Edit Link" at bounding box center [383, 565] width 154 height 26
type input "**********"
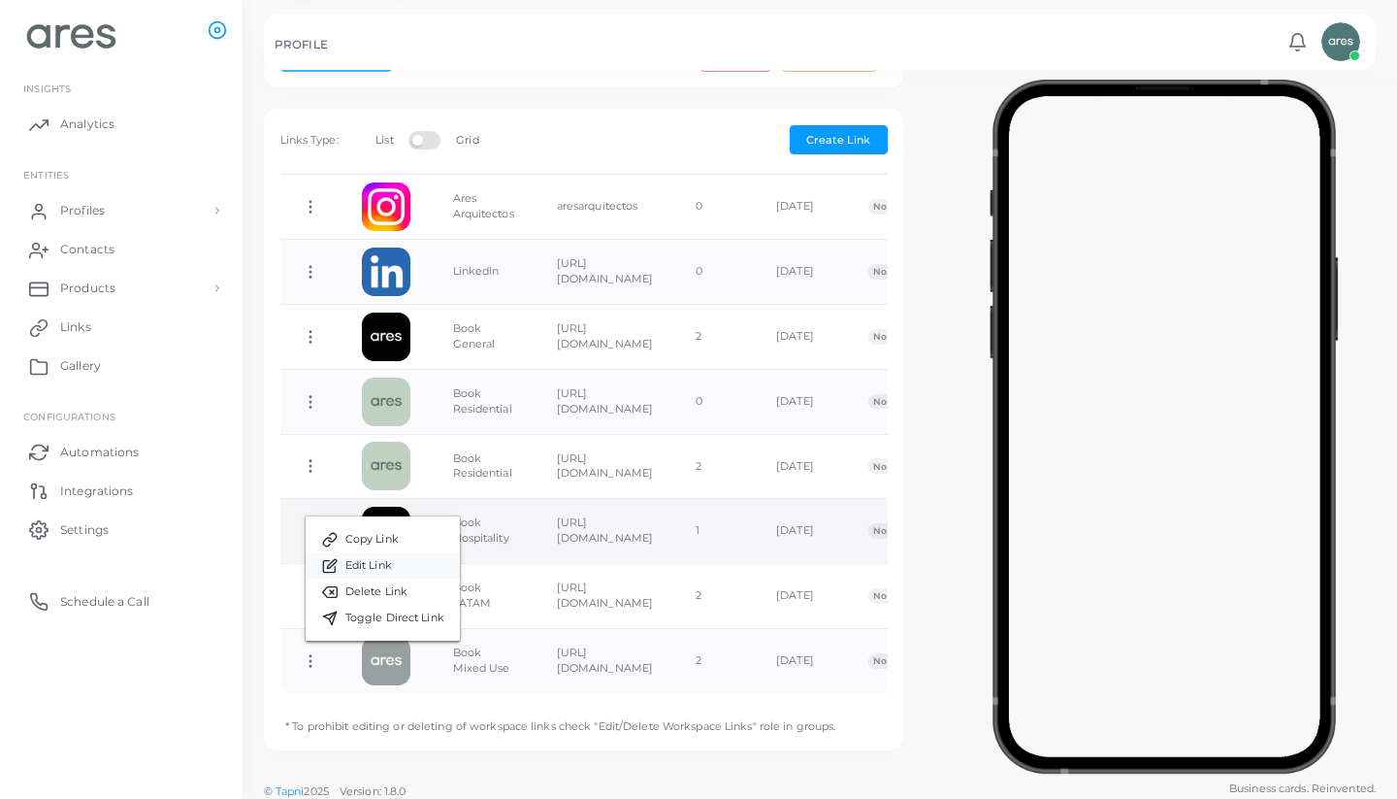
type input "**********"
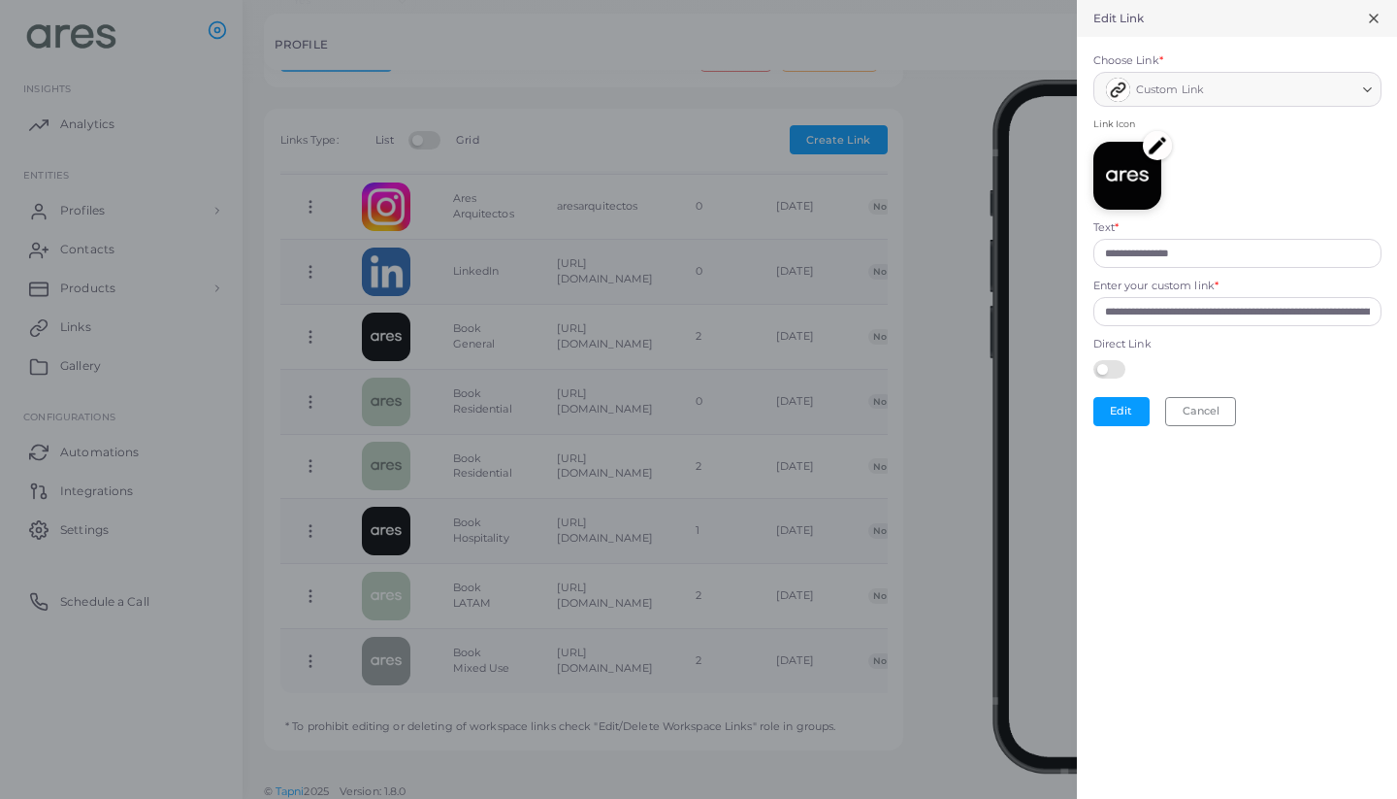
click at [1163, 143] on img at bounding box center [1157, 145] width 29 height 29
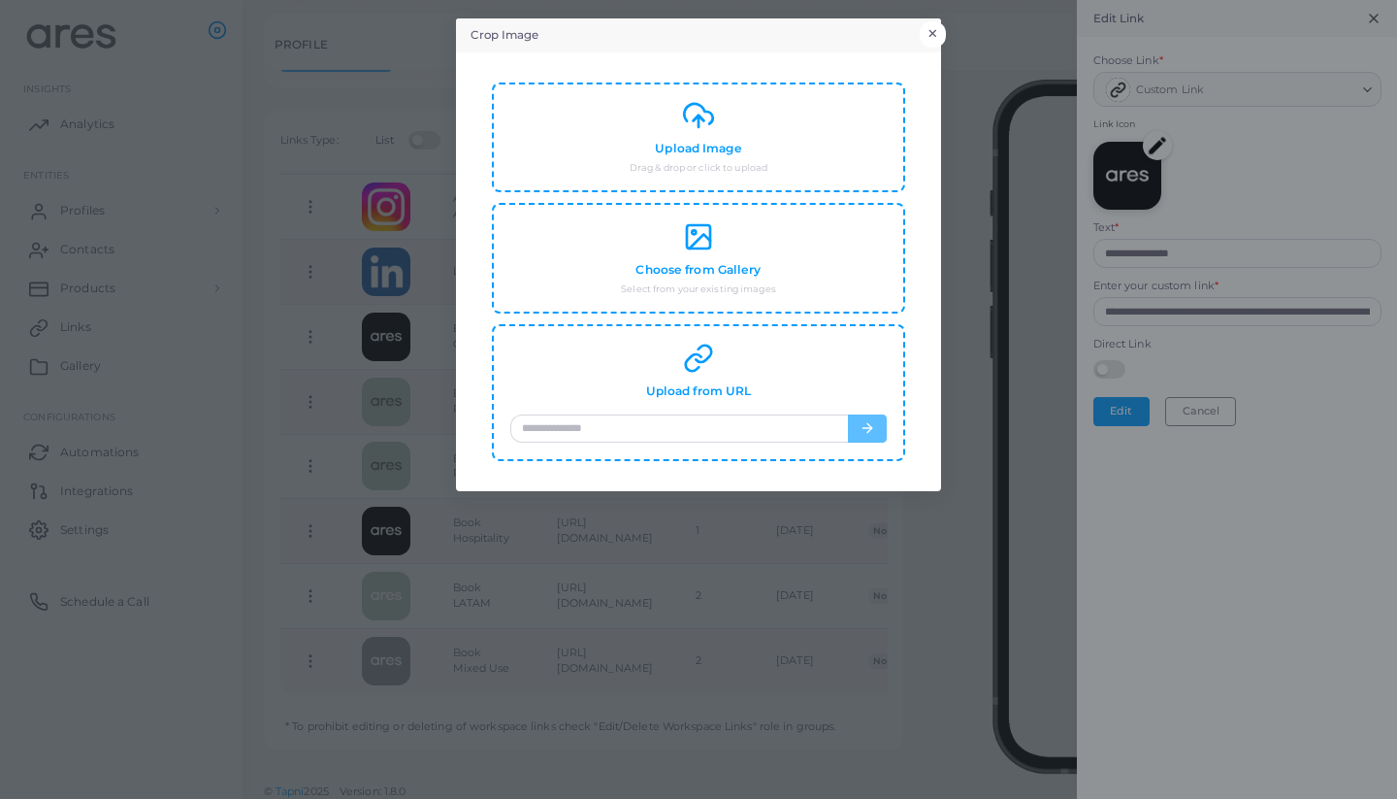
click at [940, 29] on button "×" at bounding box center [933, 33] width 26 height 25
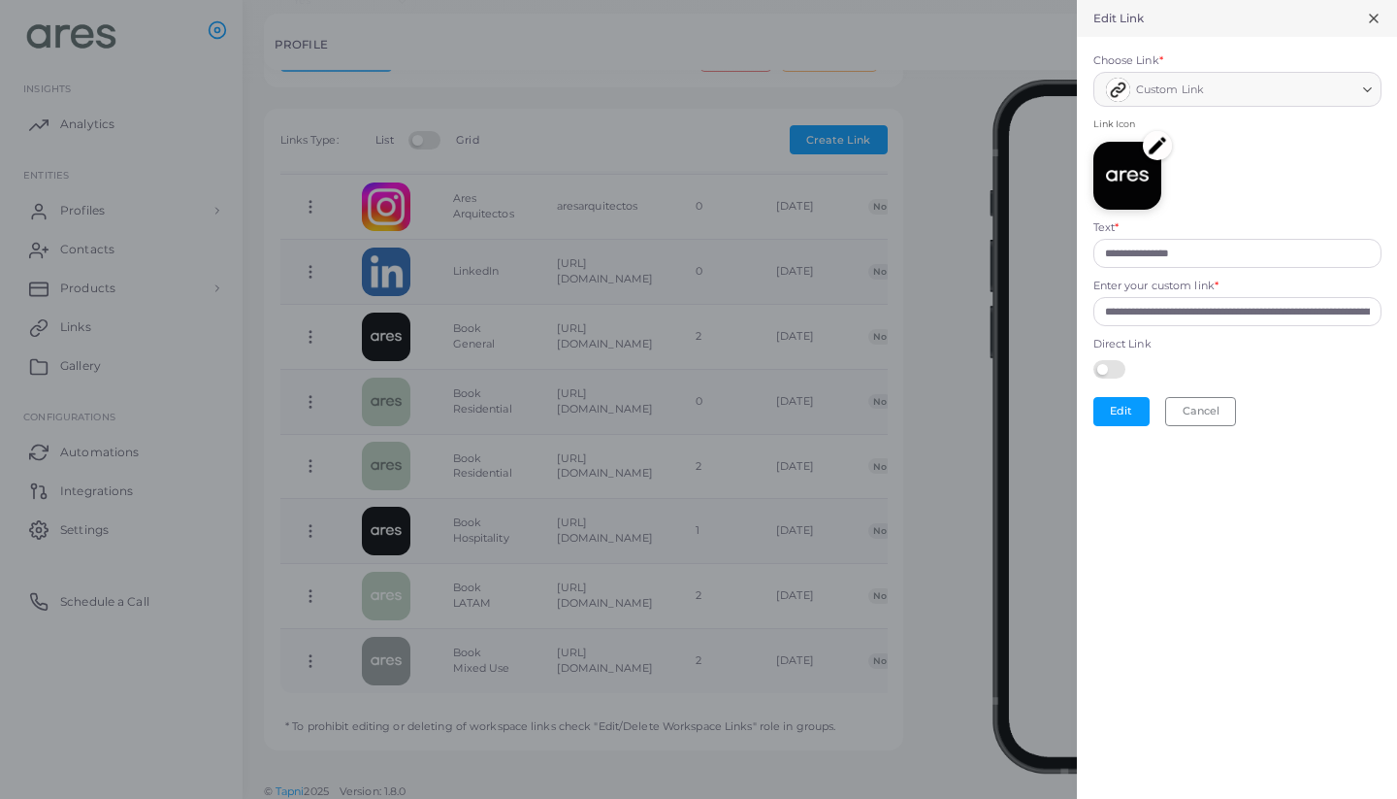
click at [1379, 16] on icon at bounding box center [1374, 19] width 16 height 16
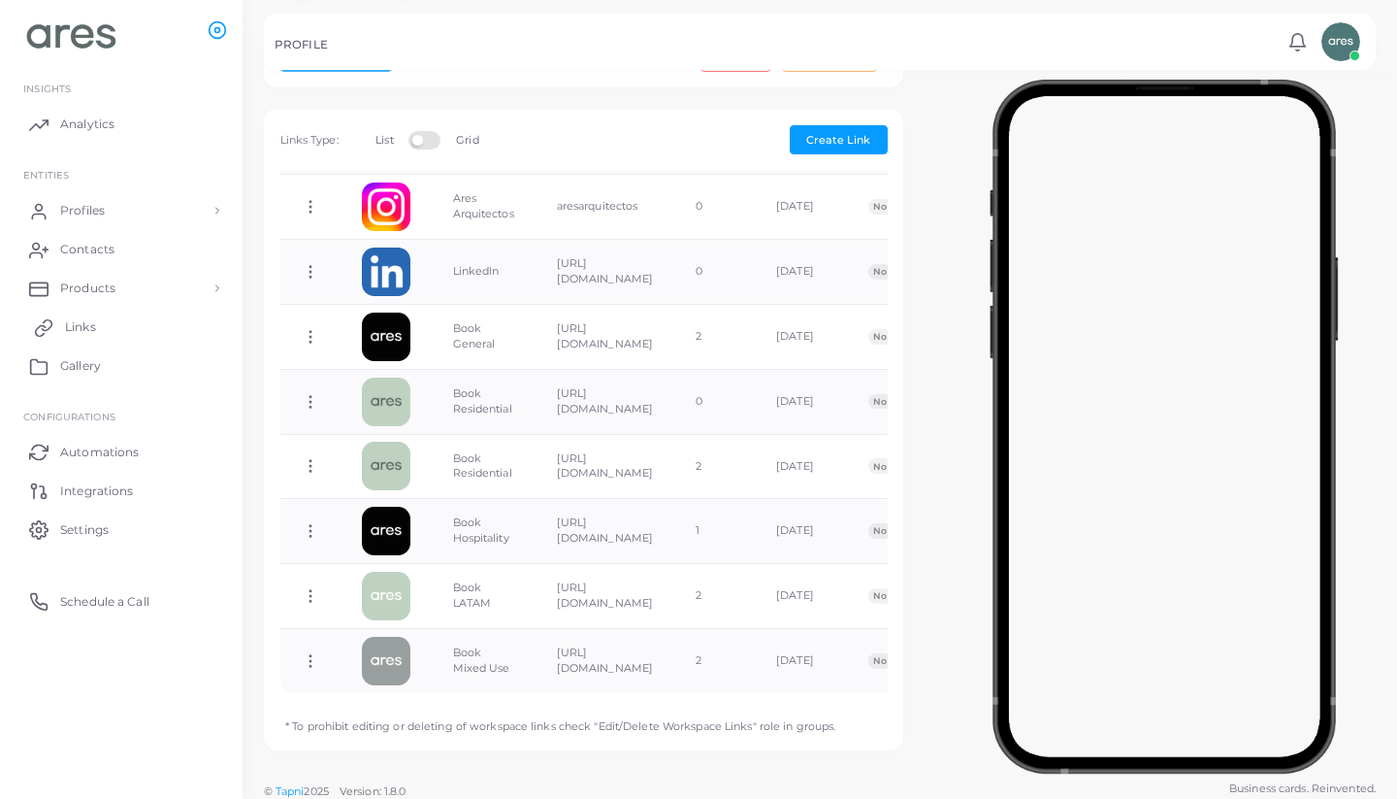
click at [73, 325] on span "Links" at bounding box center [80, 326] width 31 height 17
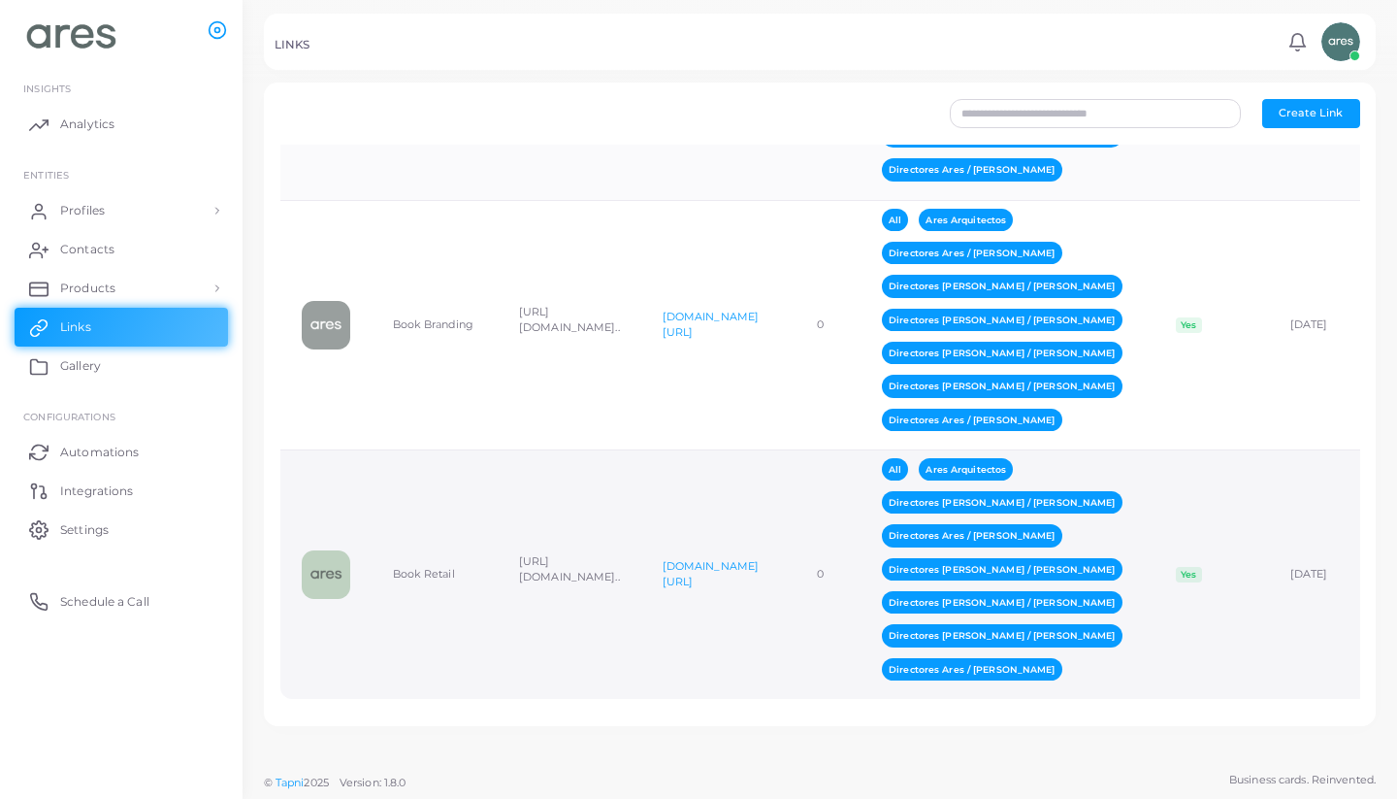
click at [861, 583] on td "0" at bounding box center [820, 573] width 81 height 249
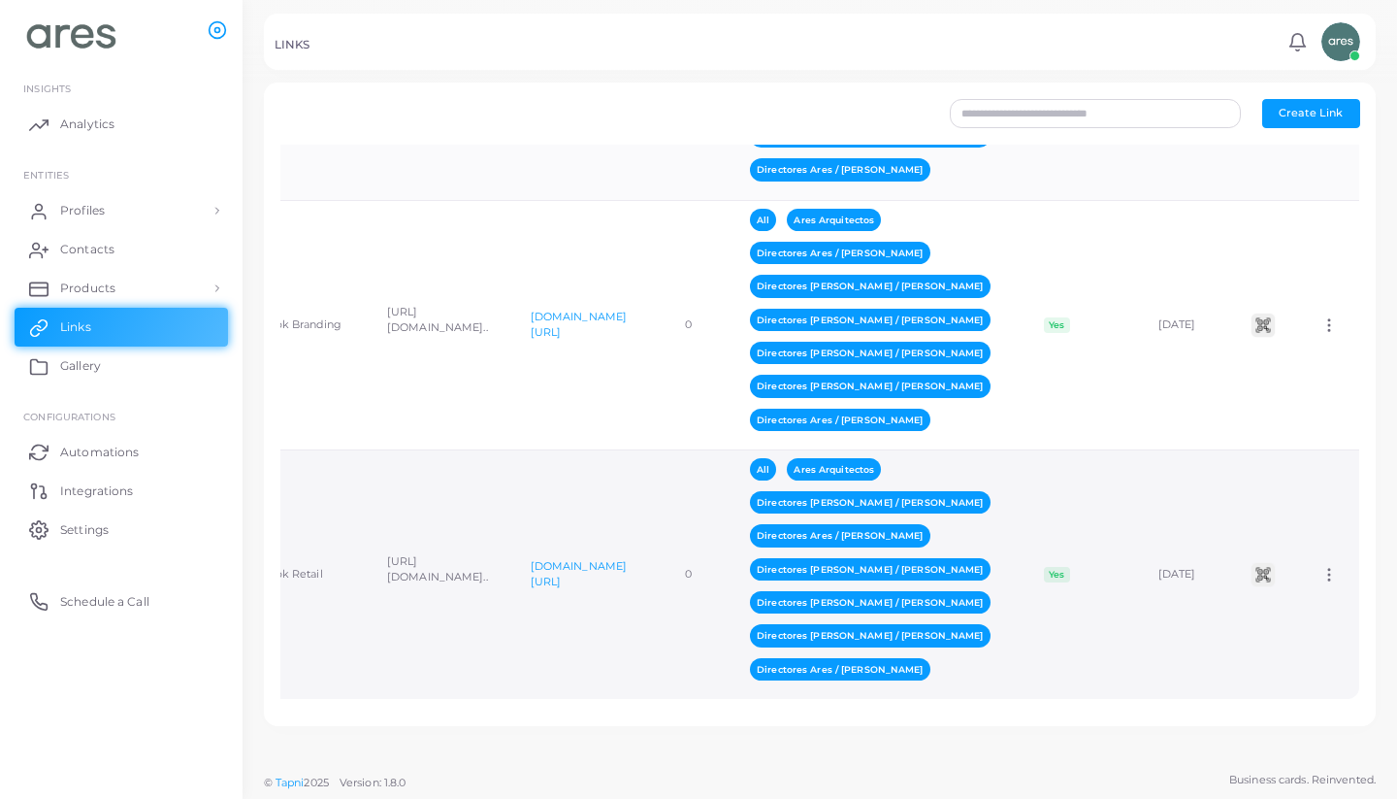
scroll to position [0, 279]
click at [1333, 575] on icon at bounding box center [1329, 574] width 17 height 17
click at [1328, 593] on span "Assign to Team" at bounding box center [1314, 600] width 82 height 16
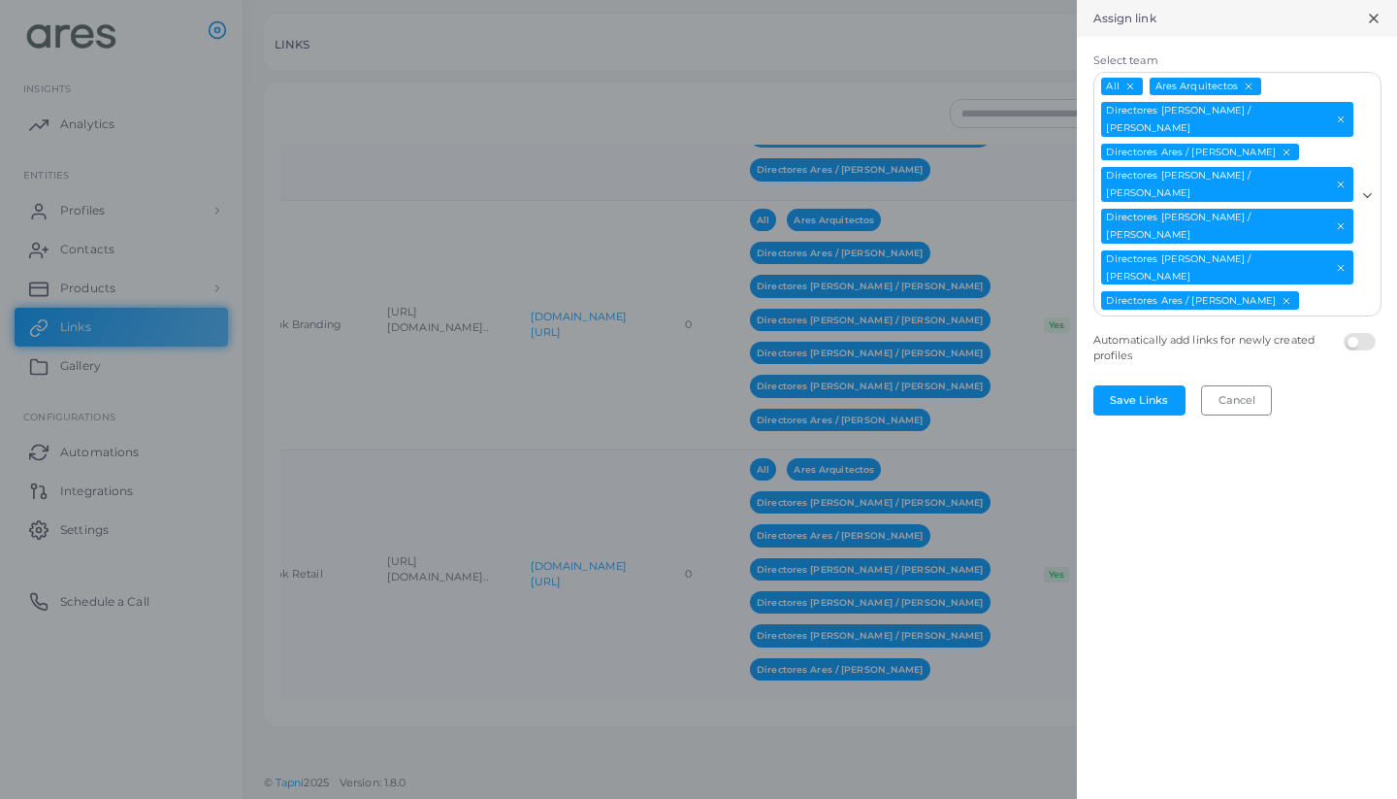
scroll to position [0, 0]
click at [1132, 83] on line "Deselect All" at bounding box center [1131, 86] width 6 height 6
click at [1200, 84] on icon "Deselect Ares Arquitectos" at bounding box center [1201, 86] width 11 height 11
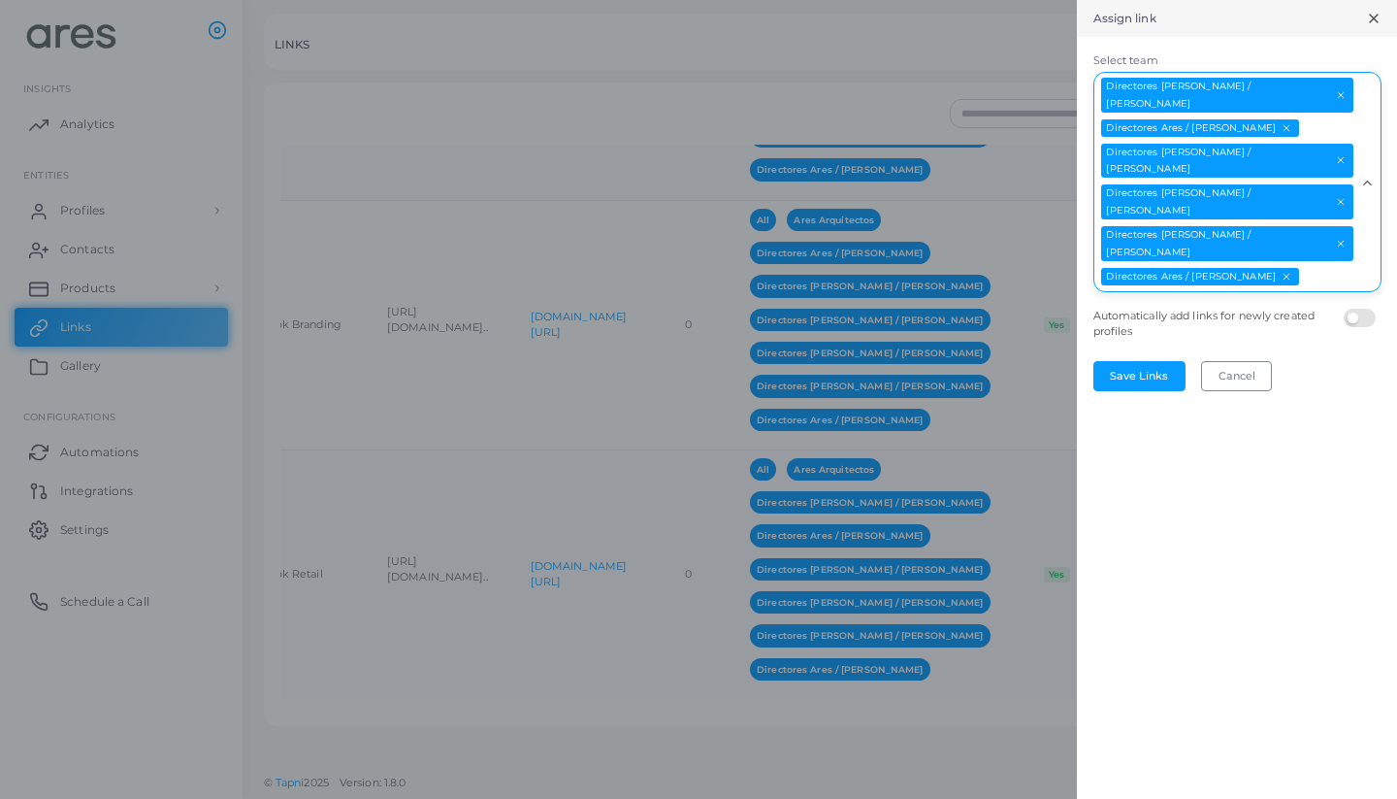
click at [1307, 92] on div "Directores [PERSON_NAME] / [PERSON_NAME] Directores Ares / [PERSON_NAME] Direct…" at bounding box center [1226, 180] width 263 height 214
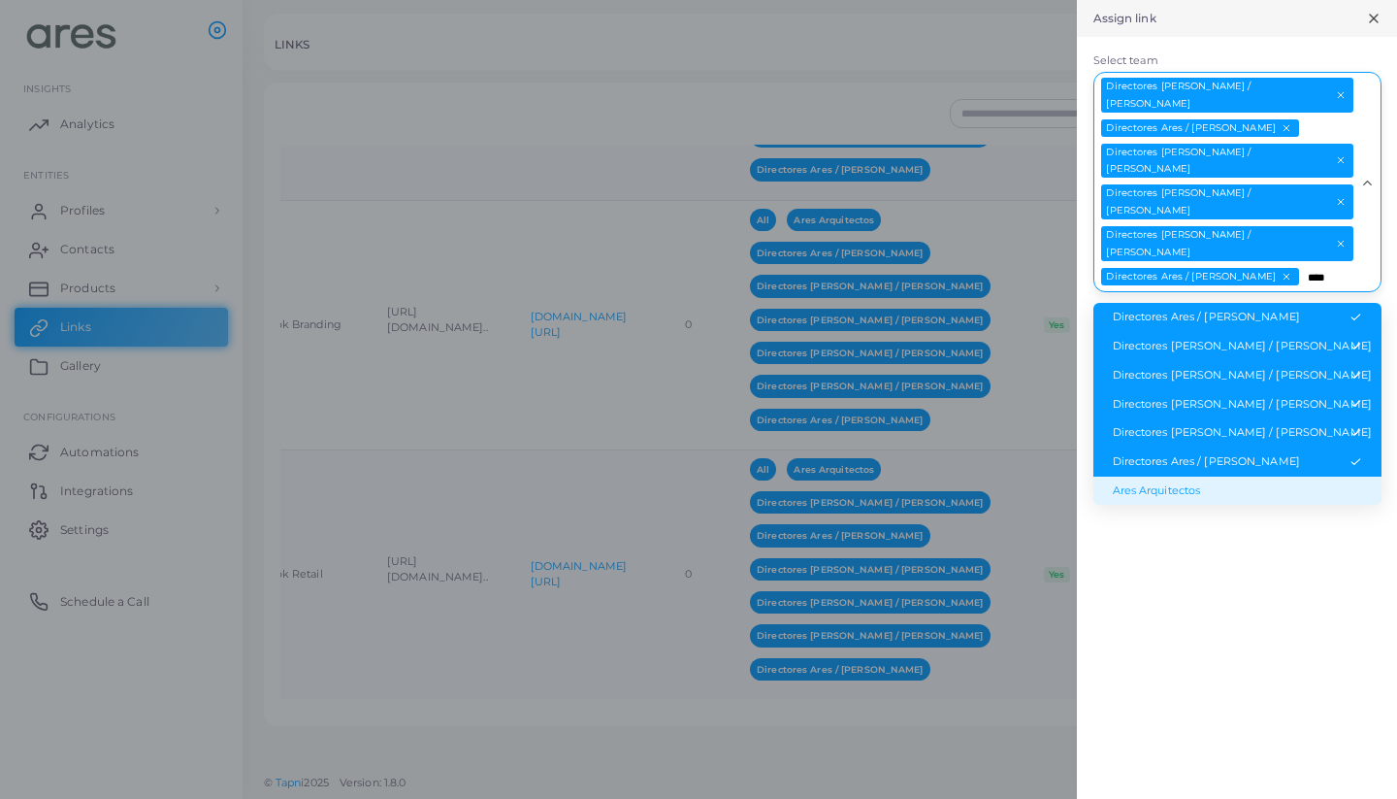
click at [1251, 477] on li "Ares Arquitectos" at bounding box center [1238, 491] width 288 height 29
type input "****"
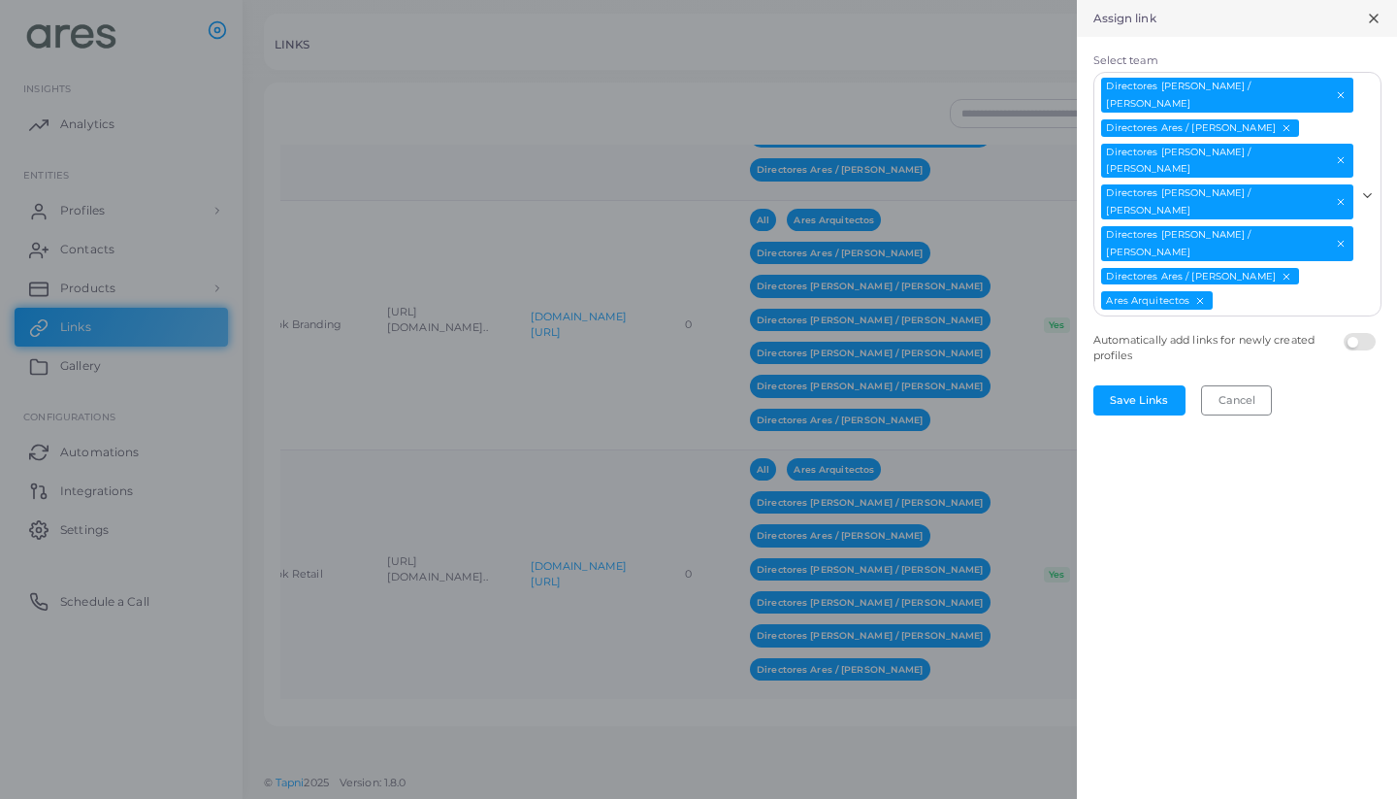
click at [1245, 290] on input "Select team" at bounding box center [1285, 300] width 140 height 21
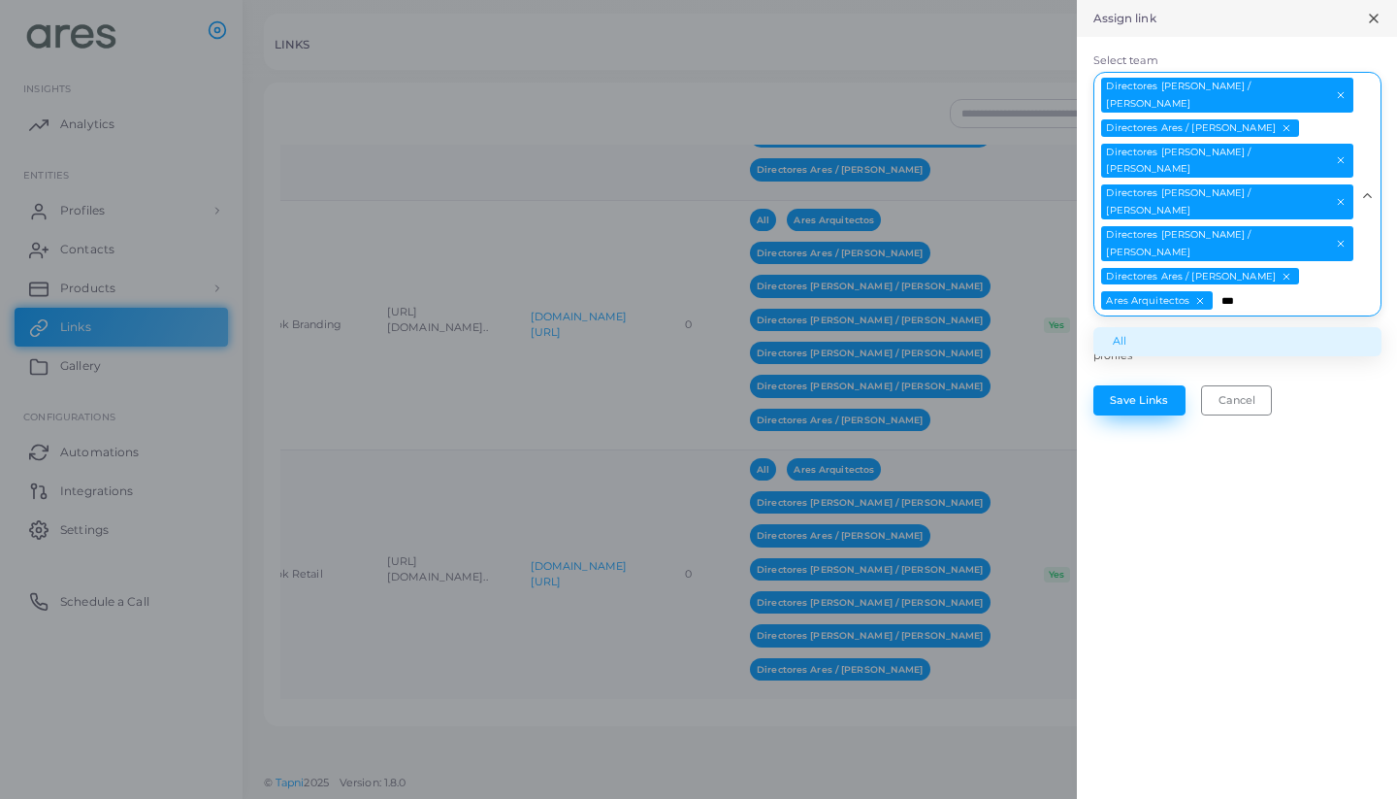
type input "***"
click at [1142, 385] on button "Save Links" at bounding box center [1140, 399] width 92 height 29
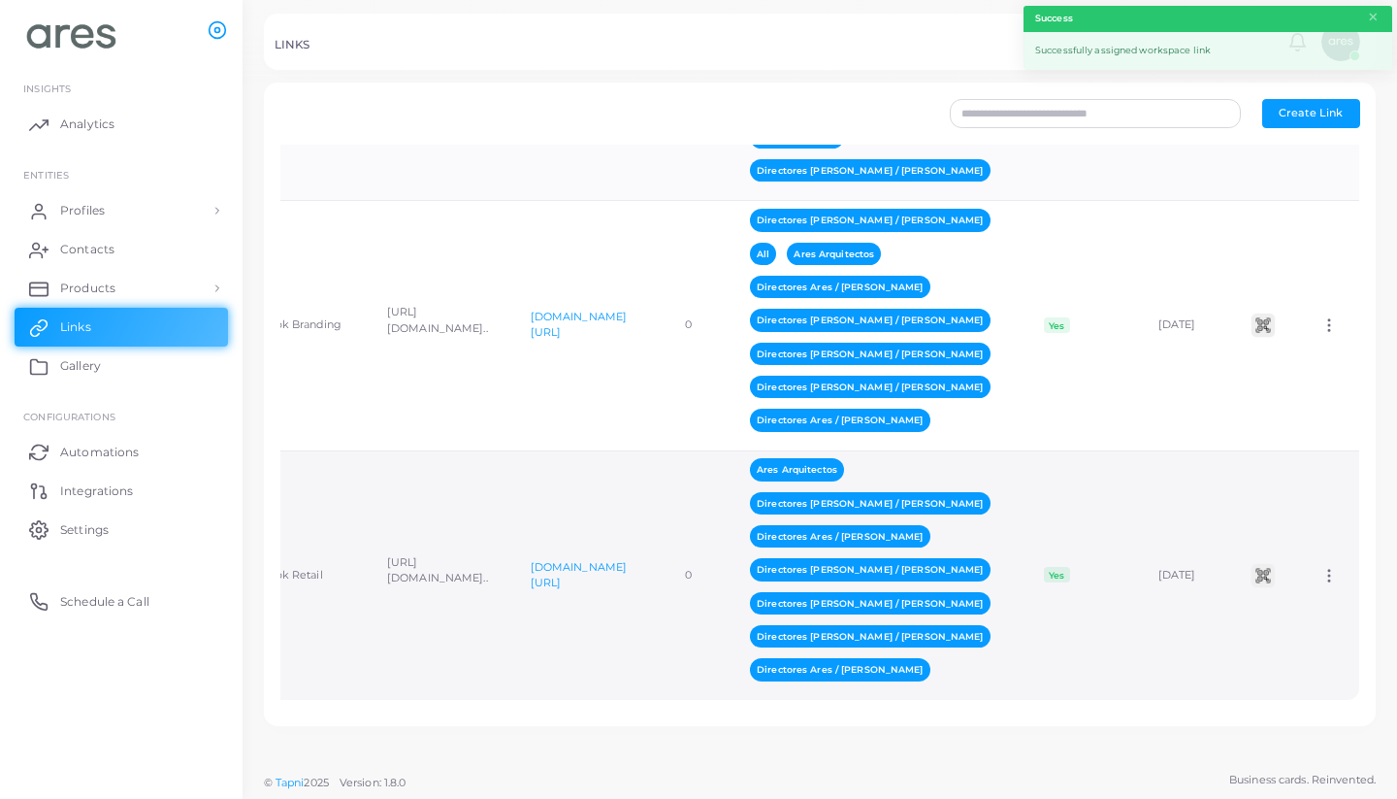
click at [1335, 575] on icon at bounding box center [1329, 575] width 17 height 17
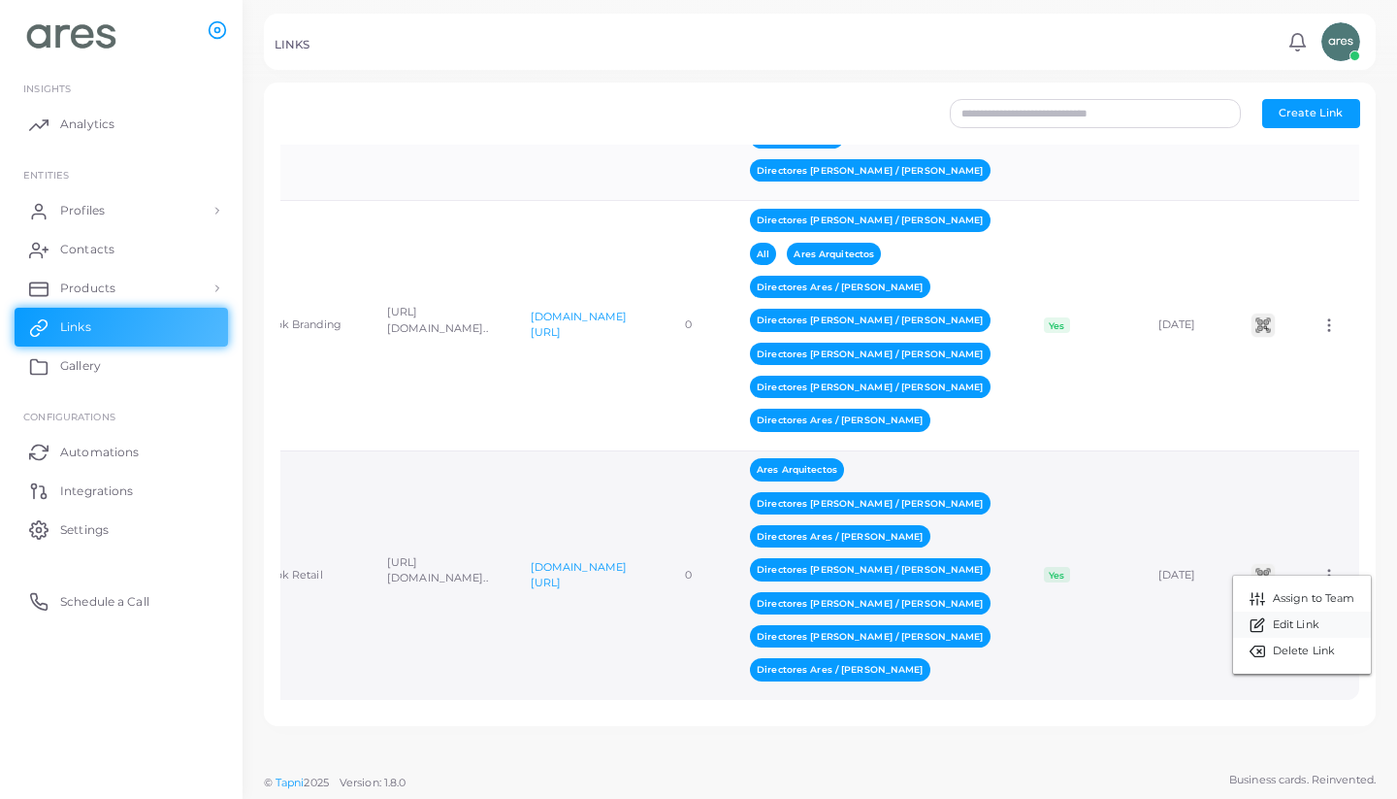
click at [1319, 615] on link "Edit Link" at bounding box center [1302, 624] width 138 height 26
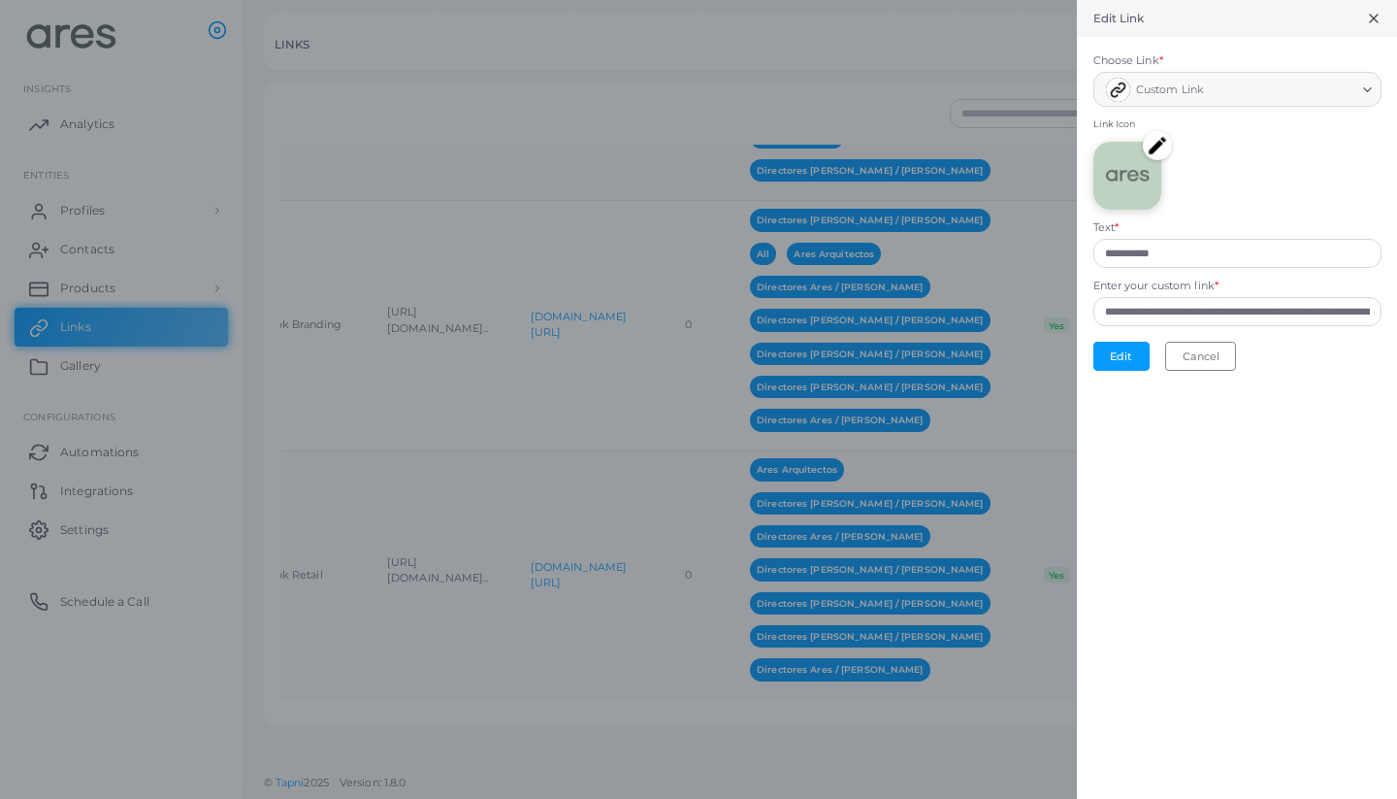
click at [1224, 235] on div "**********" at bounding box center [1238, 244] width 288 height 48
click at [1176, 255] on input "**********" at bounding box center [1238, 253] width 288 height 29
click at [1128, 347] on button "Edit" at bounding box center [1122, 356] width 56 height 29
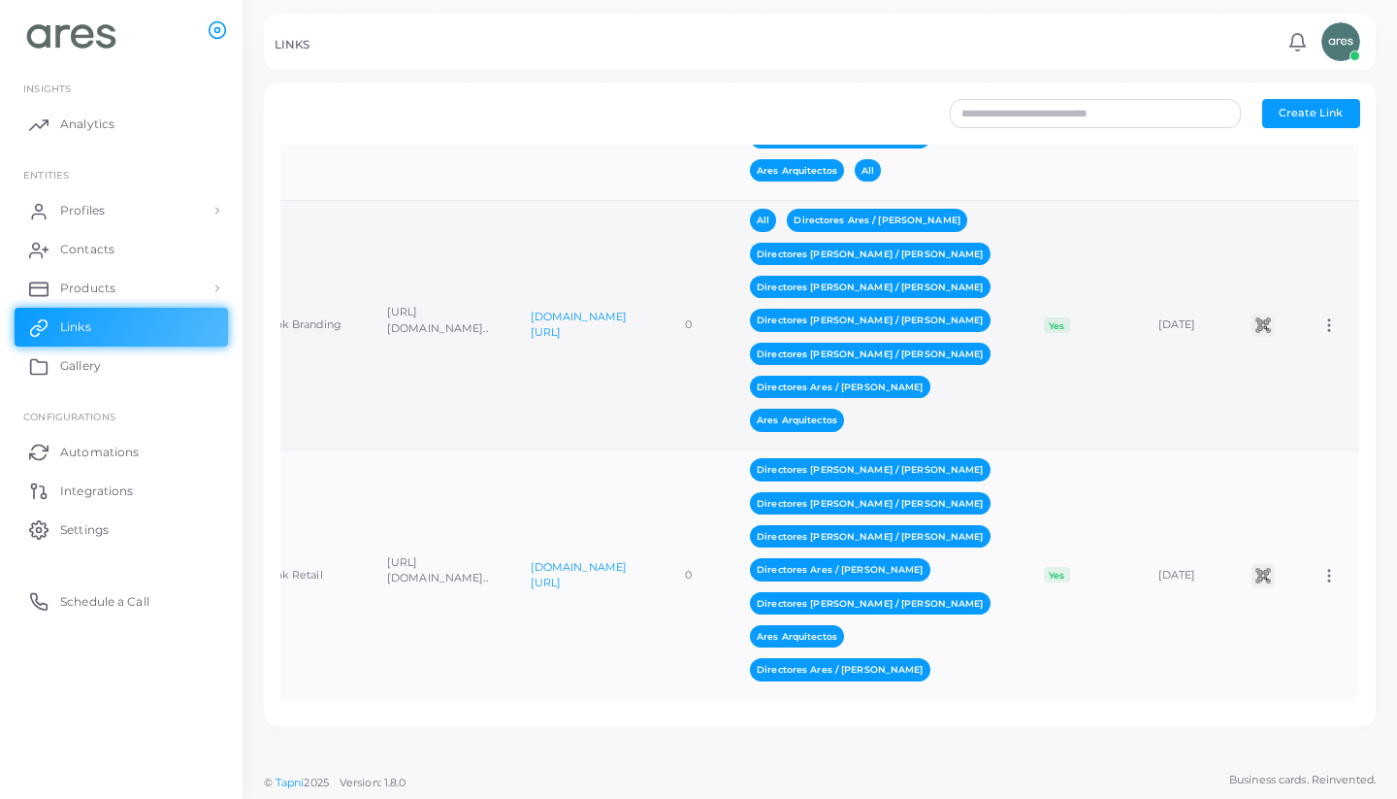
scroll to position [0, 279]
click at [1332, 334] on icon at bounding box center [1329, 324] width 17 height 17
click at [1303, 412] on span "Edit Link" at bounding box center [1296, 412] width 47 height 16
type input "**********"
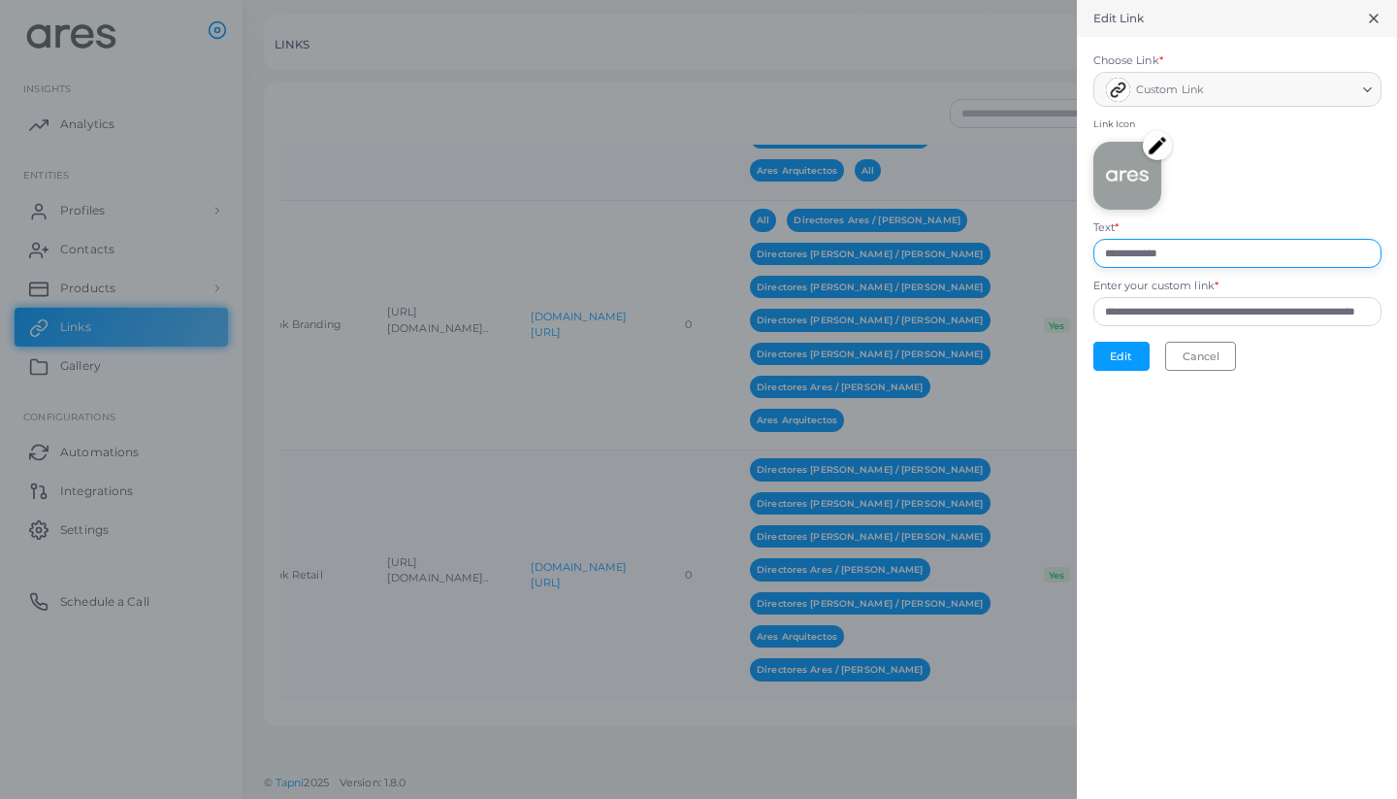
click at [1234, 262] on input "**********" at bounding box center [1238, 253] width 288 height 29
click at [1134, 351] on button "Edit" at bounding box center [1122, 356] width 56 height 29
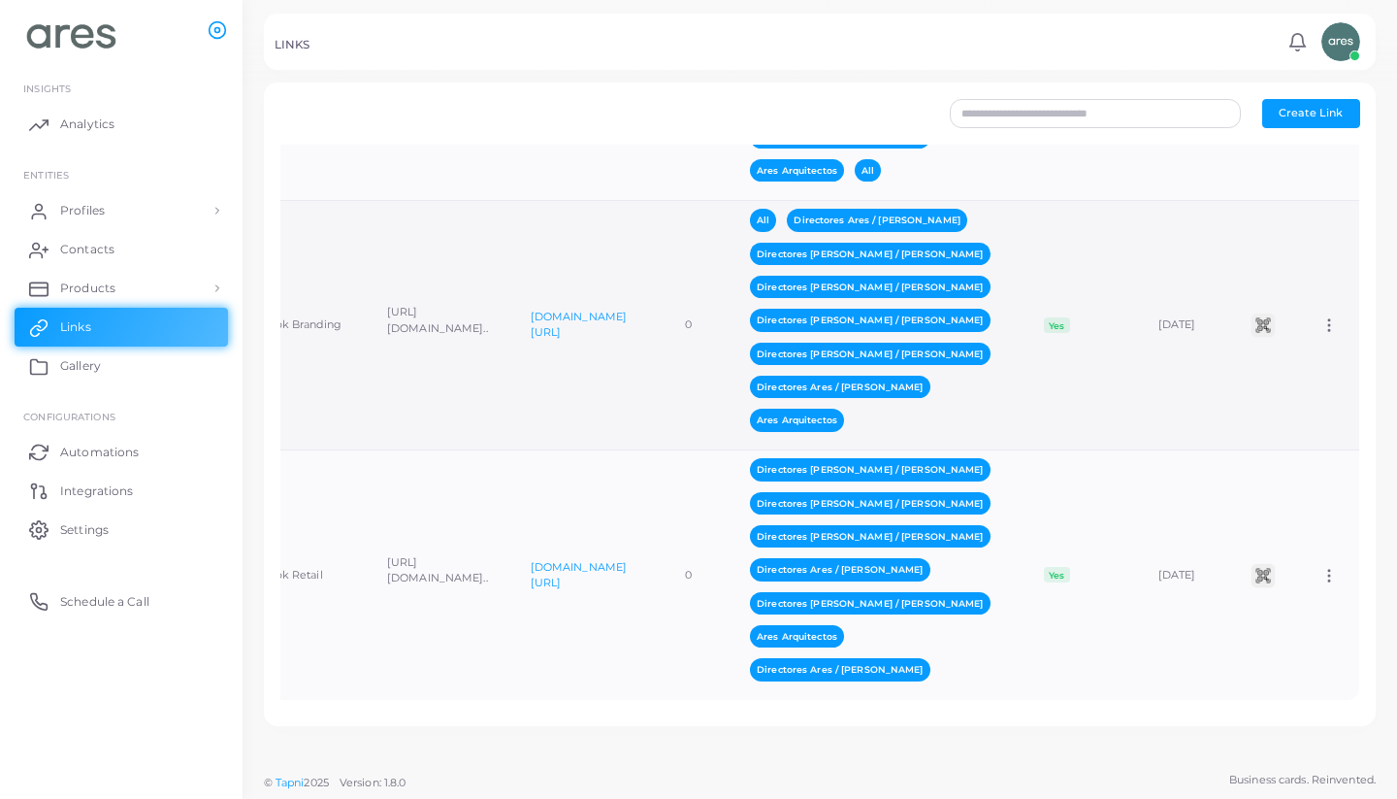
click at [1319, 349] on td "Assign to Team Edit Link Delete Link" at bounding box center [1329, 325] width 60 height 249
click at [1330, 334] on icon at bounding box center [1329, 324] width 17 height 17
click at [1324, 389] on span "Assign to Team" at bounding box center [1314, 388] width 82 height 16
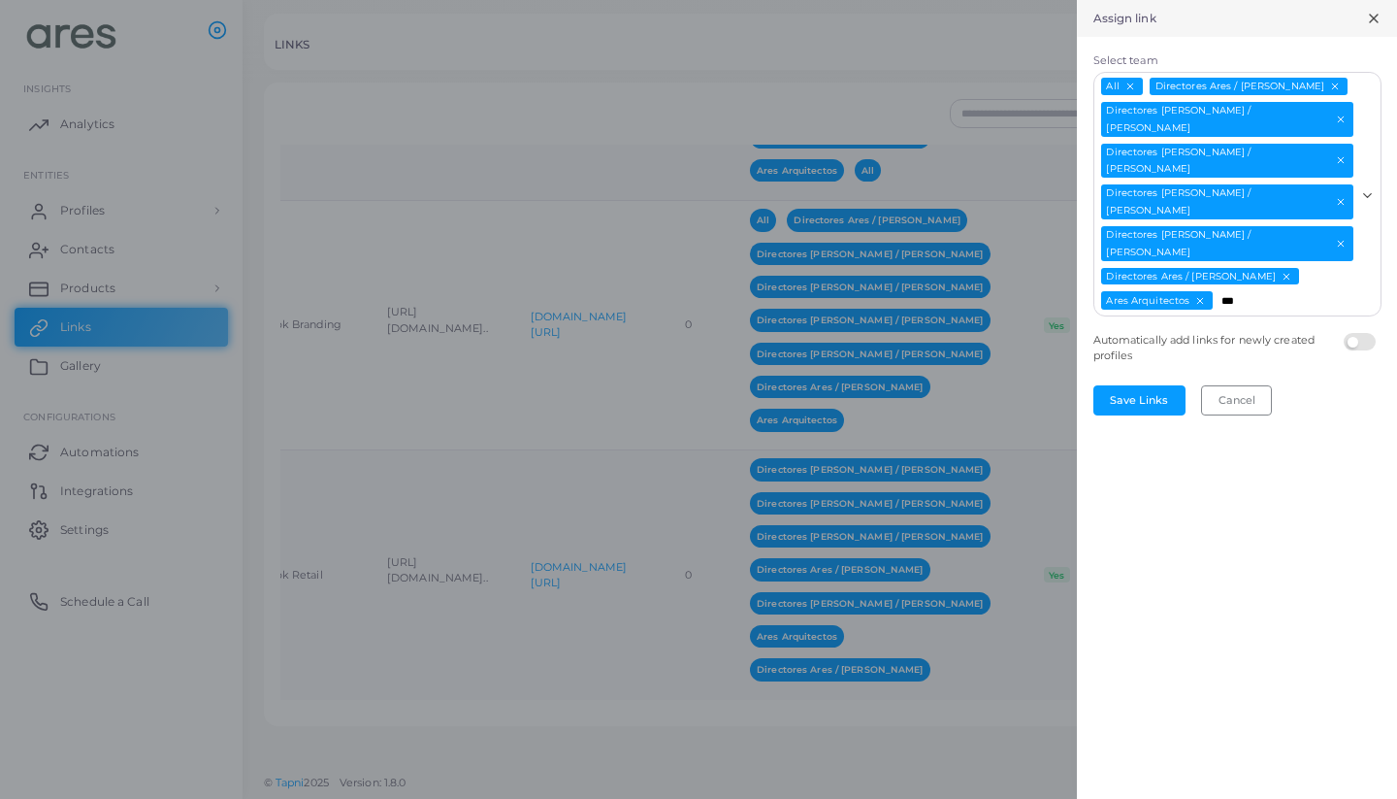
click at [1130, 83] on icon "Deselect All" at bounding box center [1130, 86] width 11 height 11
click at [1241, 290] on input "***" at bounding box center [1285, 300] width 140 height 21
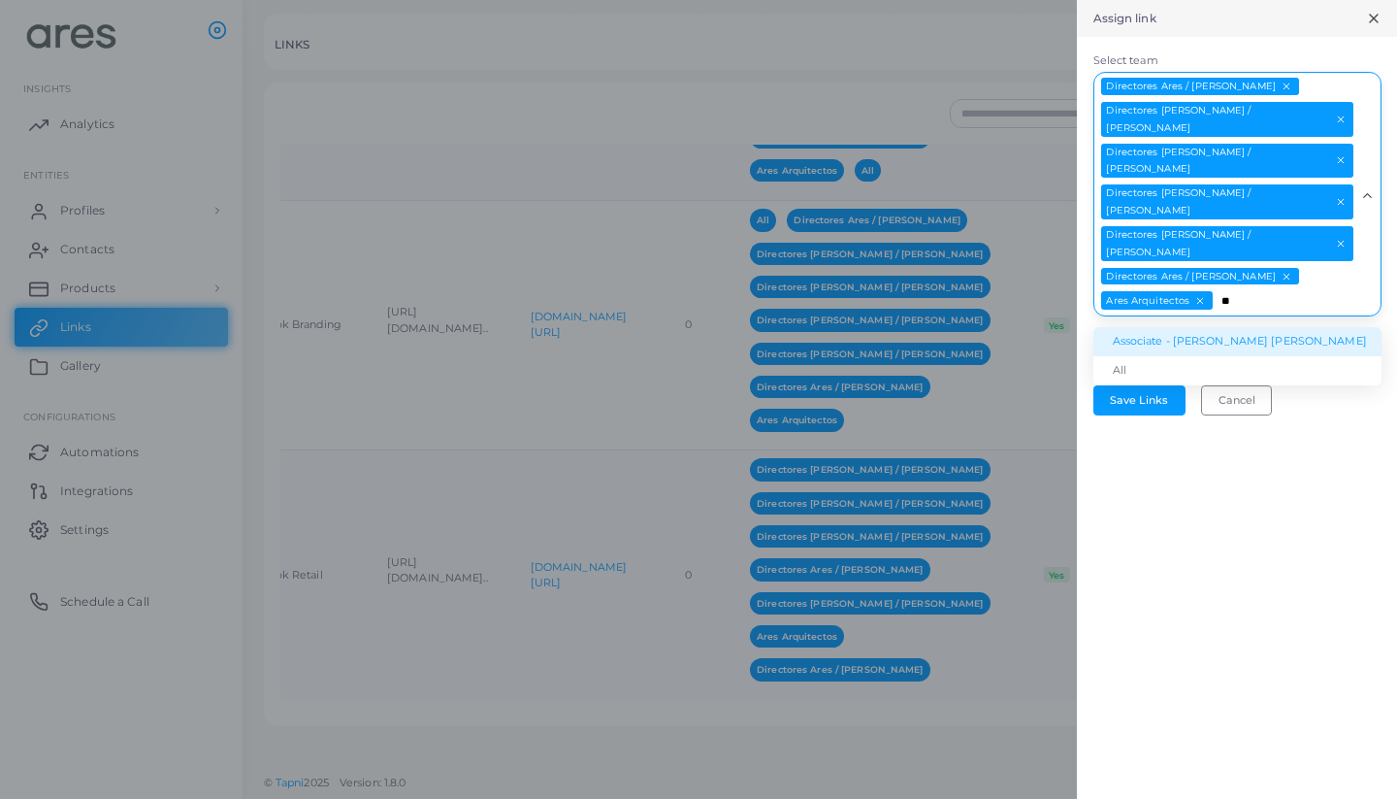
type input "*"
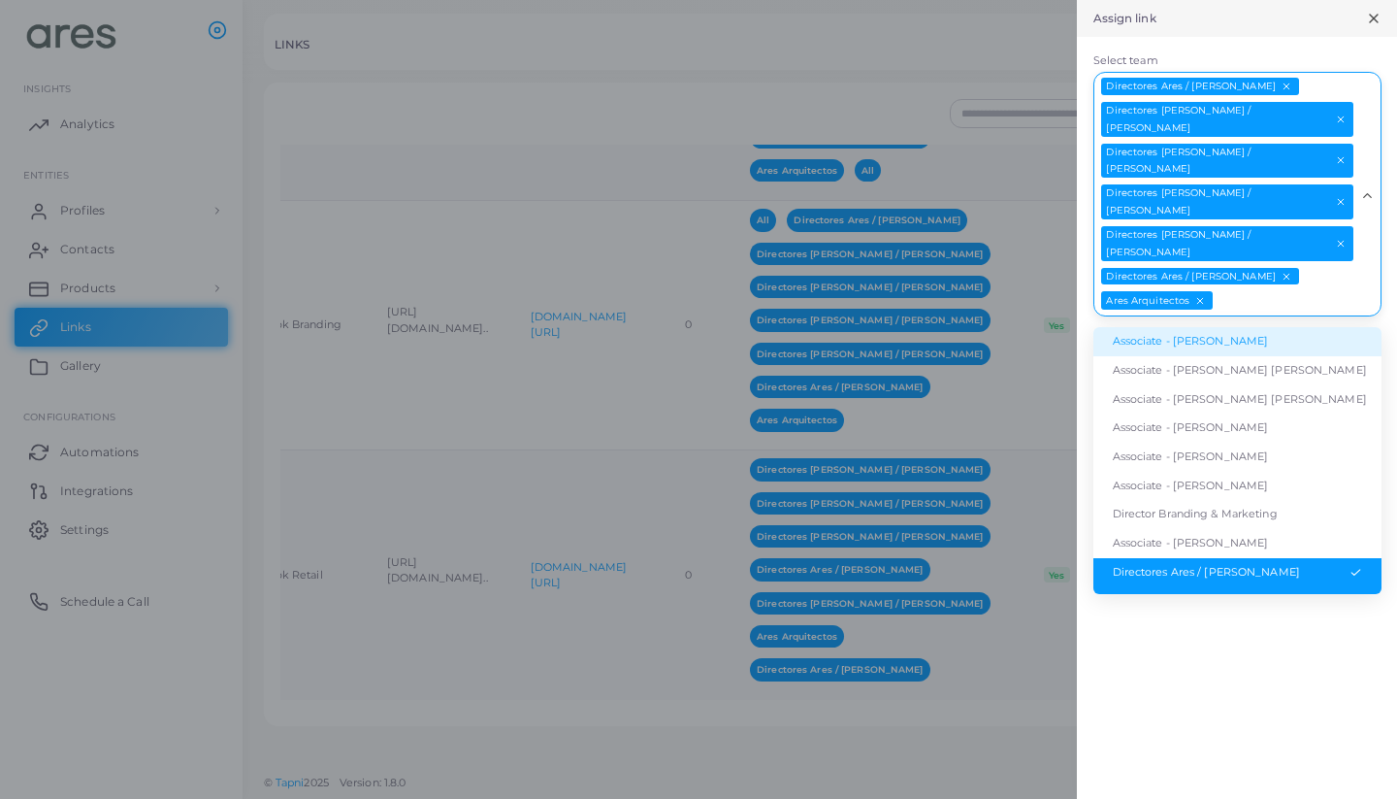
click at [1202, 295] on icon "Deselect Ares Arquitectos" at bounding box center [1201, 300] width 11 height 11
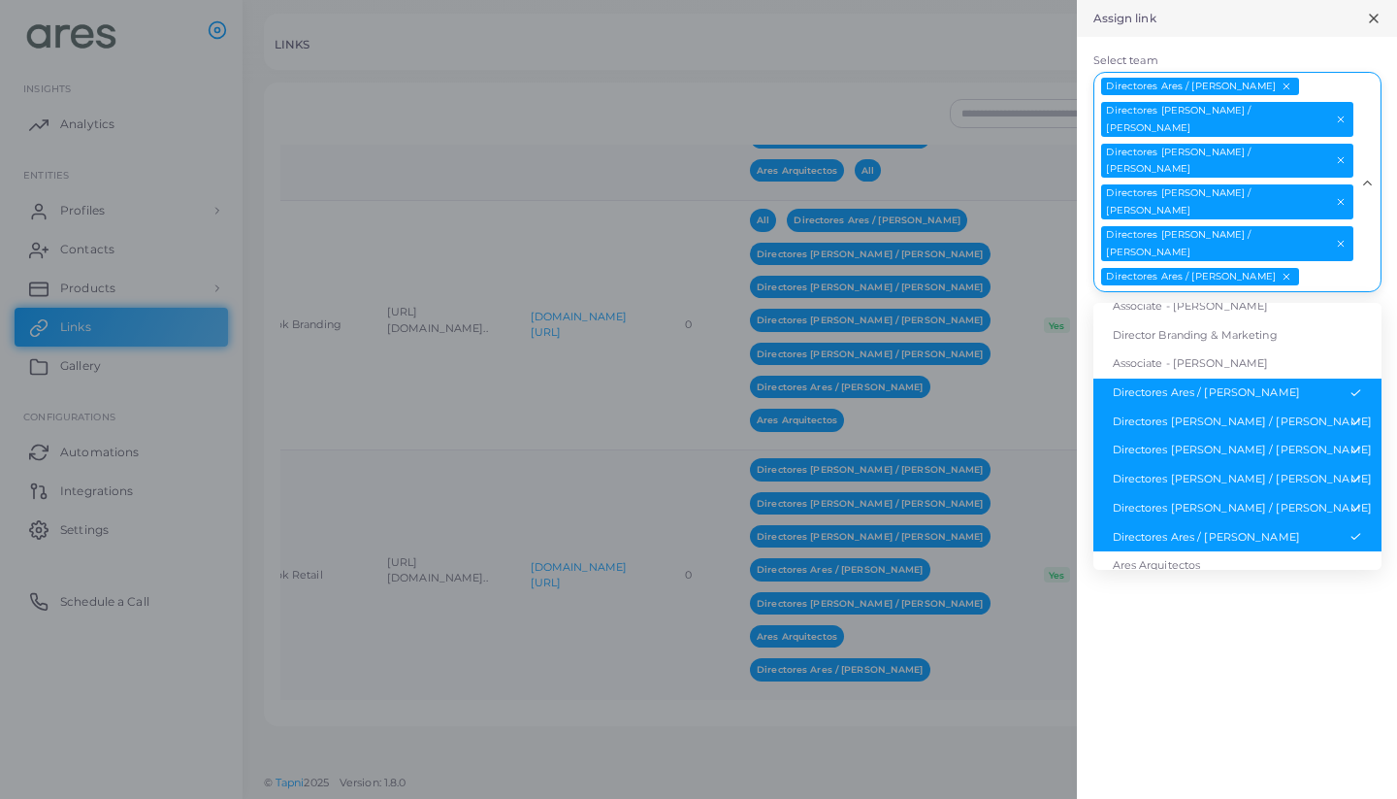
click at [1322, 267] on input "Select team" at bounding box center [1328, 277] width 54 height 21
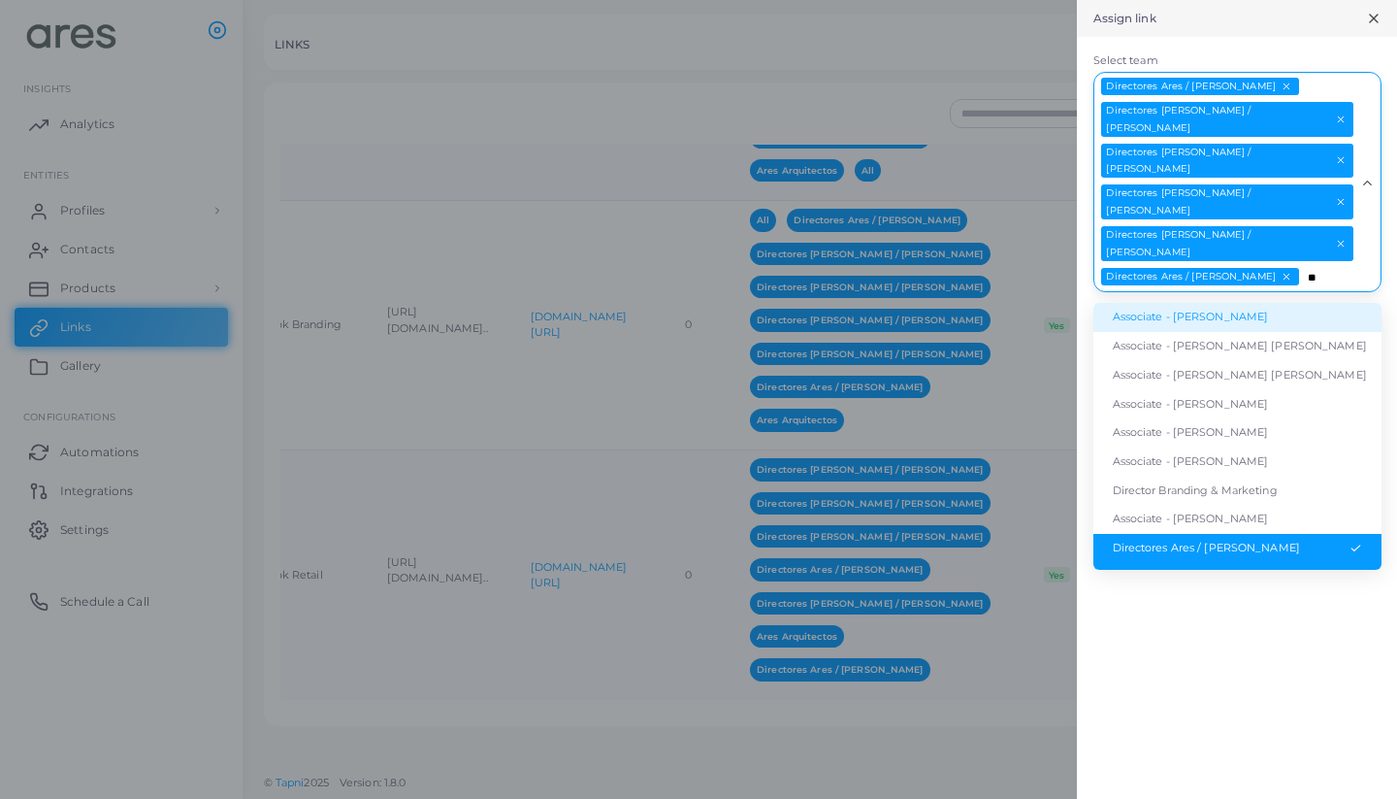
type input "***"
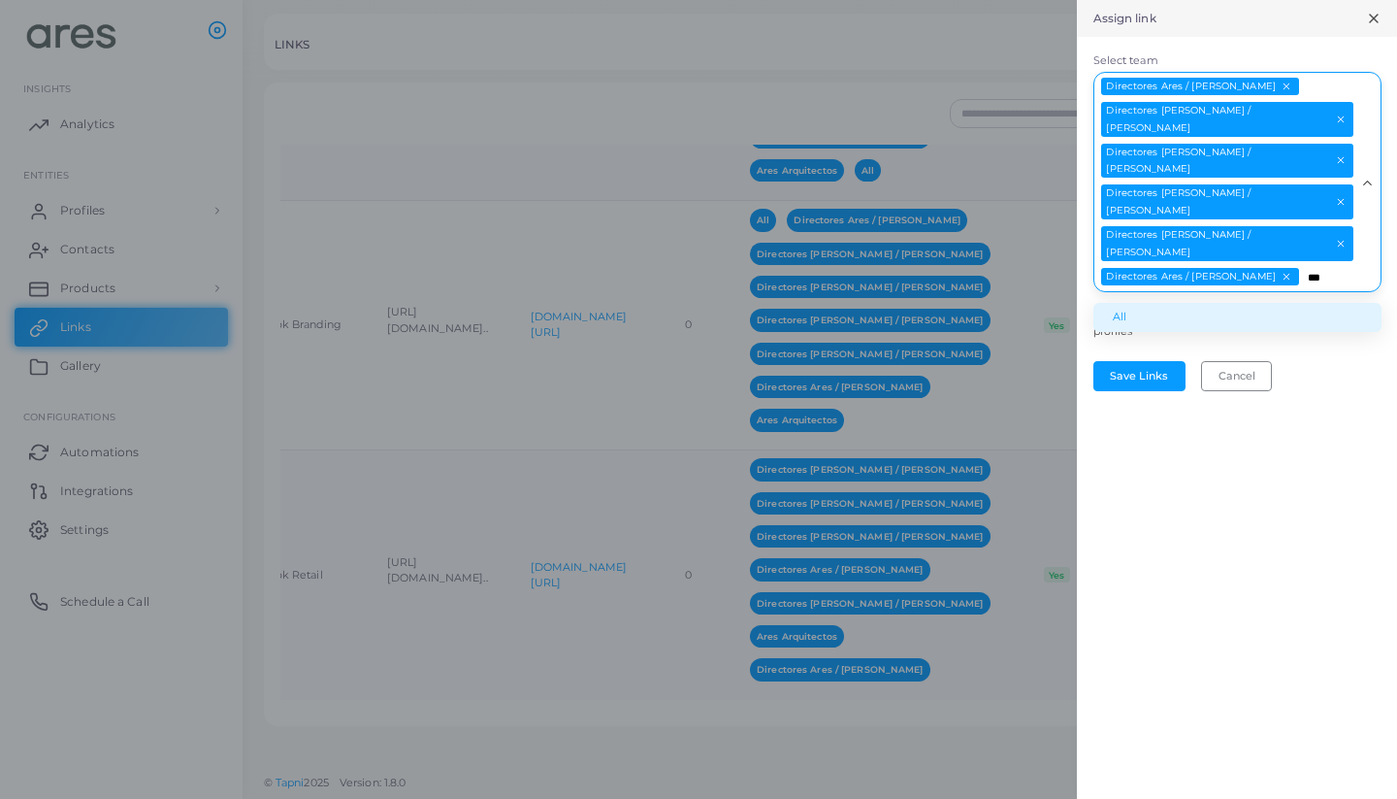
click at [1243, 303] on li "All" at bounding box center [1238, 317] width 288 height 29
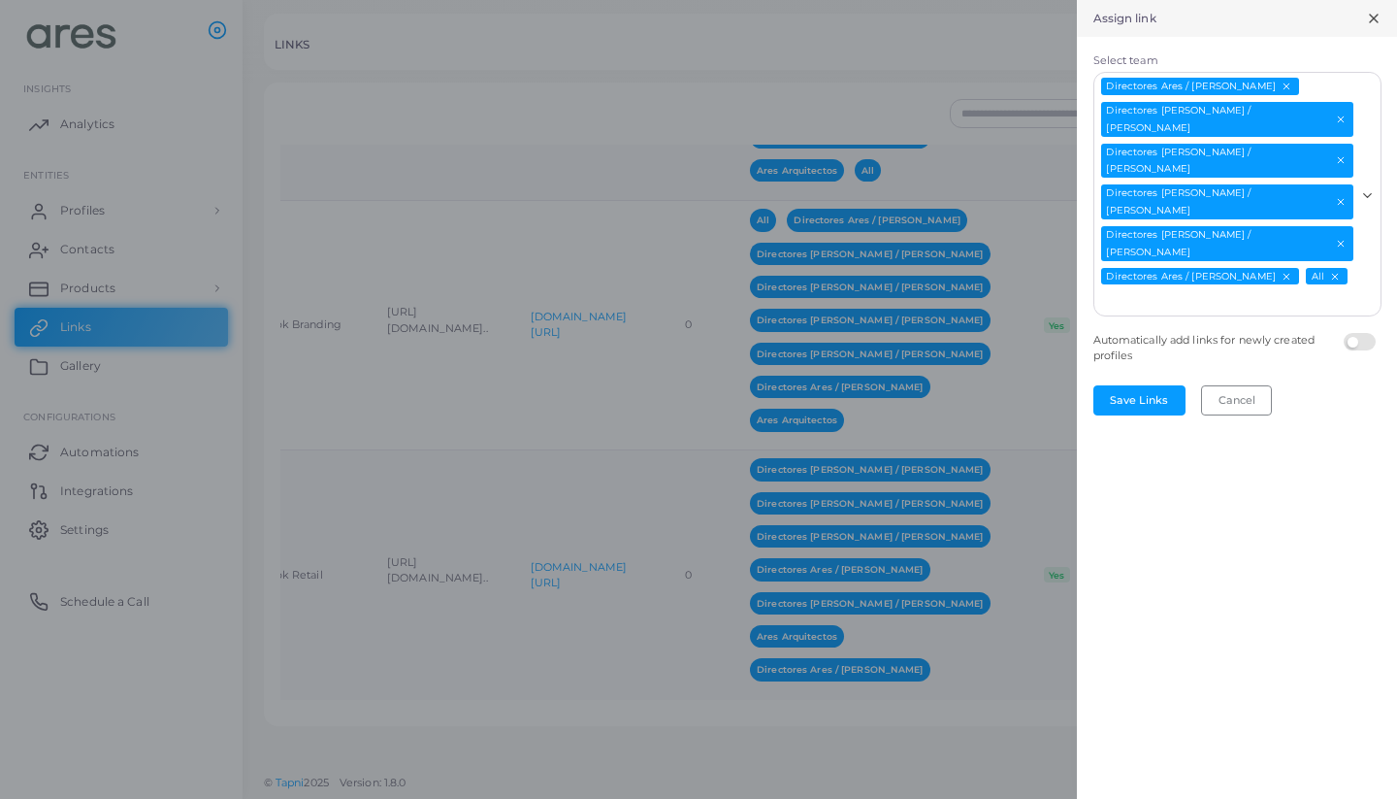
click at [1348, 290] on input "Select team" at bounding box center [1226, 300] width 259 height 21
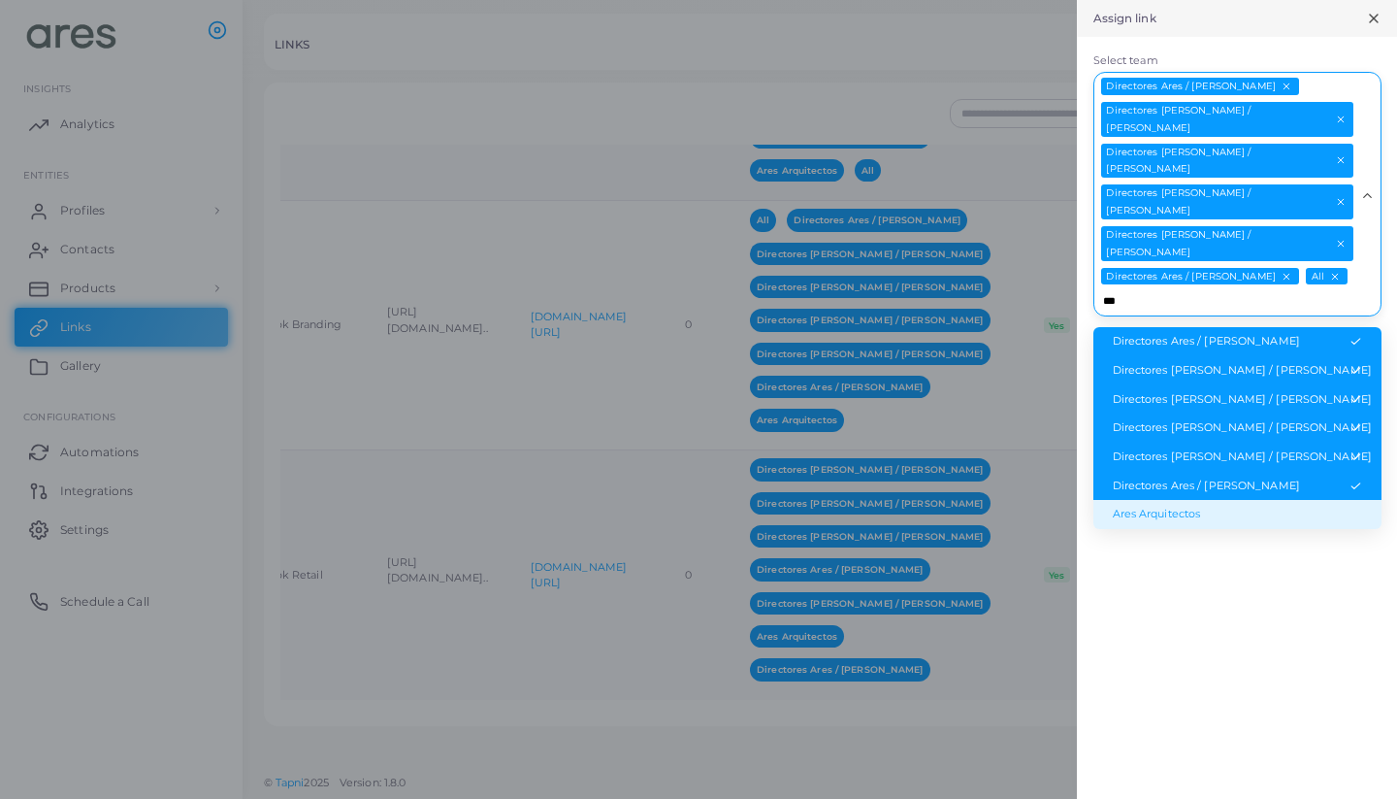
click at [1228, 500] on li "Ares Arquitectos" at bounding box center [1238, 514] width 288 height 29
type input "***"
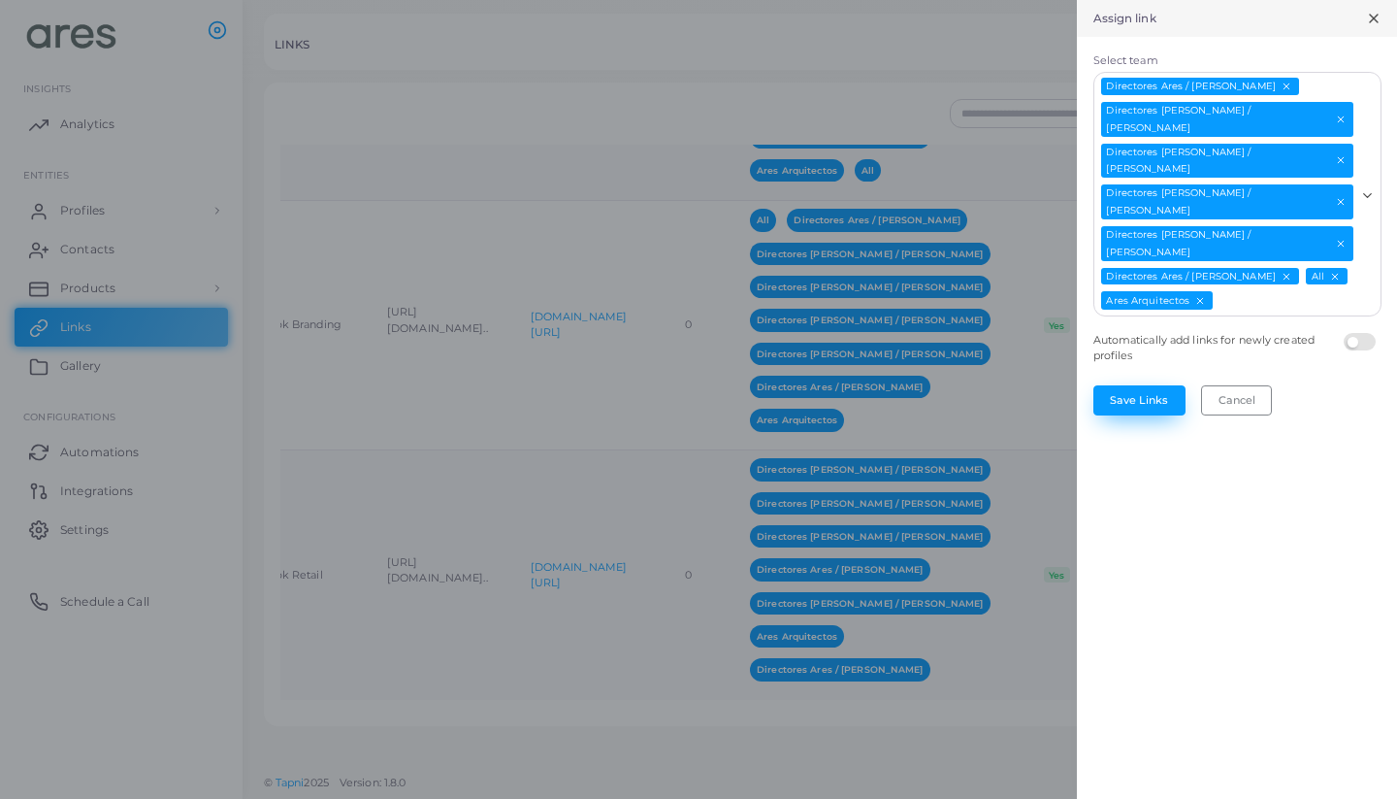
click at [1156, 385] on button "Save Links" at bounding box center [1140, 399] width 92 height 29
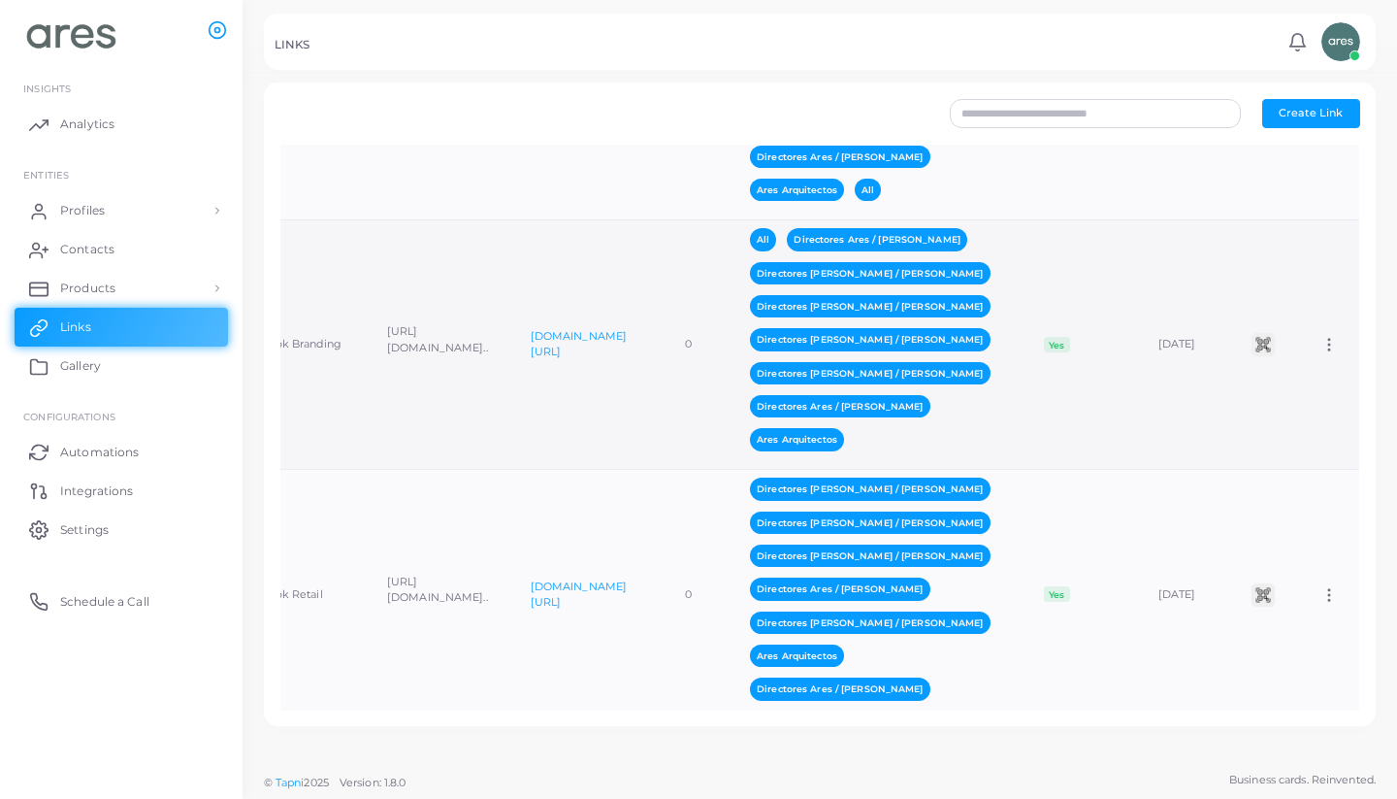
scroll to position [5095, 0]
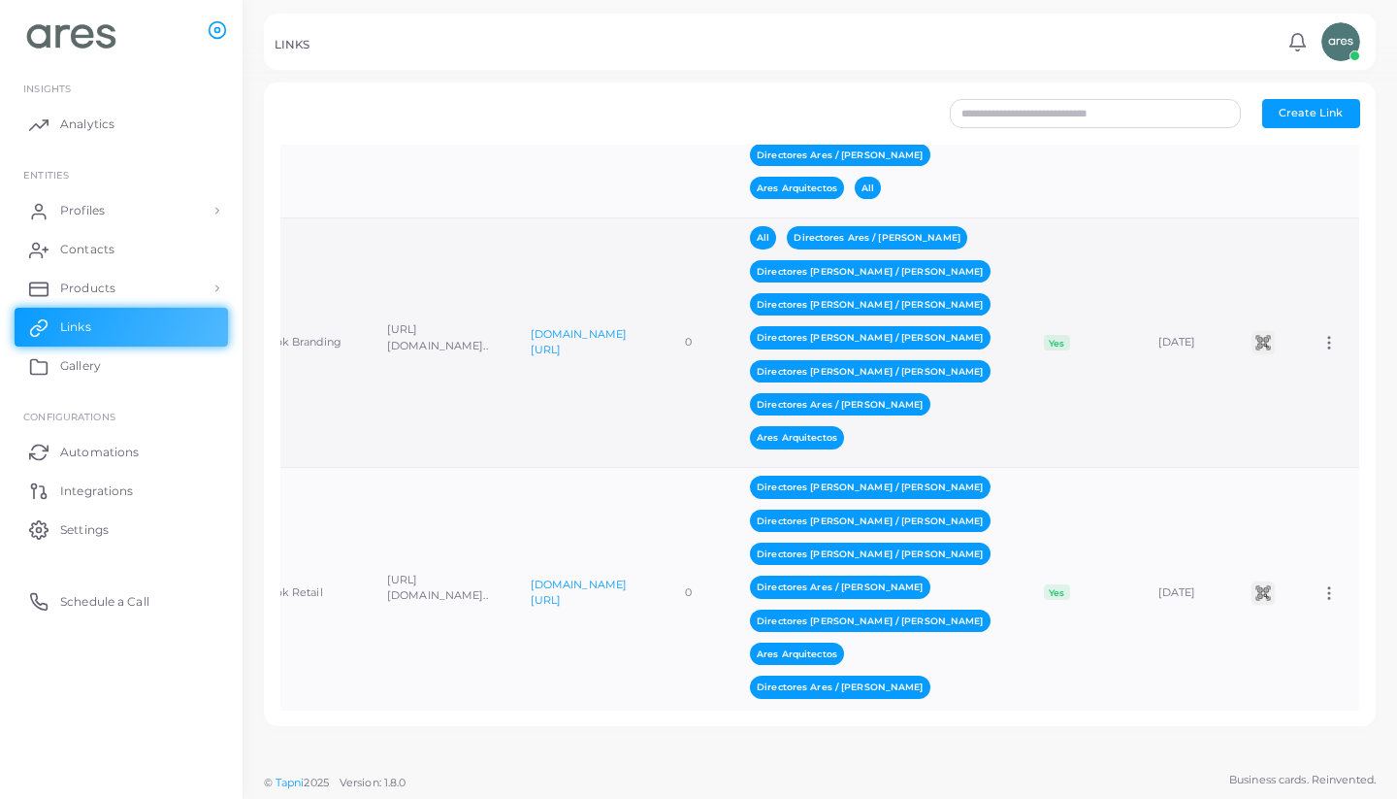
click at [1339, 468] on td "Assign to Team Edit Link Delete Link" at bounding box center [1329, 342] width 60 height 249
click at [1330, 351] on icon at bounding box center [1329, 342] width 17 height 17
click at [1330, 501] on span "Assign to Team" at bounding box center [1314, 501] width 82 height 16
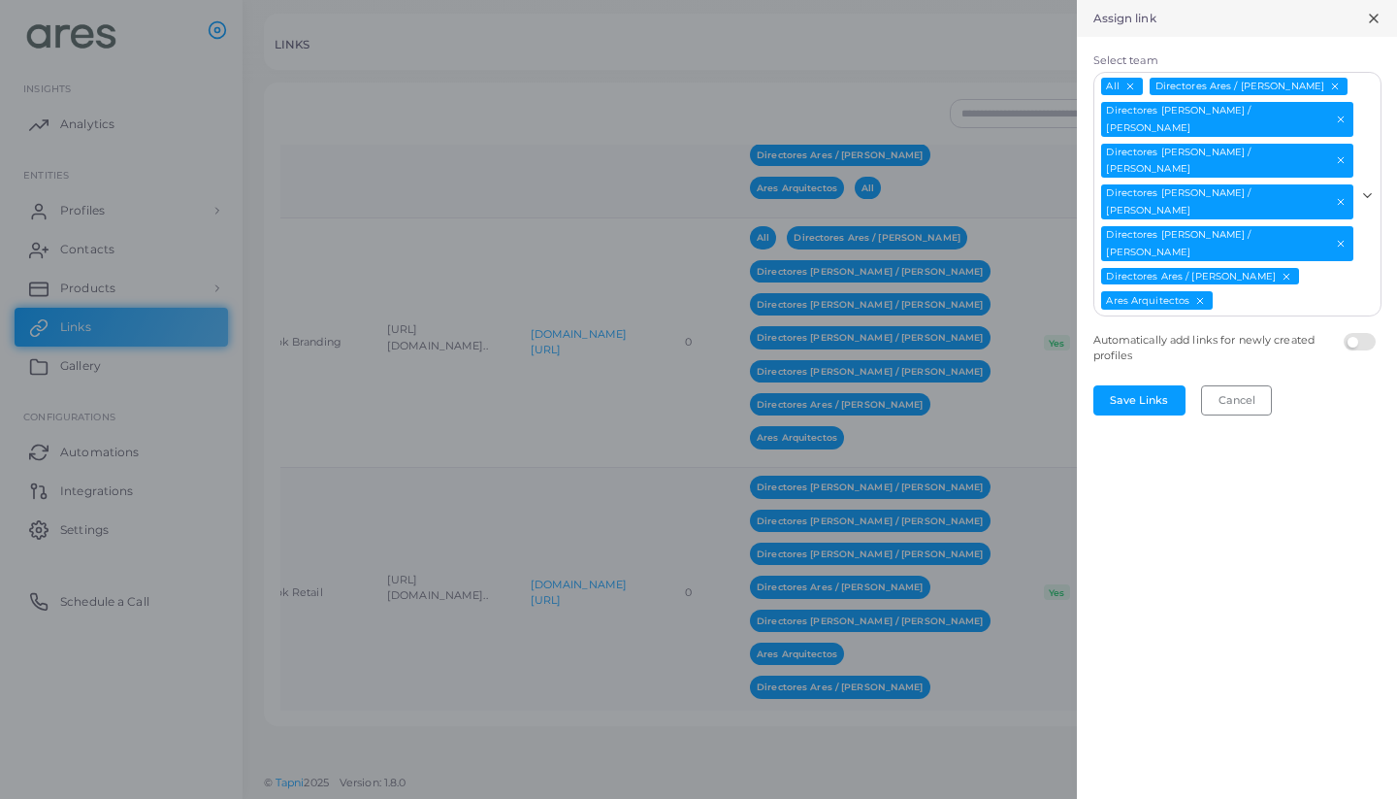
scroll to position [0, 0]
click at [1158, 385] on button "Save Links" at bounding box center [1140, 399] width 92 height 29
